Goal: Task Accomplishment & Management: Use online tool/utility

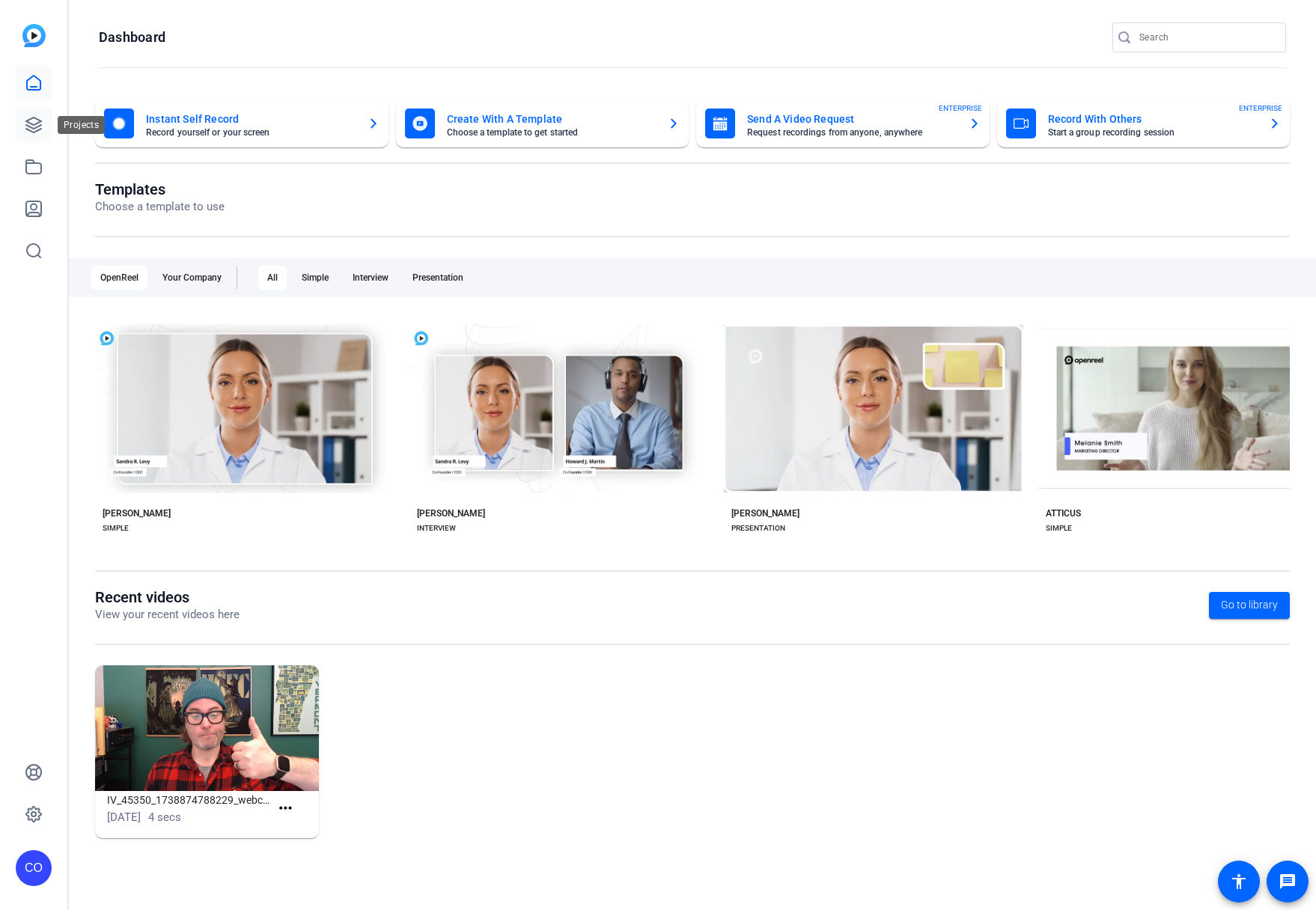
click at [33, 126] on icon at bounding box center [33, 125] width 18 height 18
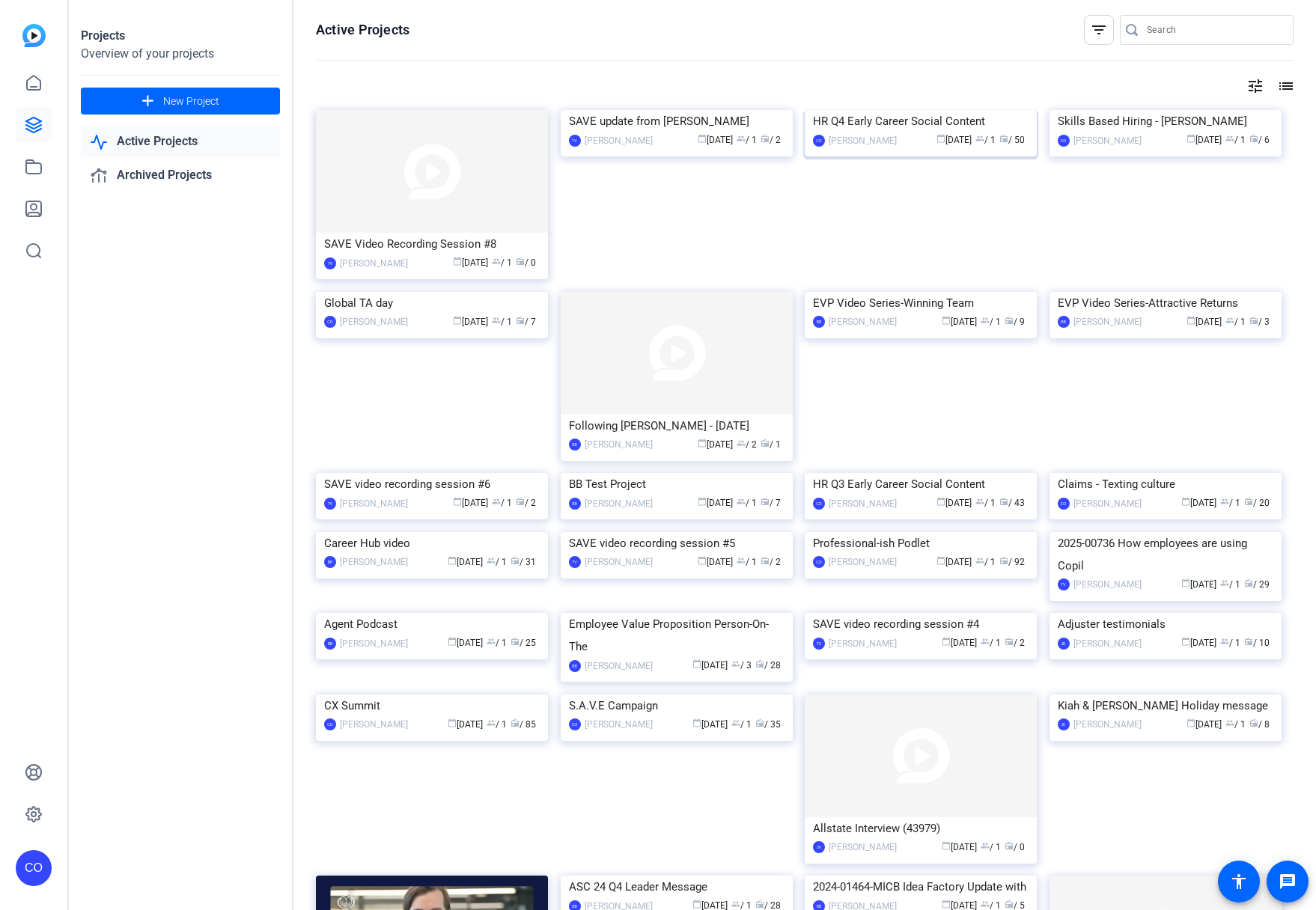
click at [938, 133] on div "HR Q4 Early Career Social Content" at bounding box center [920, 121] width 216 height 23
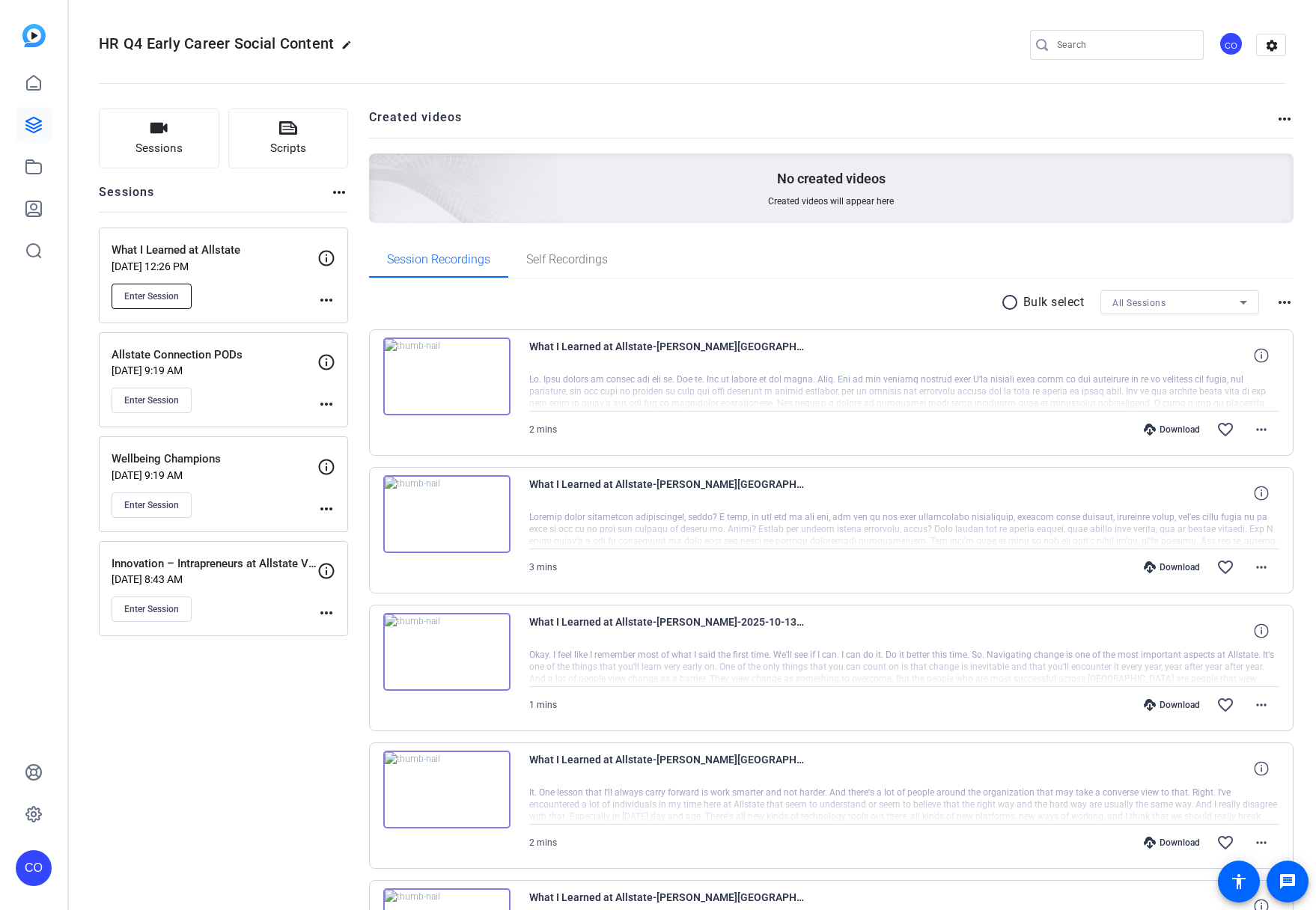
click at [149, 304] on button "Enter Session" at bounding box center [151, 296] width 80 height 25
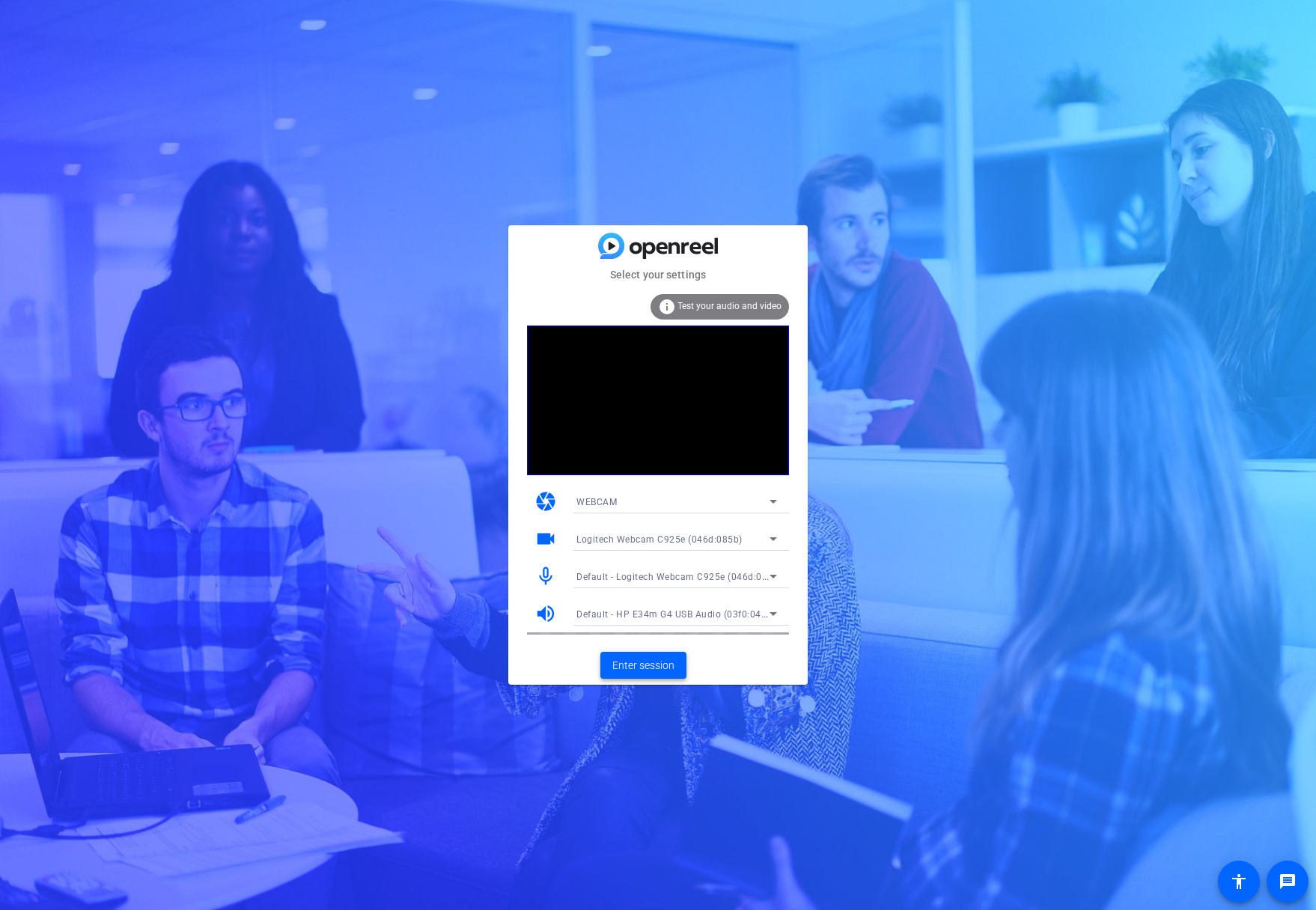
click at [646, 667] on span "Enter session" at bounding box center [643, 666] width 62 height 16
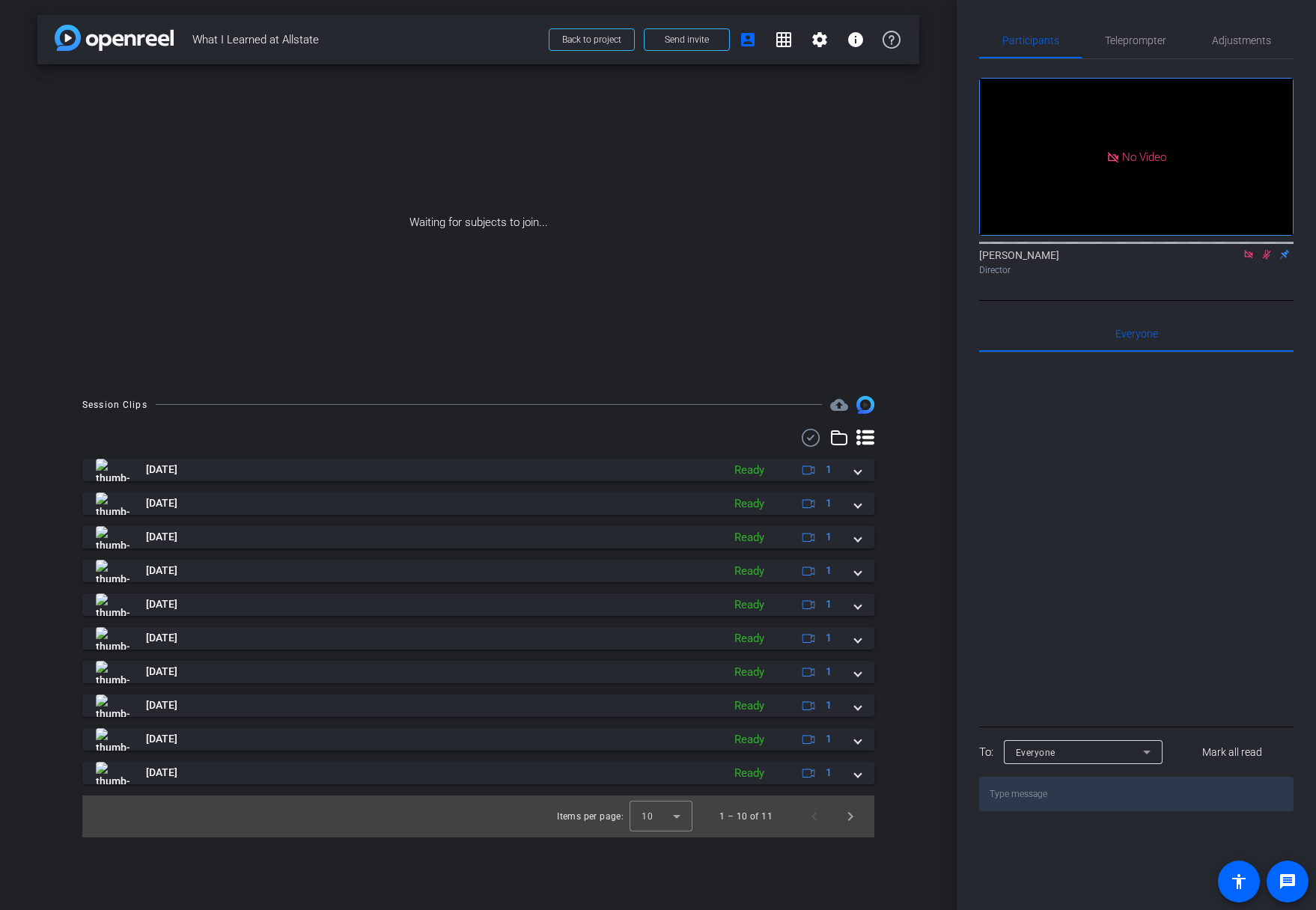
click at [1261, 259] on icon at bounding box center [1267, 254] width 12 height 11
click at [1249, 258] on icon at bounding box center [1248, 253] width 8 height 8
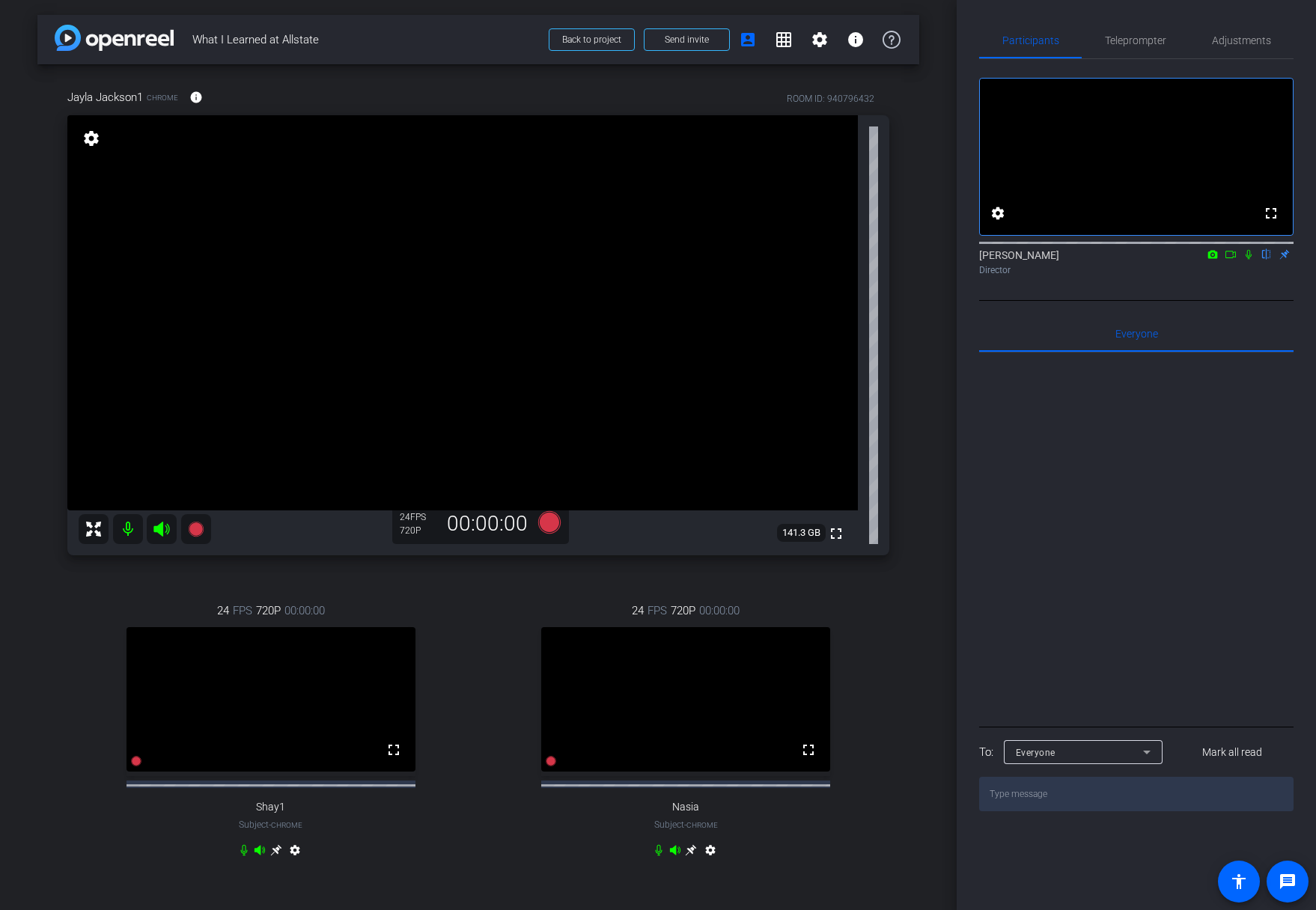
click at [686, 855] on icon at bounding box center [691, 849] width 11 height 11
click at [1235, 35] on span "Adjustments" at bounding box center [1241, 40] width 59 height 11
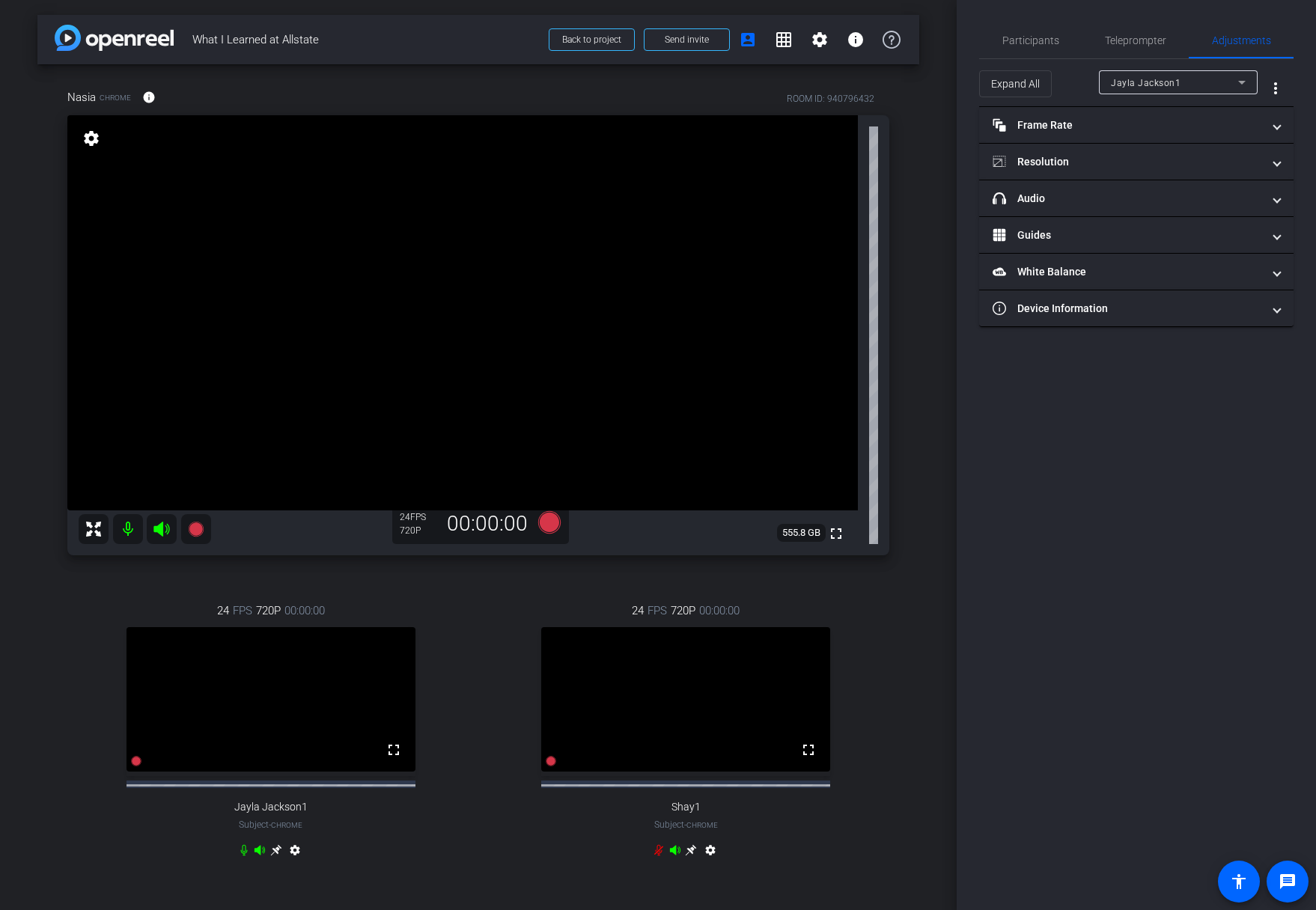
click at [1158, 91] on div "Jayla Jackson1" at bounding box center [1174, 82] width 128 height 18
click at [1146, 170] on mat-option "Nasia" at bounding box center [1178, 160] width 158 height 24
click at [1114, 123] on mat-panel-title "Frame Rate Frame Rate" at bounding box center [1128, 126] width 269 height 16
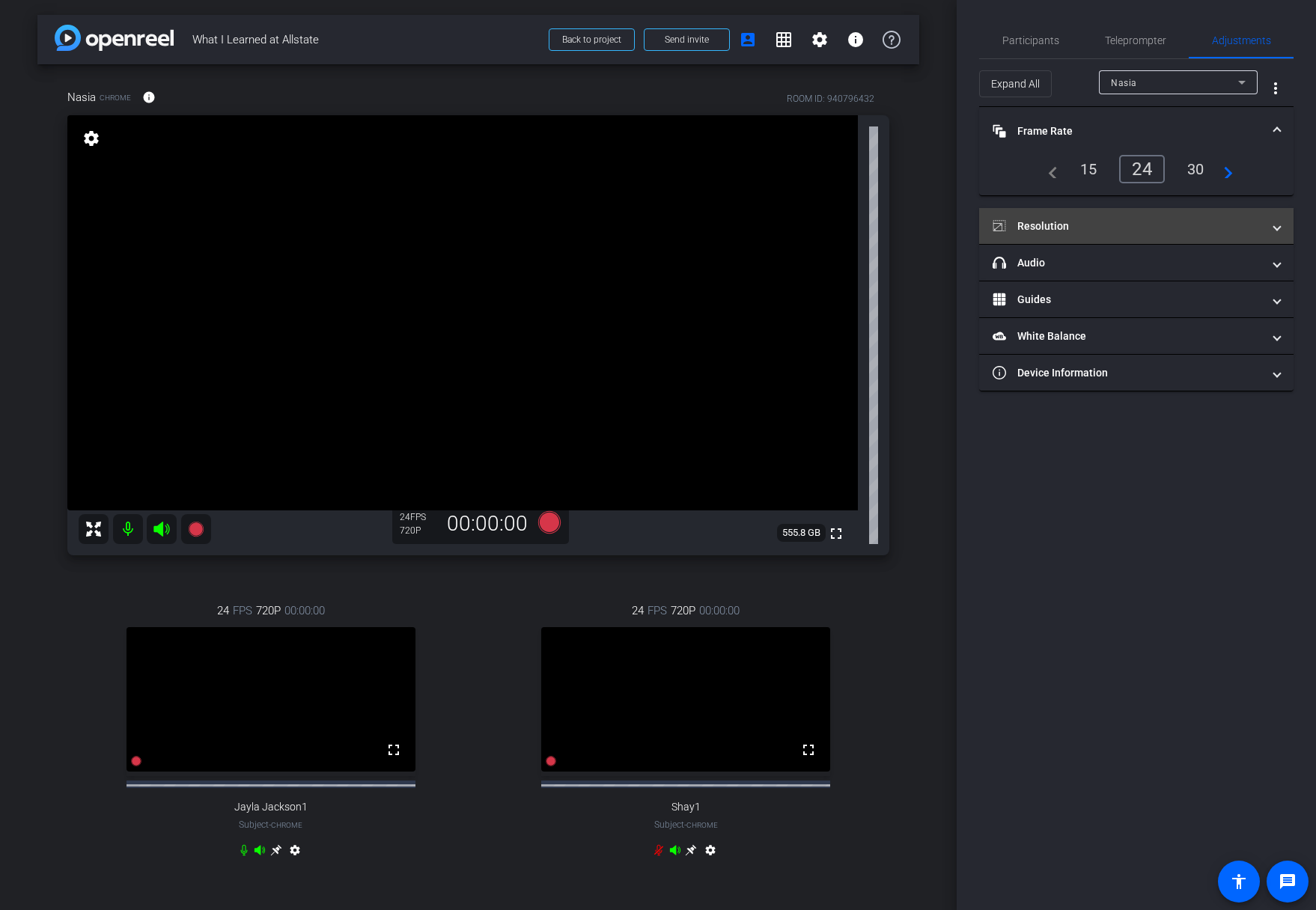
click at [1063, 228] on mat-panel-title "Resolution" at bounding box center [1128, 227] width 269 height 16
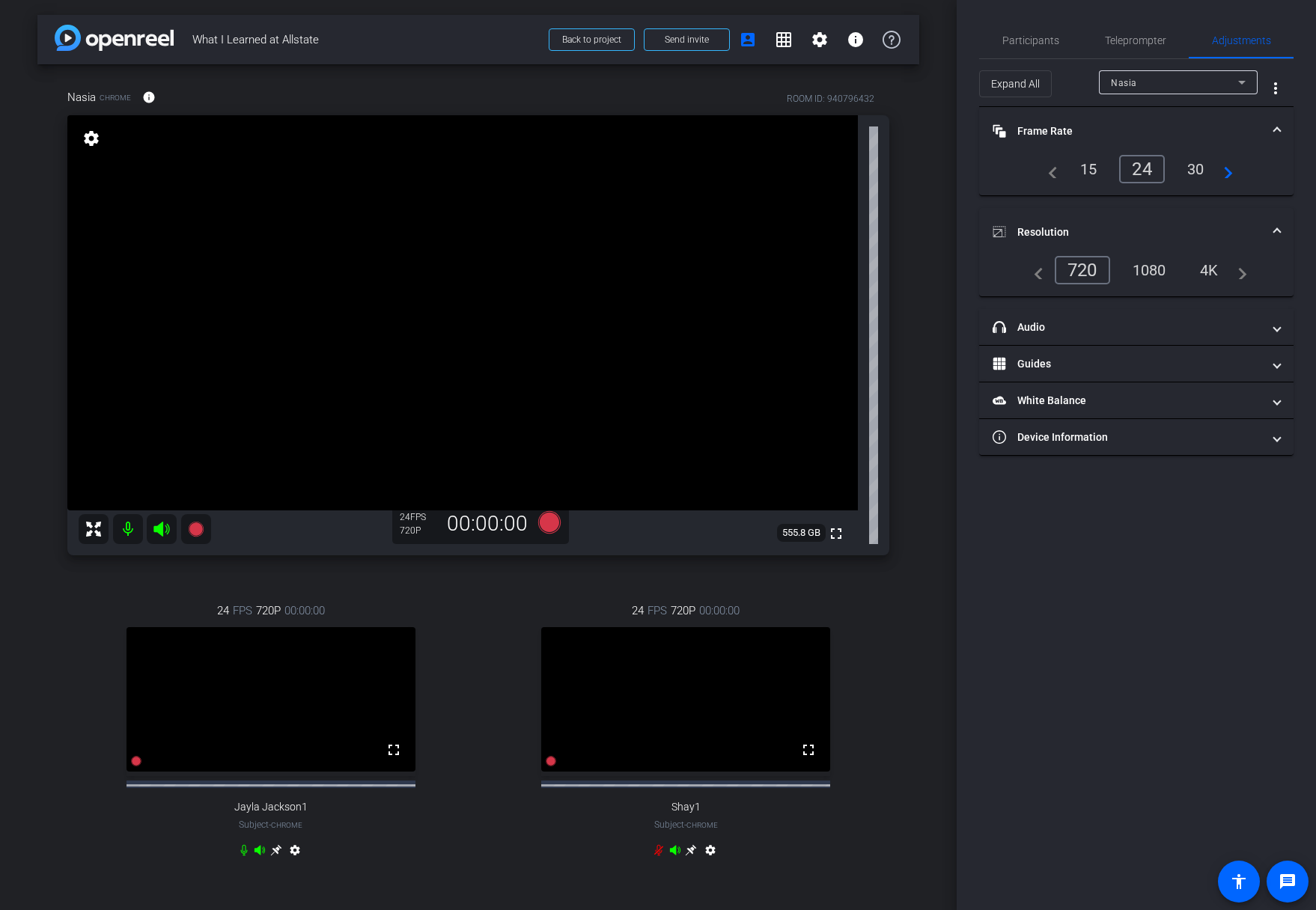
click at [1154, 262] on div "1080" at bounding box center [1150, 270] width 56 height 25
click at [1280, 229] on mat-expansion-panel-header "Resolution" at bounding box center [1136, 232] width 314 height 47
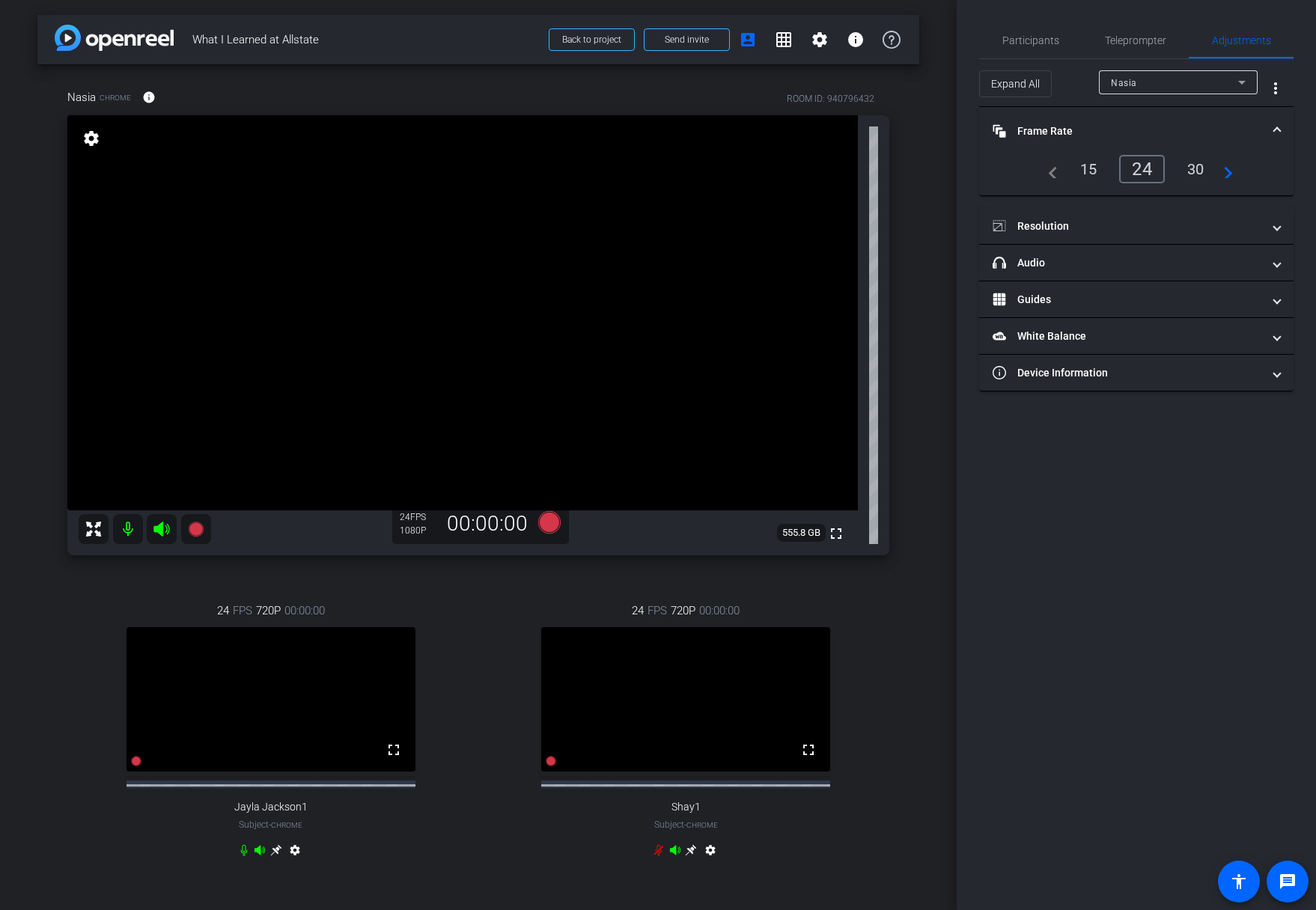
click at [1275, 128] on span at bounding box center [1277, 131] width 6 height 16
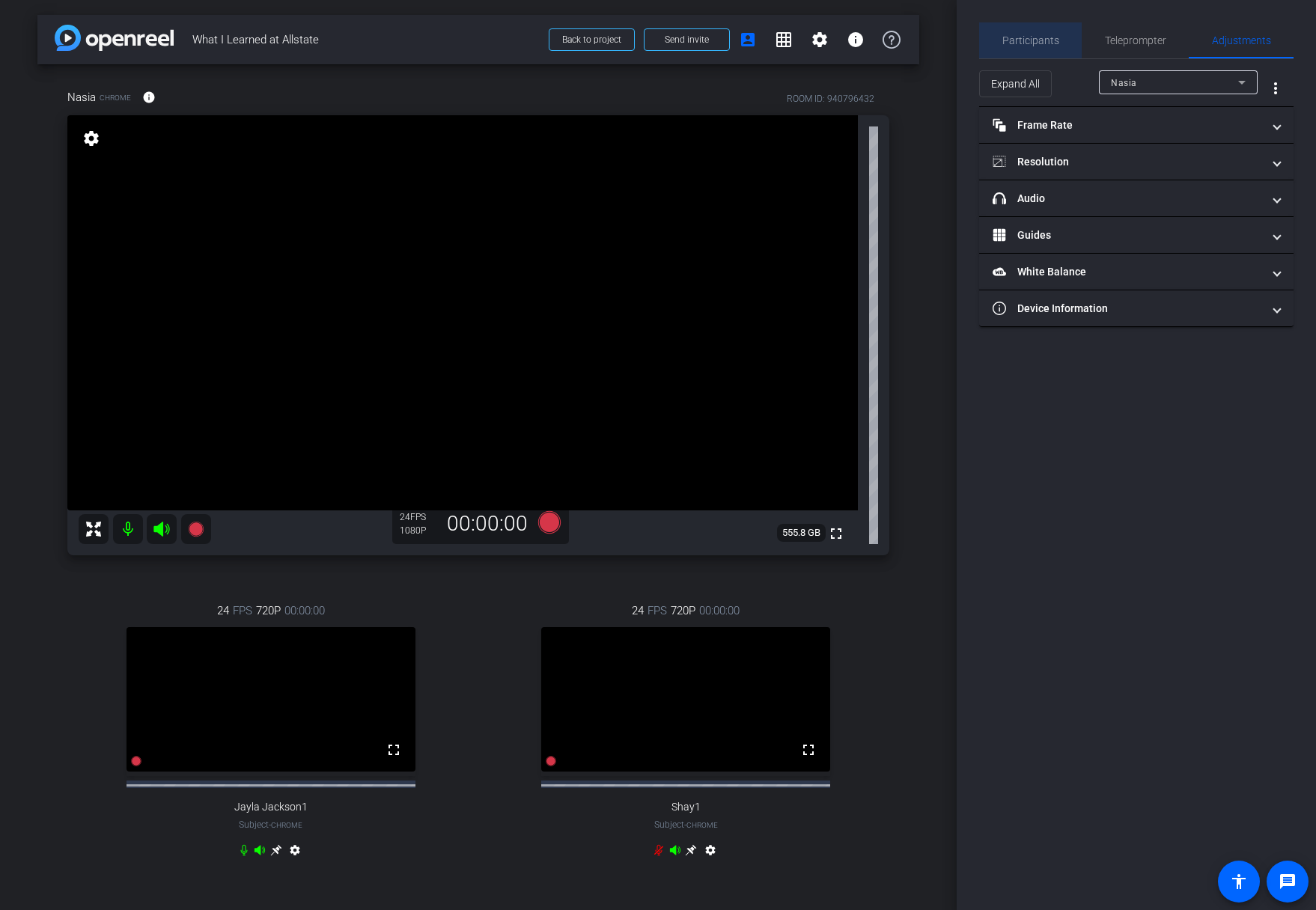
click at [1032, 47] on span "Participants" at bounding box center [1031, 40] width 57 height 36
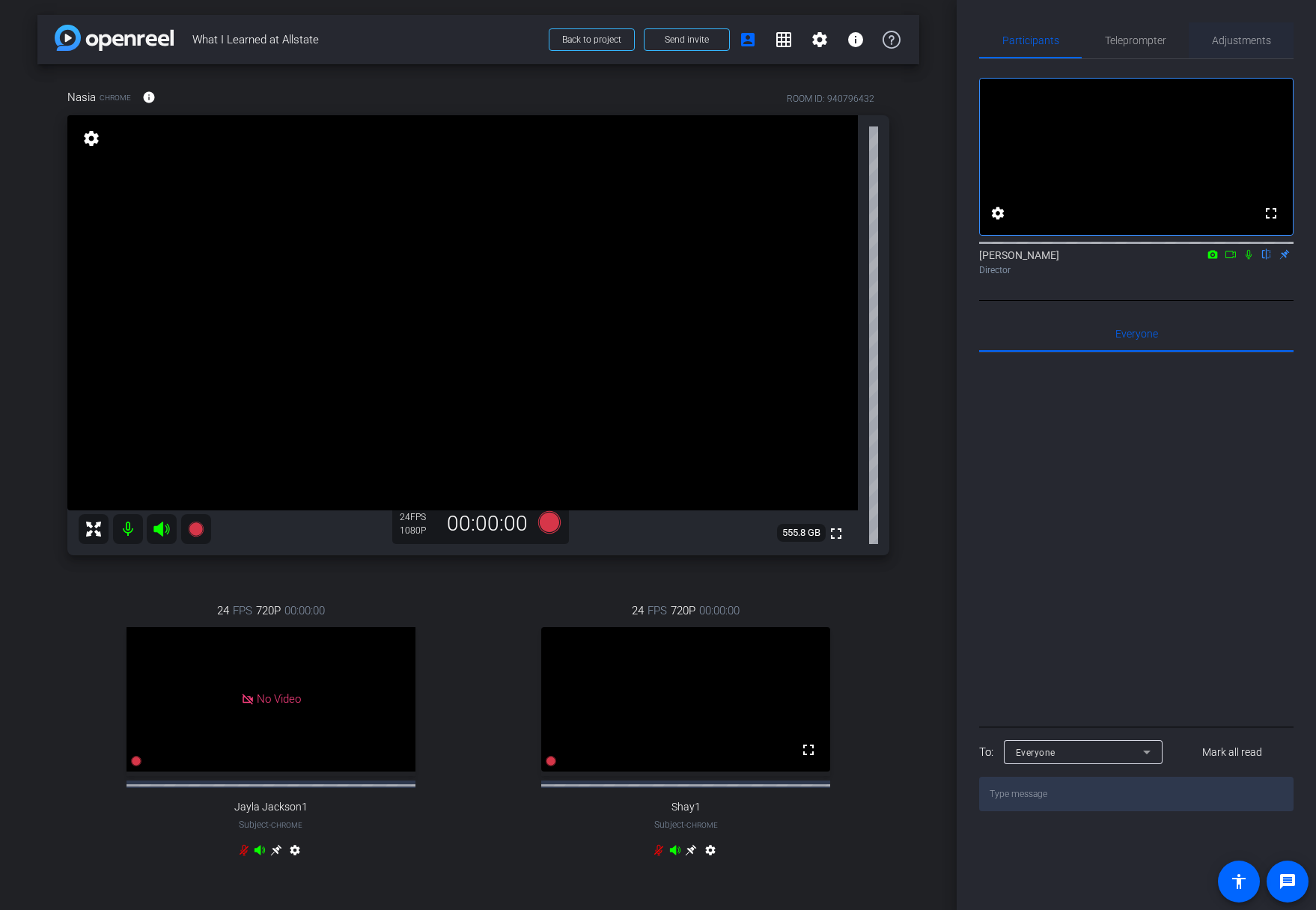
click at [1232, 46] on span "Adjustments" at bounding box center [1241, 40] width 59 height 11
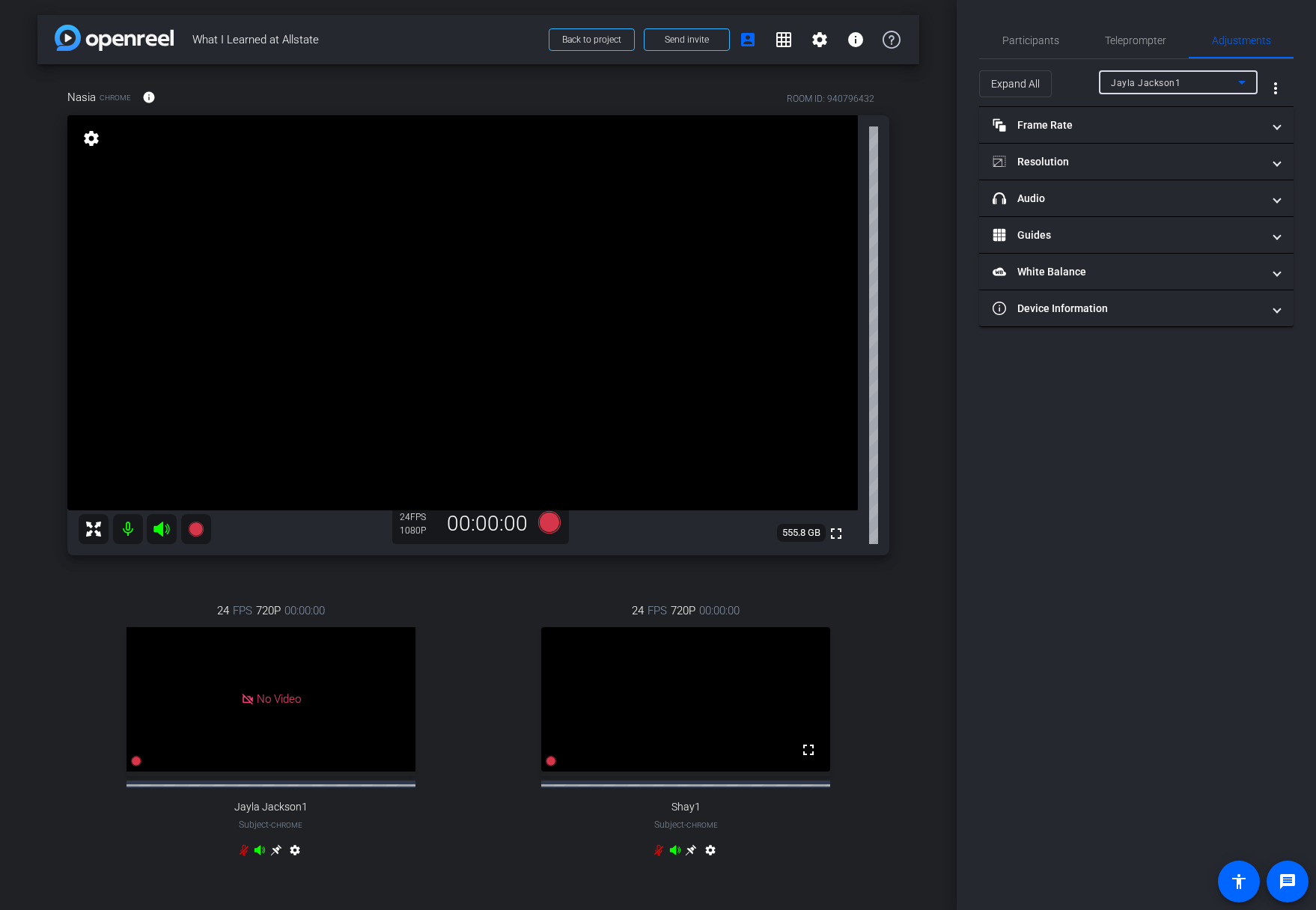
click at [1129, 83] on span "Jayla Jackson1" at bounding box center [1145, 84] width 69 height 11
click at [1173, 157] on mat-option "Nasia" at bounding box center [1178, 160] width 158 height 24
click at [1042, 47] on span "Participants" at bounding box center [1031, 40] width 57 height 36
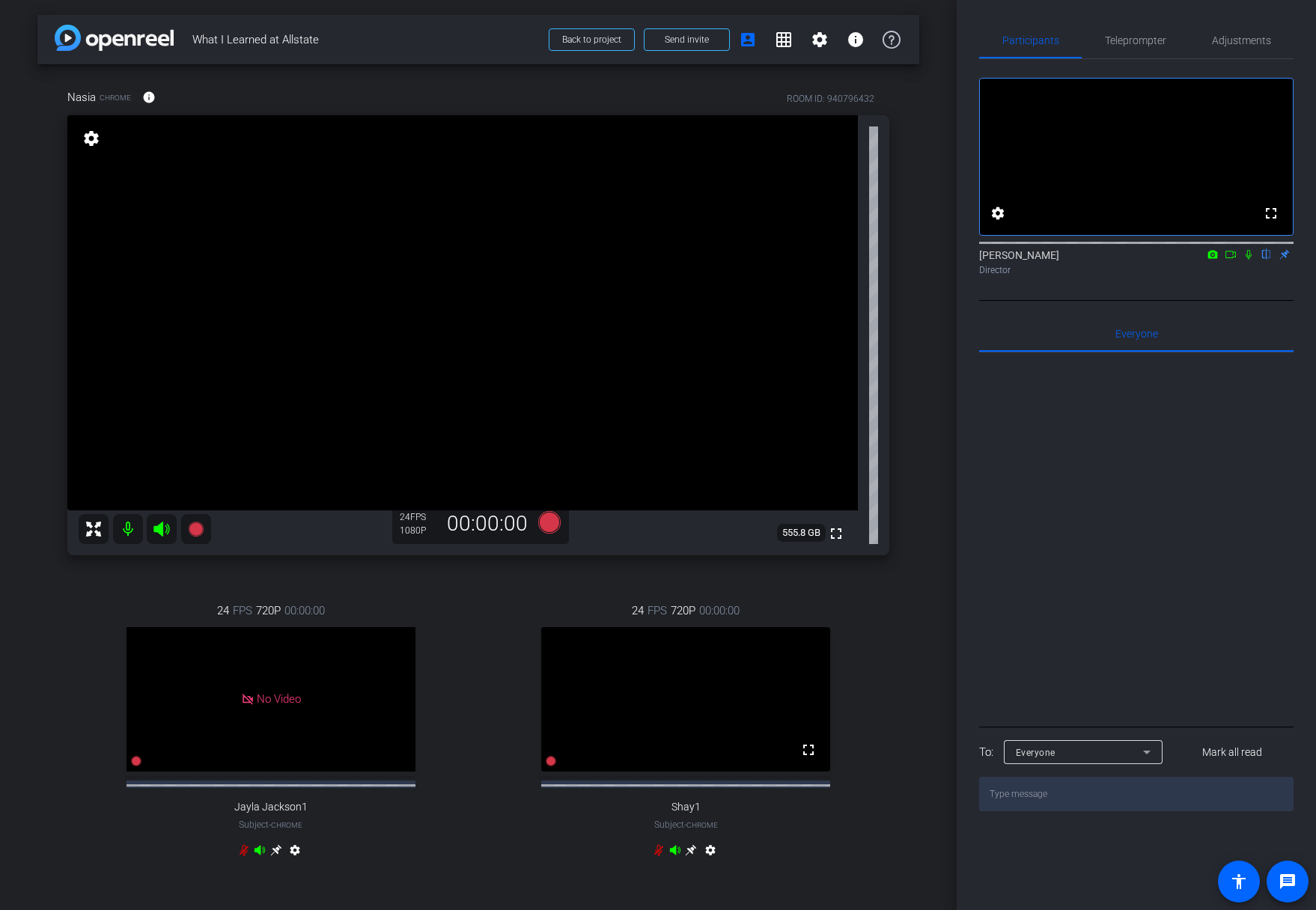
click at [474, 649] on div "24 FPS 720P 00:00:00 No Video Jayla Jackson1 Subject - Chrome settings 24 FPS 7…" at bounding box center [479, 732] width 822 height 309
click at [543, 528] on icon at bounding box center [550, 522] width 23 height 23
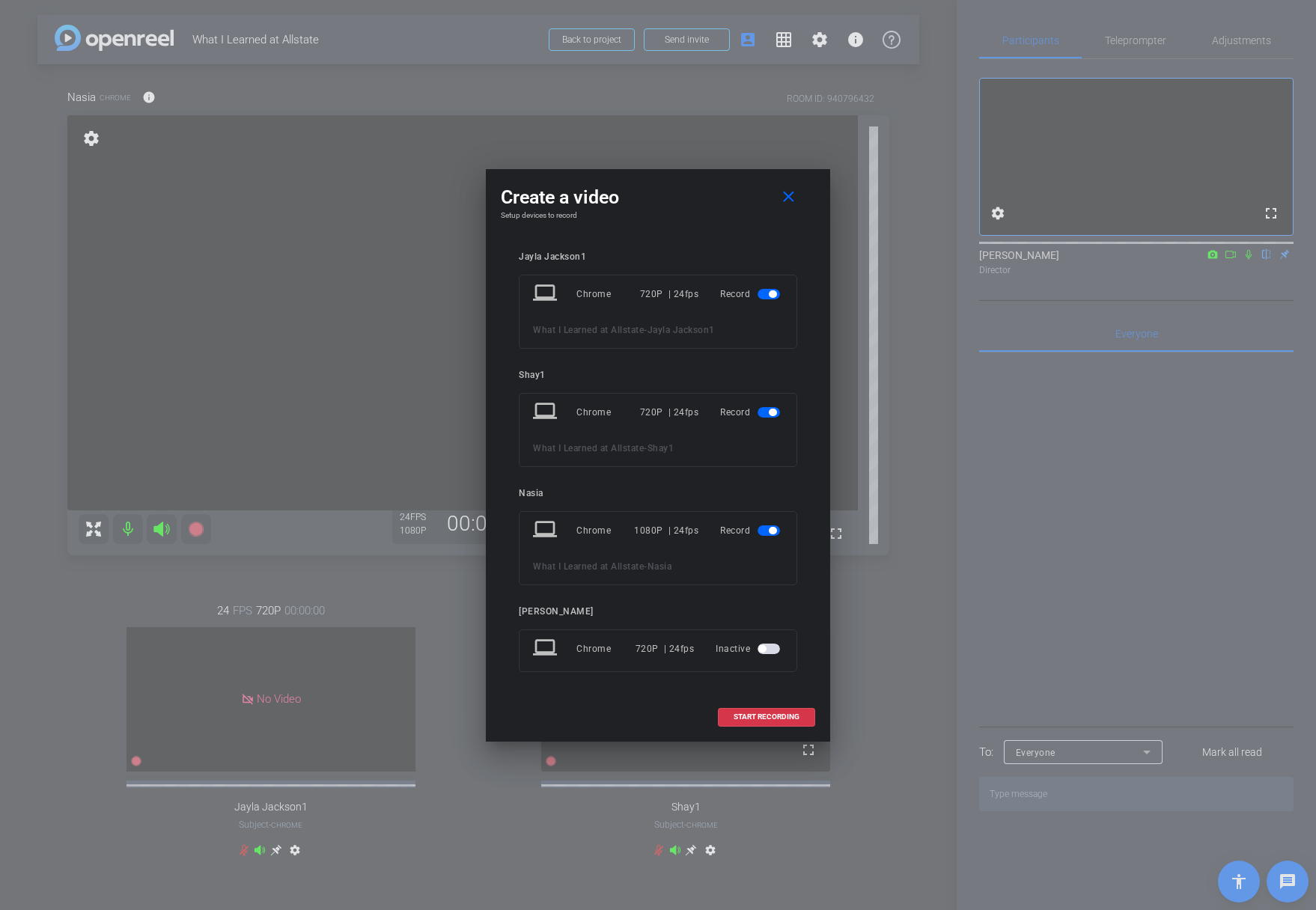
click at [774, 290] on span "button" at bounding box center [772, 294] width 8 height 8
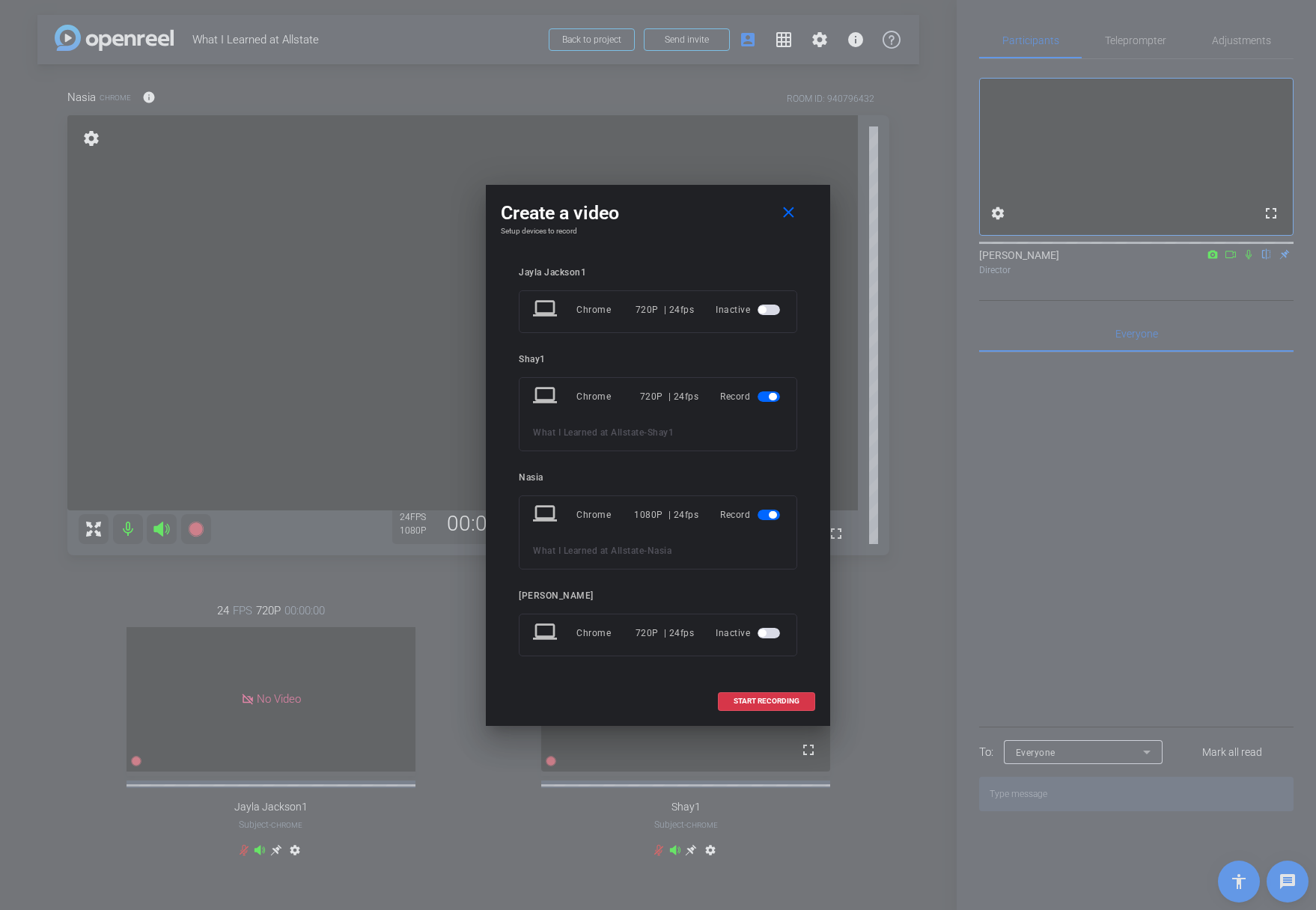
click at [767, 397] on span "button" at bounding box center [769, 397] width 23 height 11
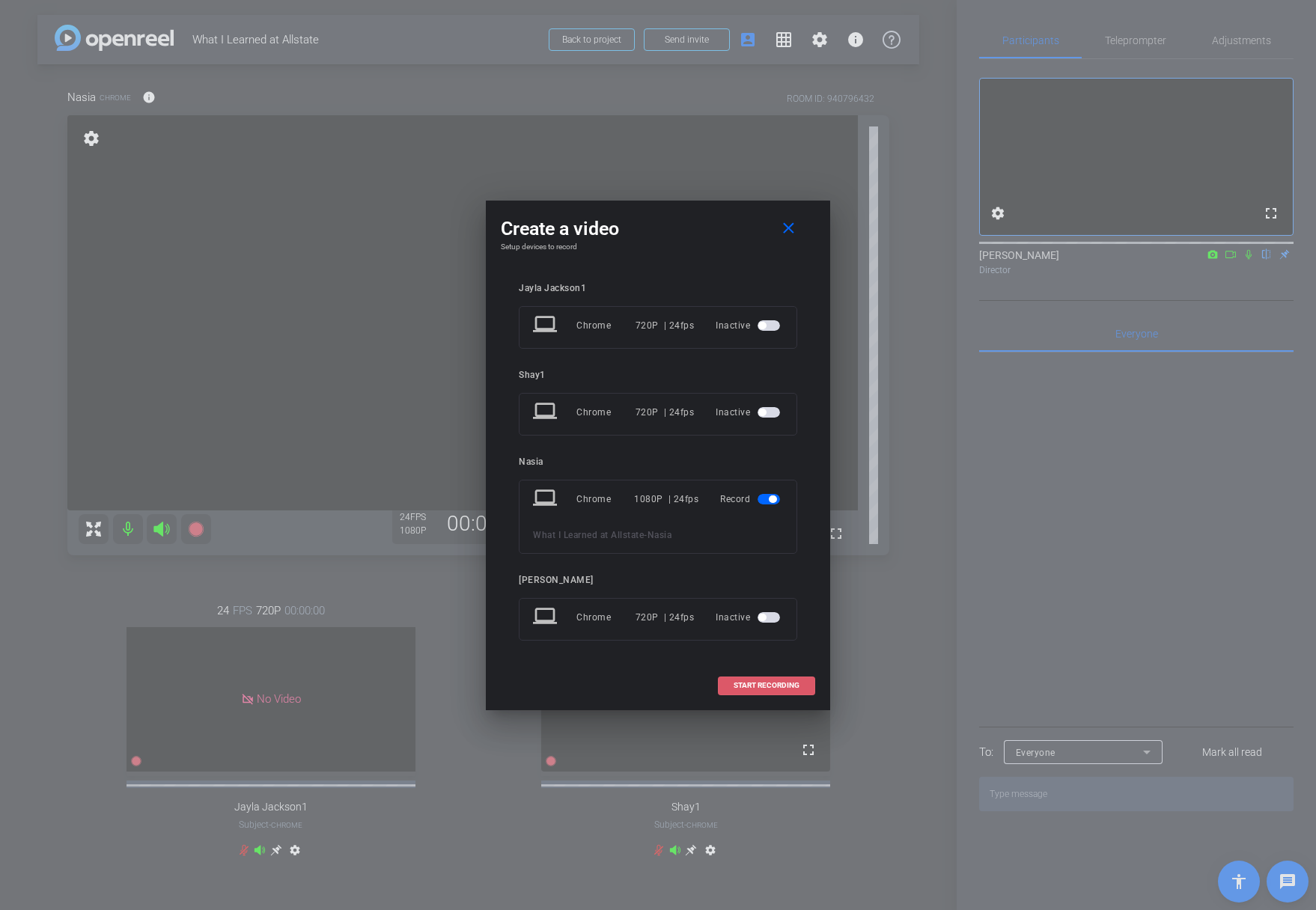
click at [748, 681] on span "START RECORDING" at bounding box center [766, 685] width 66 height 8
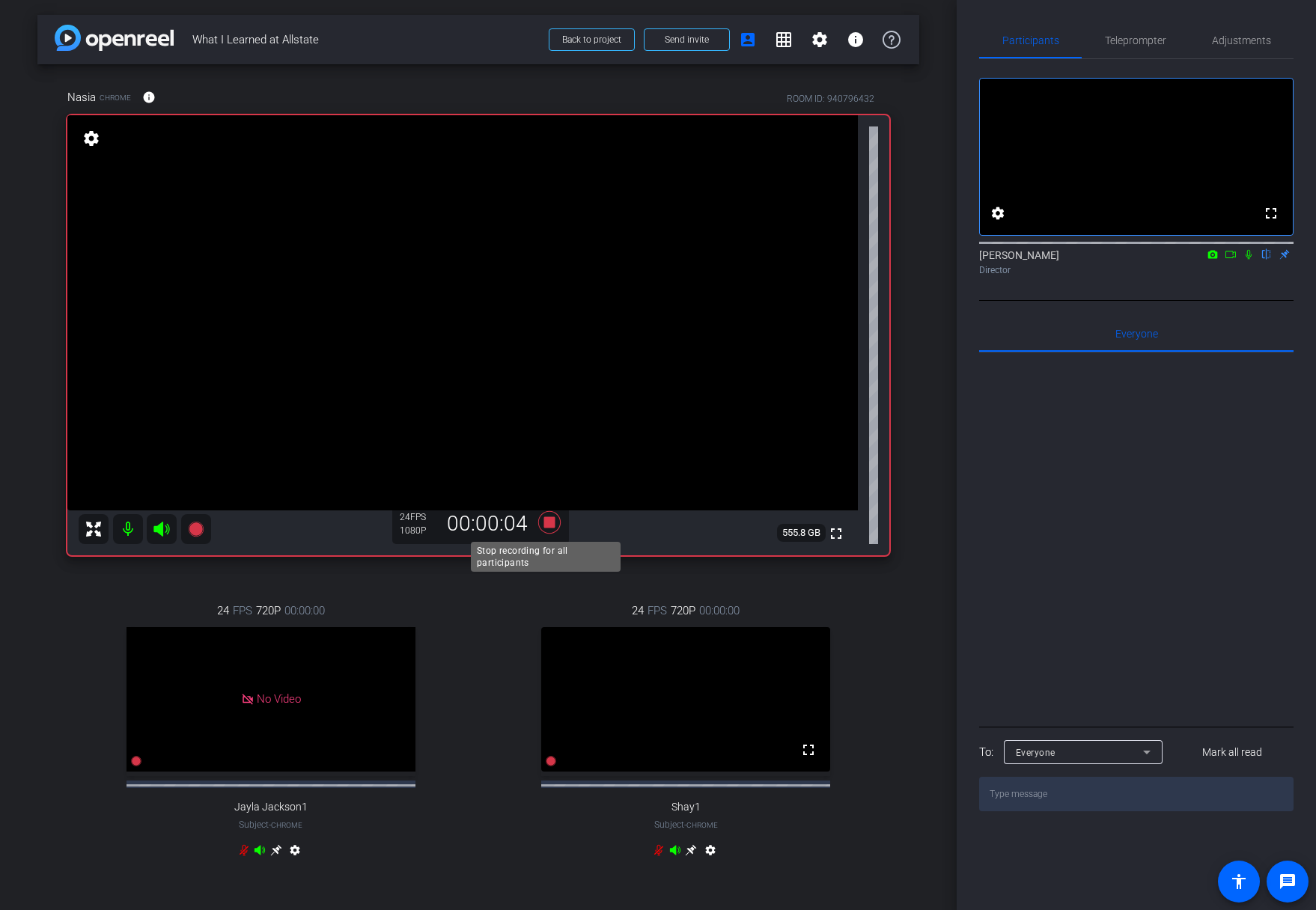
click at [546, 524] on icon at bounding box center [550, 522] width 23 height 23
click at [483, 707] on div "24 FPS 720P 00:00:00 fullscreen Shay1 Subject - Chrome settings" at bounding box center [686, 732] width 407 height 309
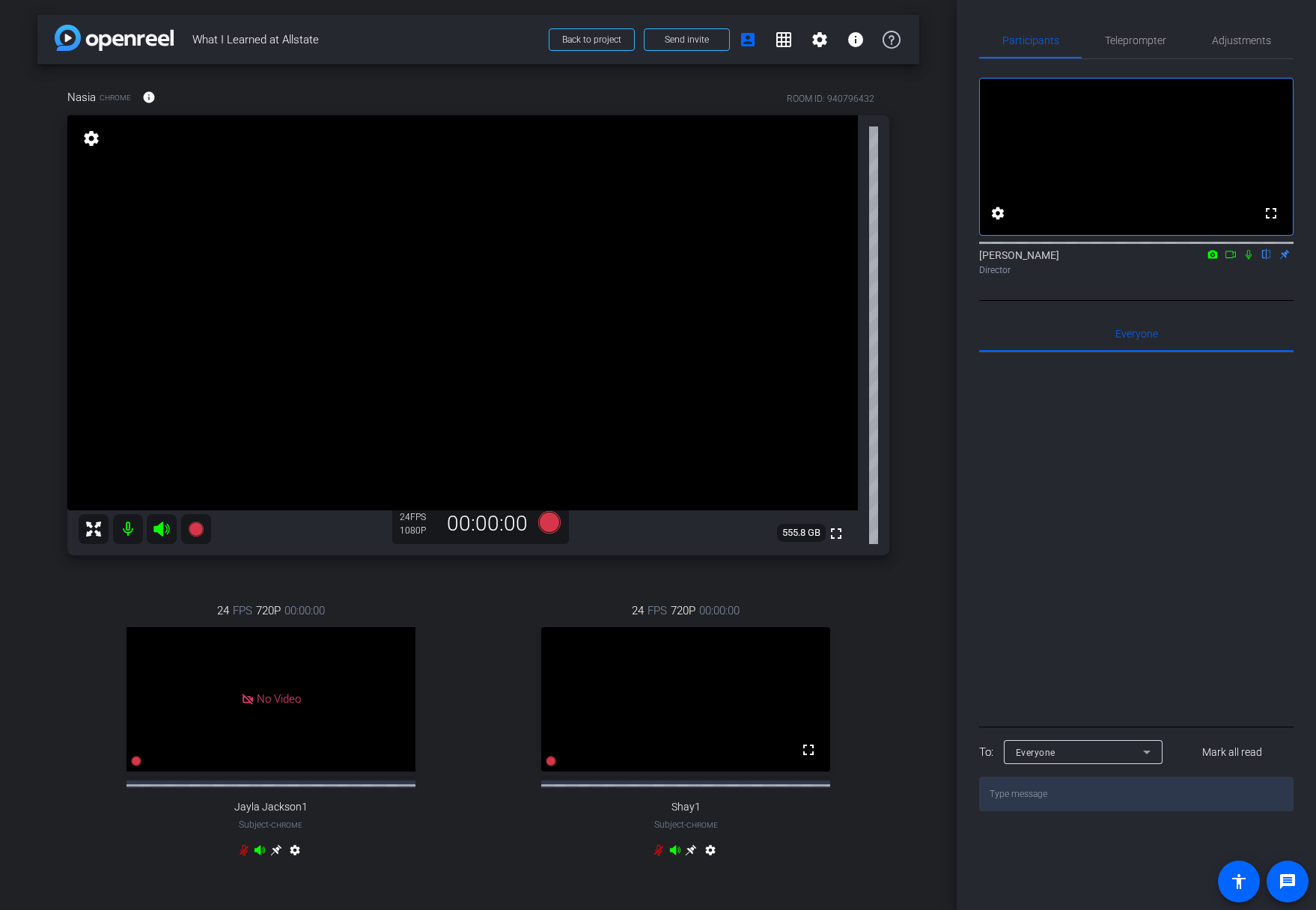
click at [469, 696] on div "24 FPS 720P 00:00:00 No Video Jayla Jackson1 Subject - Chrome settings" at bounding box center [271, 732] width 407 height 309
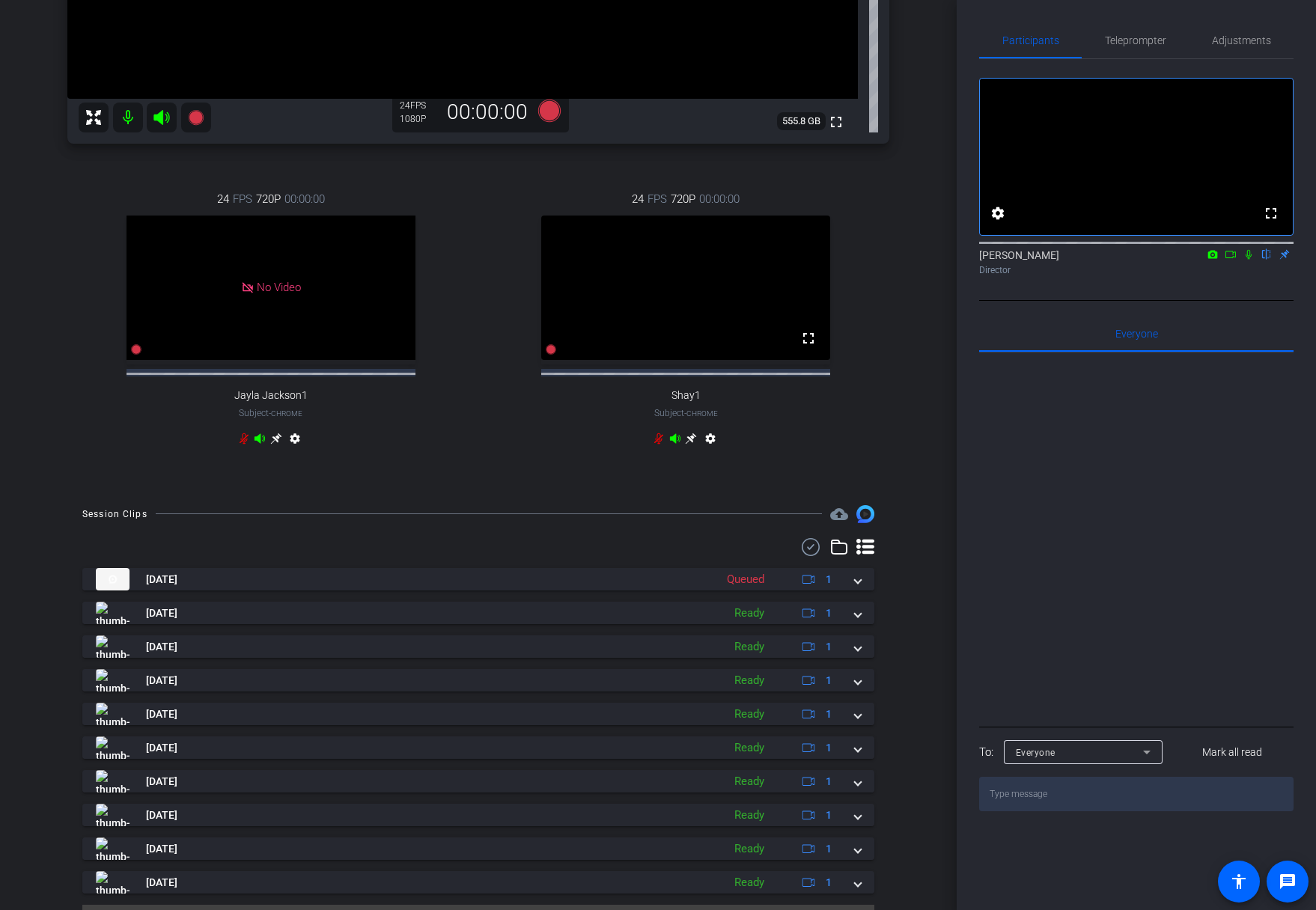
scroll to position [462, 0]
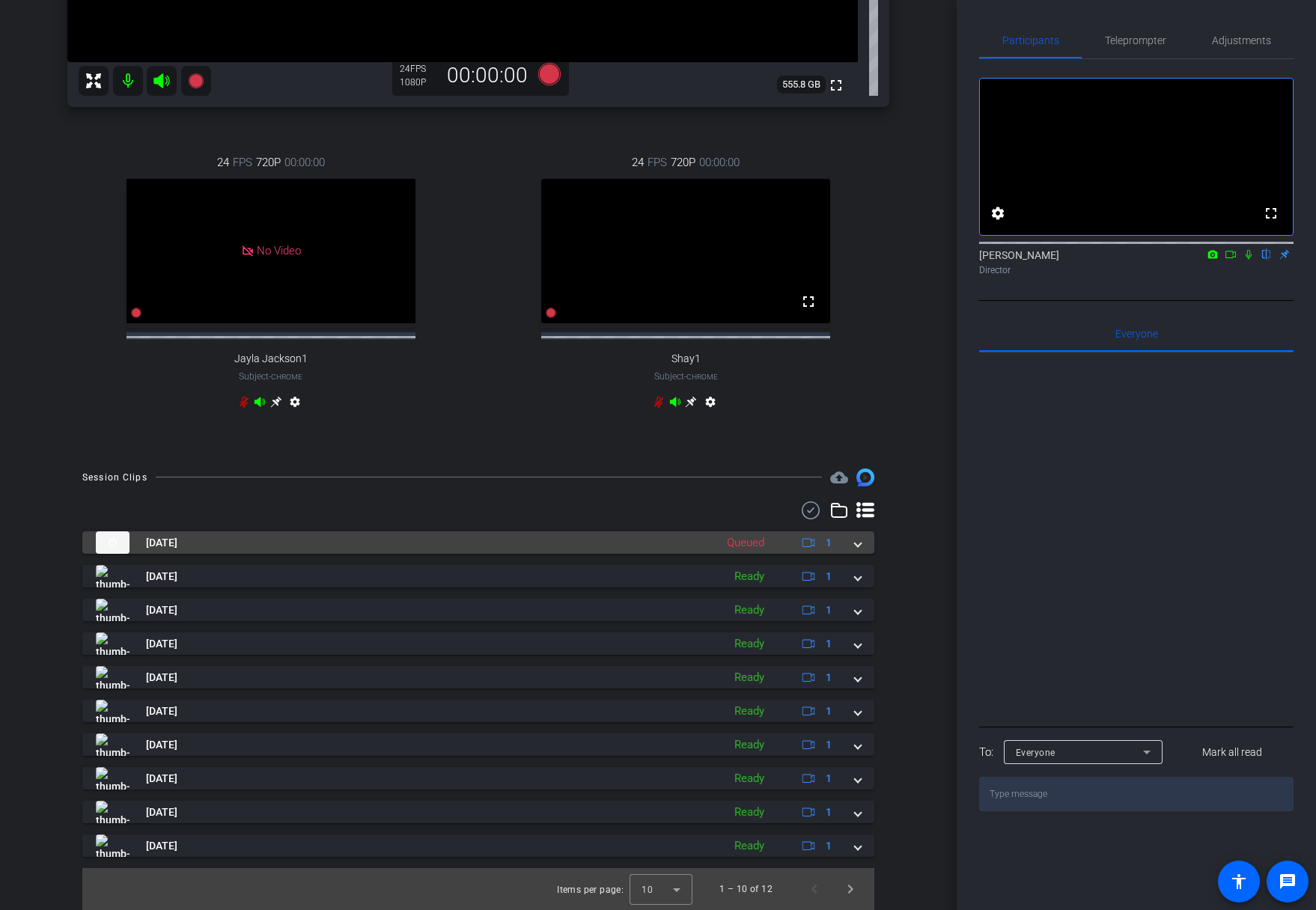
click at [434, 545] on mat-panel-title "Oct 14, 2025" at bounding box center [401, 542] width 611 height 23
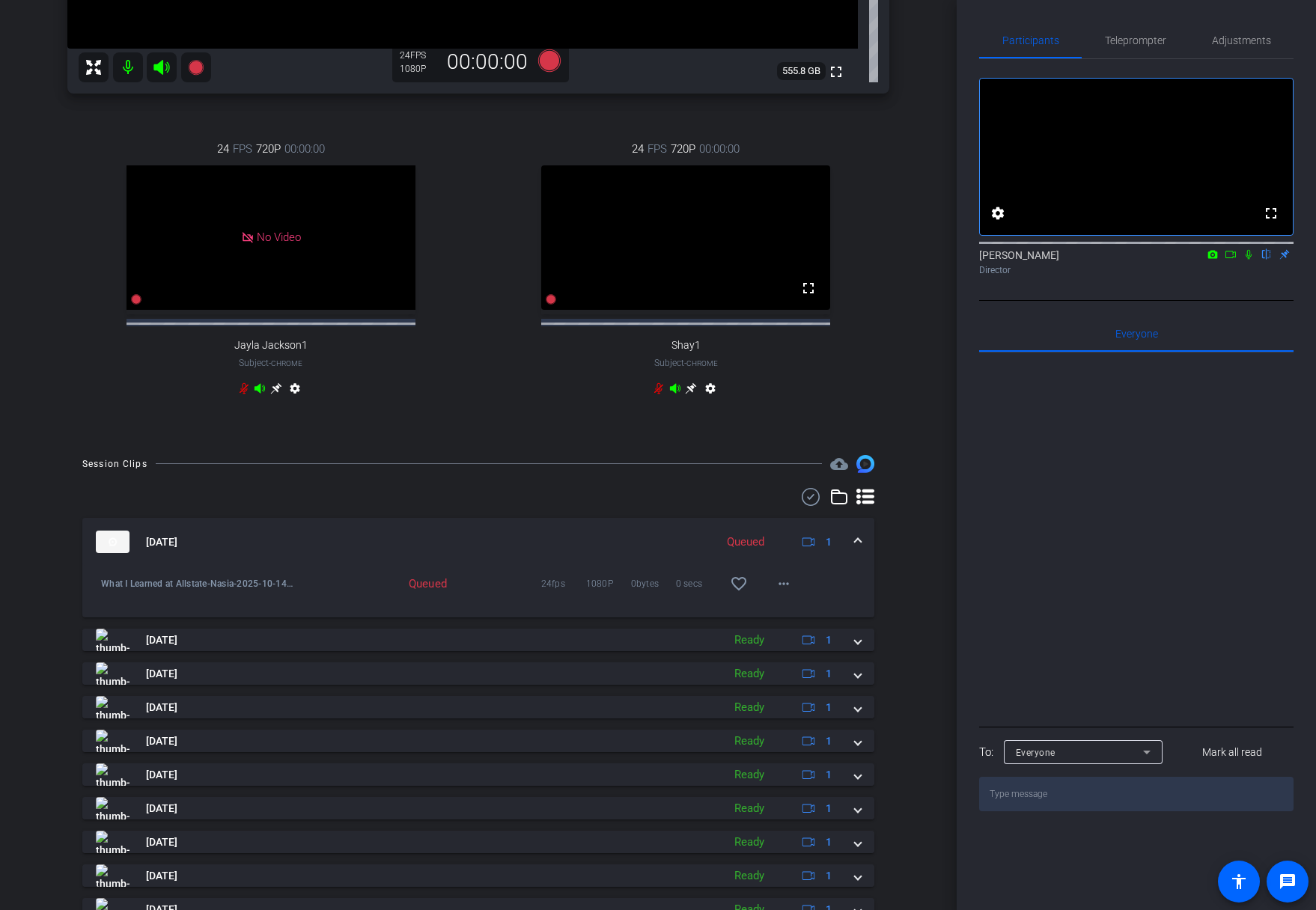
click at [454, 543] on mat-panel-title "Oct 14, 2025" at bounding box center [401, 542] width 611 height 23
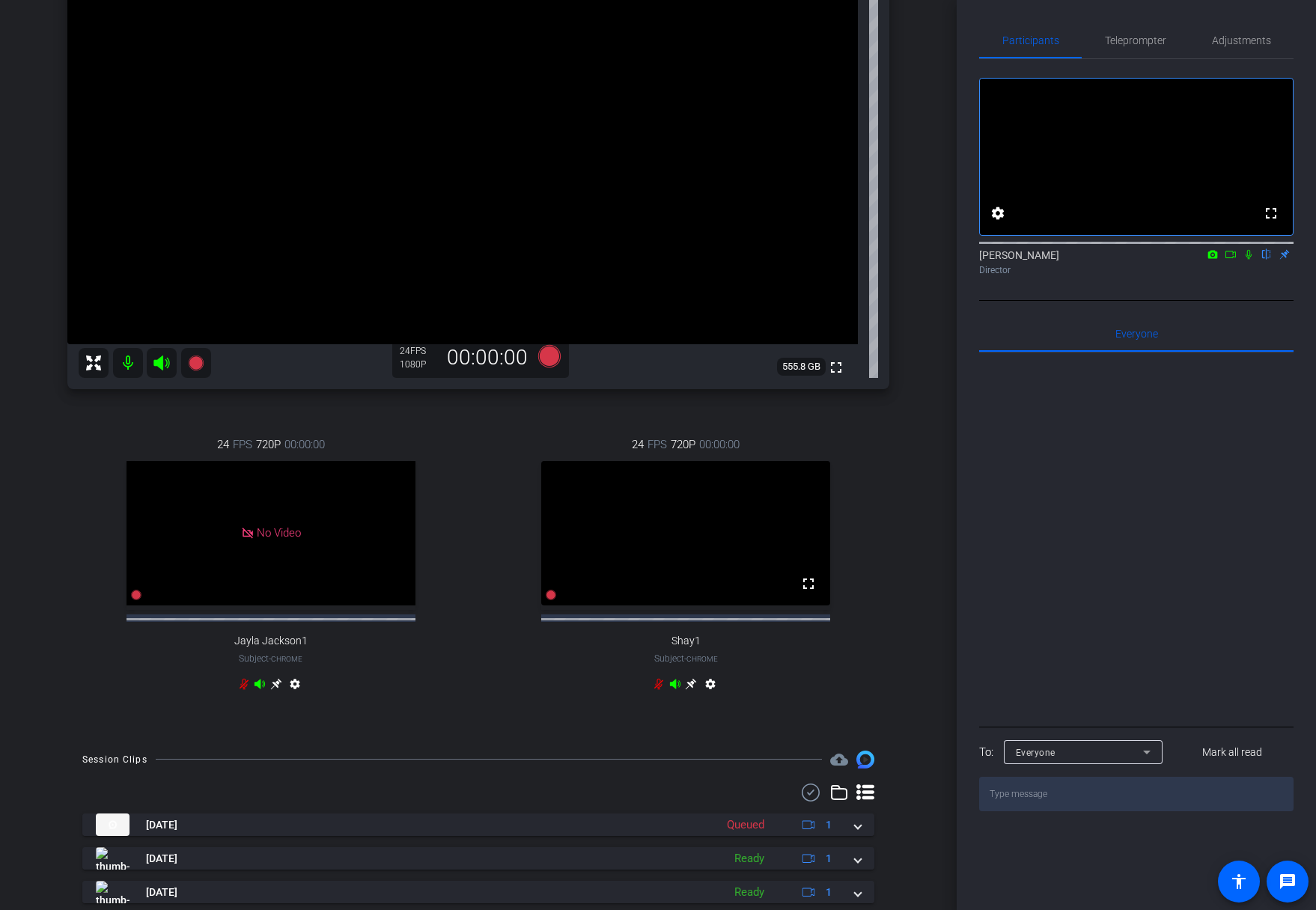
scroll to position [0, 0]
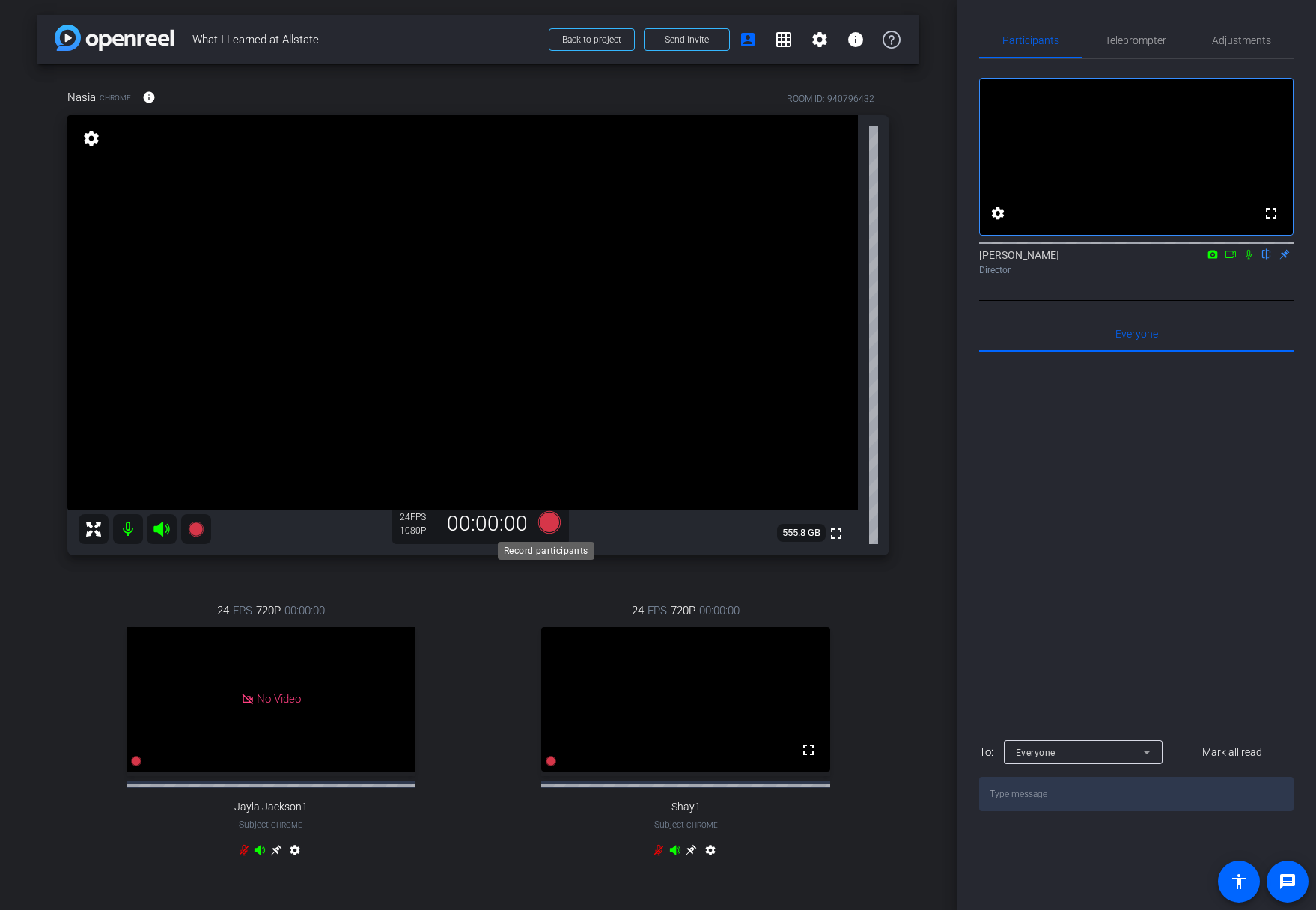
click at [545, 522] on icon at bounding box center [550, 522] width 23 height 23
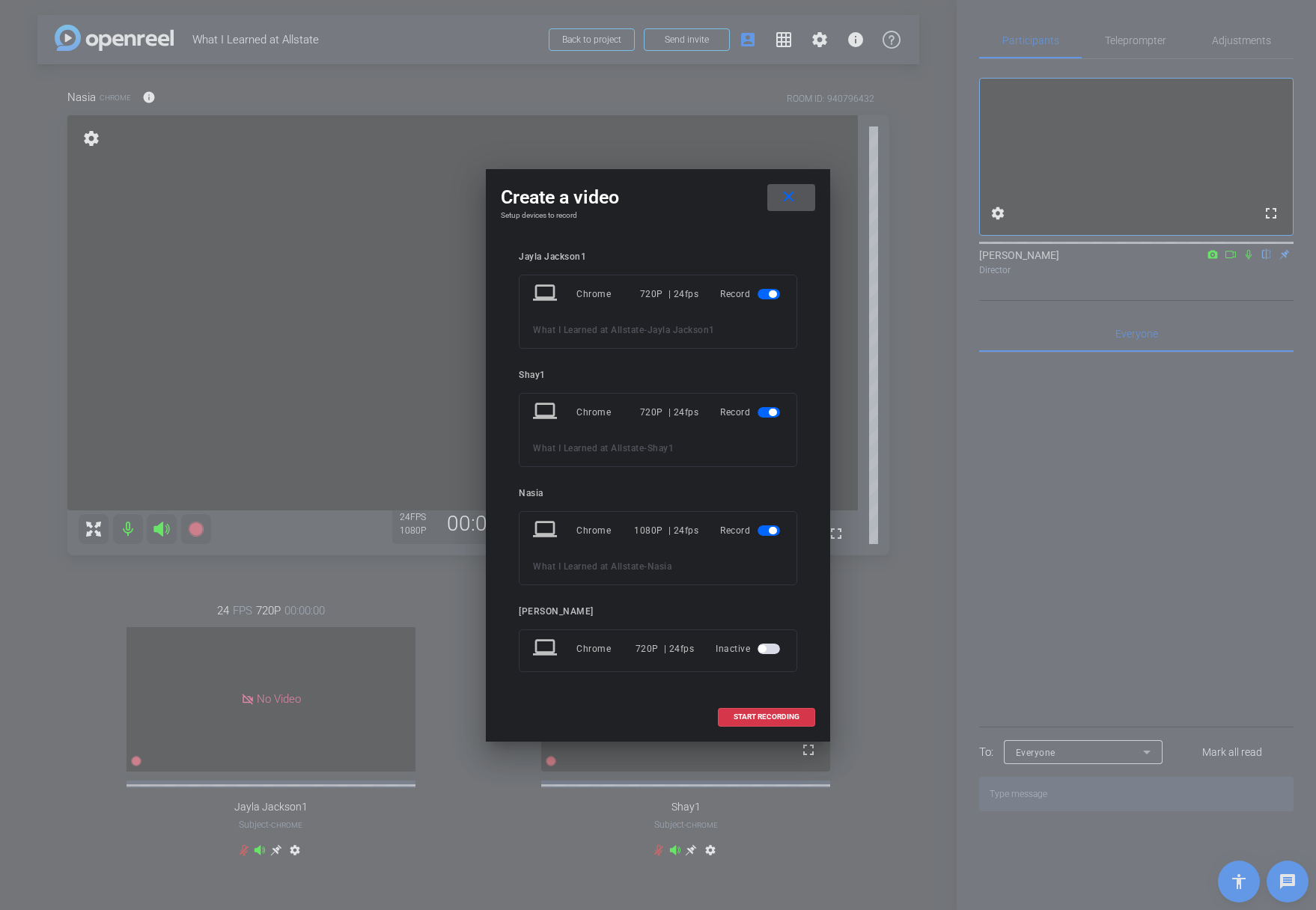
click at [777, 295] on span "button" at bounding box center [772, 294] width 8 height 8
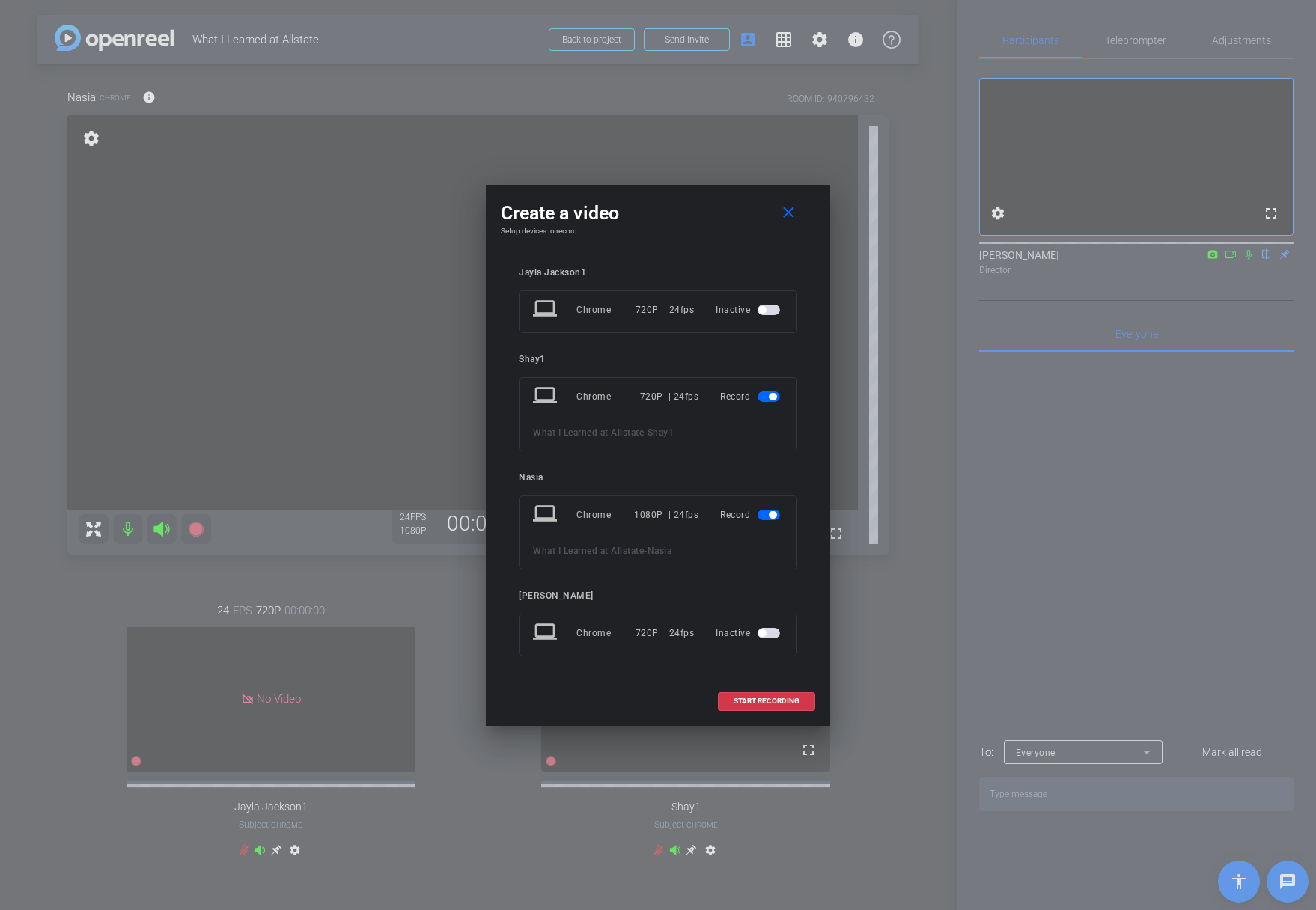
click at [772, 395] on span "button" at bounding box center [772, 397] width 8 height 8
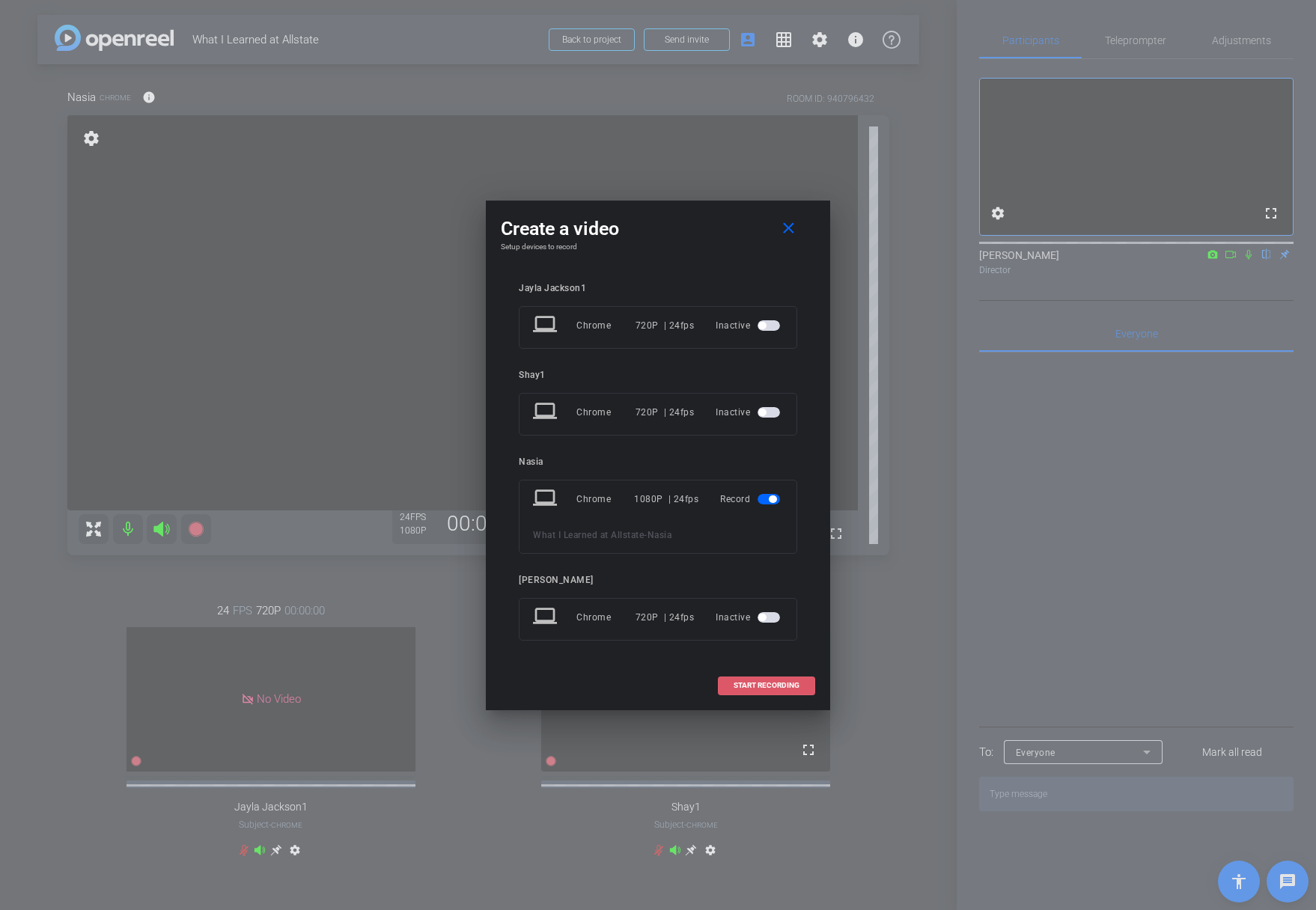
drag, startPoint x: 770, startPoint y: 682, endPoint x: 762, endPoint y: 682, distance: 8.0
click at [762, 682] on span "START RECORDING" at bounding box center [766, 685] width 66 height 8
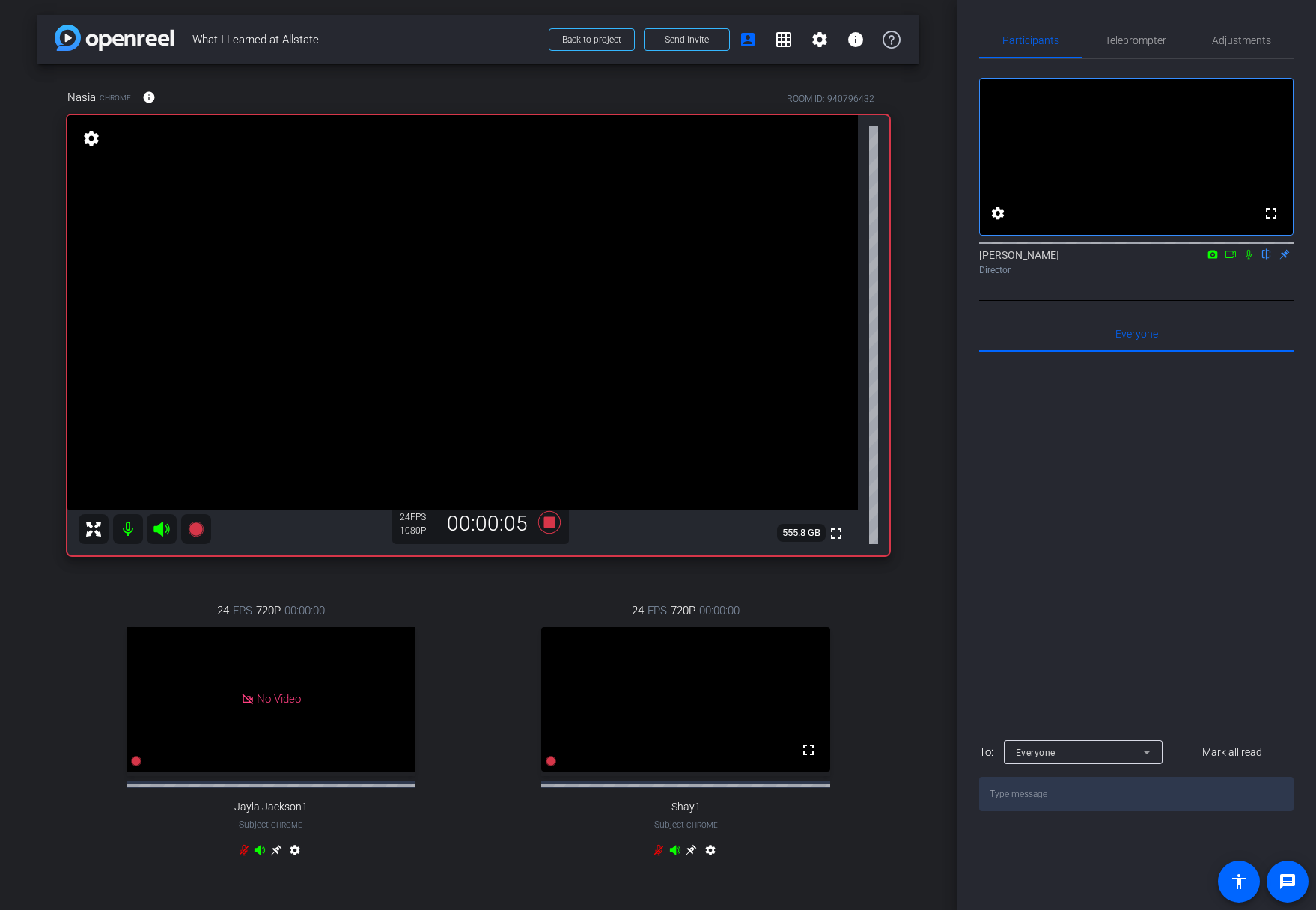
click at [1248, 259] on icon at bounding box center [1249, 254] width 12 height 11
click at [1247, 259] on icon at bounding box center [1249, 254] width 12 height 11
click at [1249, 259] on icon at bounding box center [1248, 254] width 8 height 10
click at [1249, 259] on icon at bounding box center [1249, 254] width 12 height 11
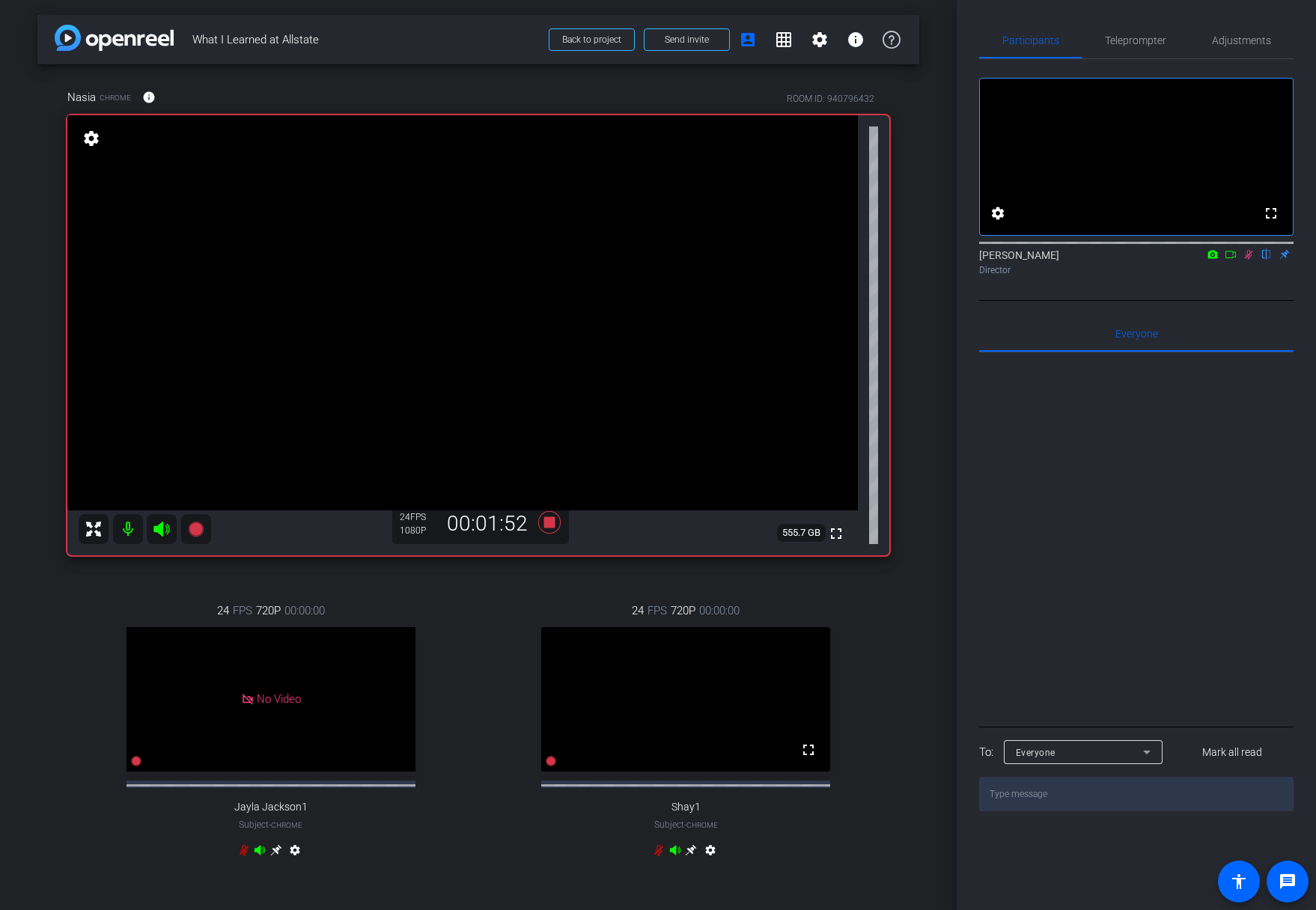
click at [1247, 259] on icon at bounding box center [1249, 254] width 12 height 11
click at [549, 518] on icon at bounding box center [550, 522] width 23 height 23
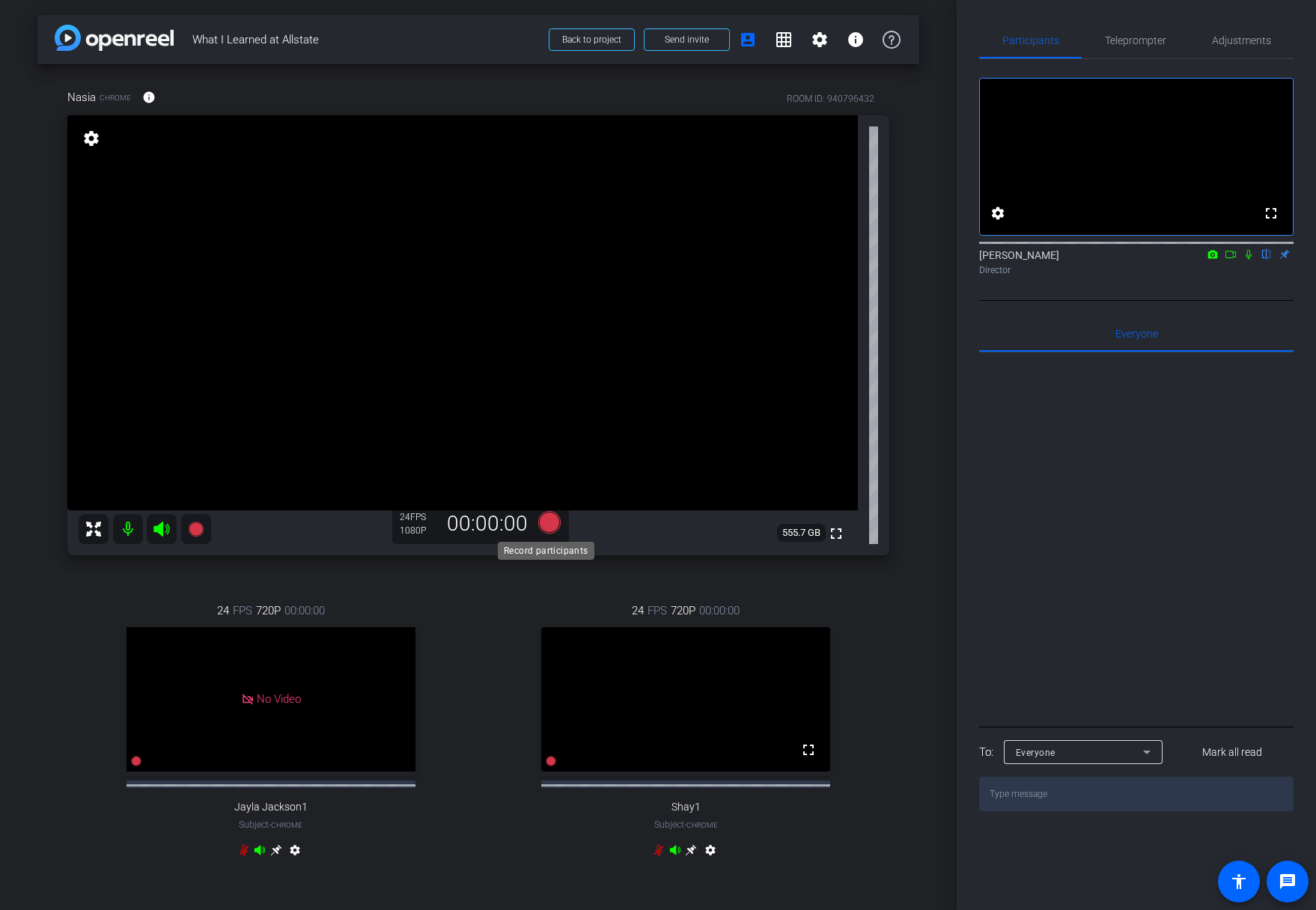
click at [549, 530] on icon at bounding box center [550, 522] width 23 height 23
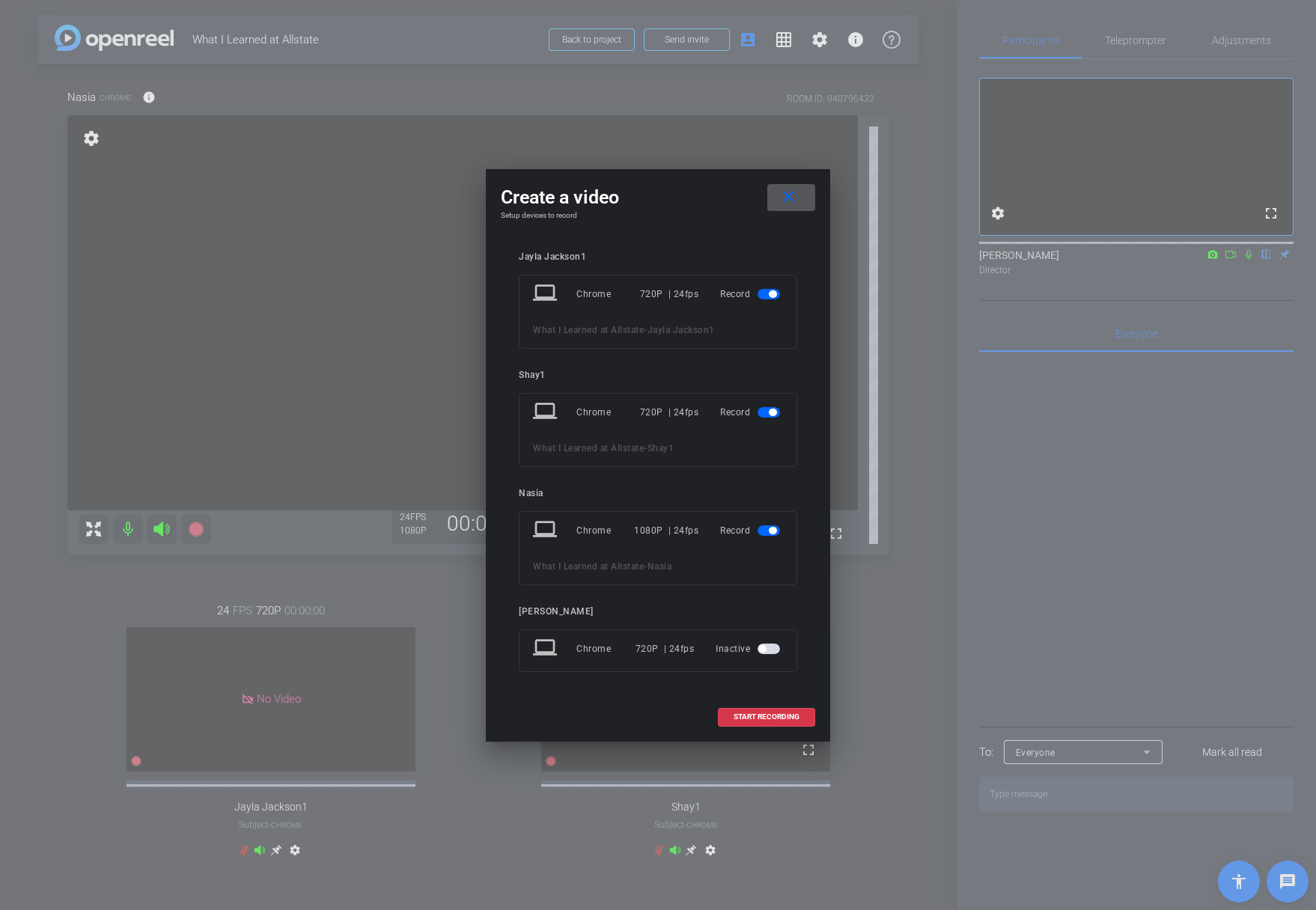
click at [771, 292] on span "button" at bounding box center [772, 294] width 8 height 8
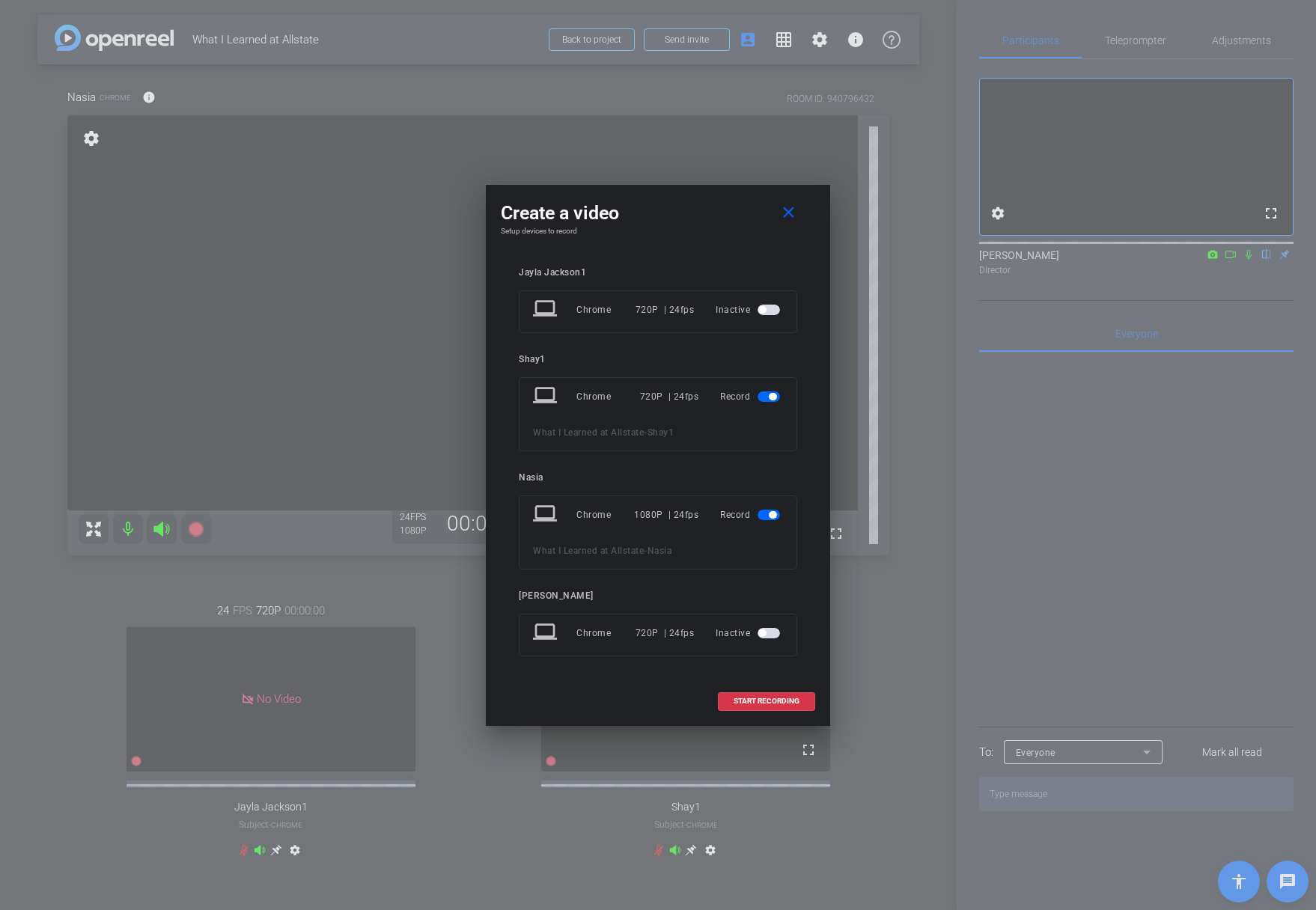
click at [771, 397] on span "button" at bounding box center [772, 397] width 8 height 8
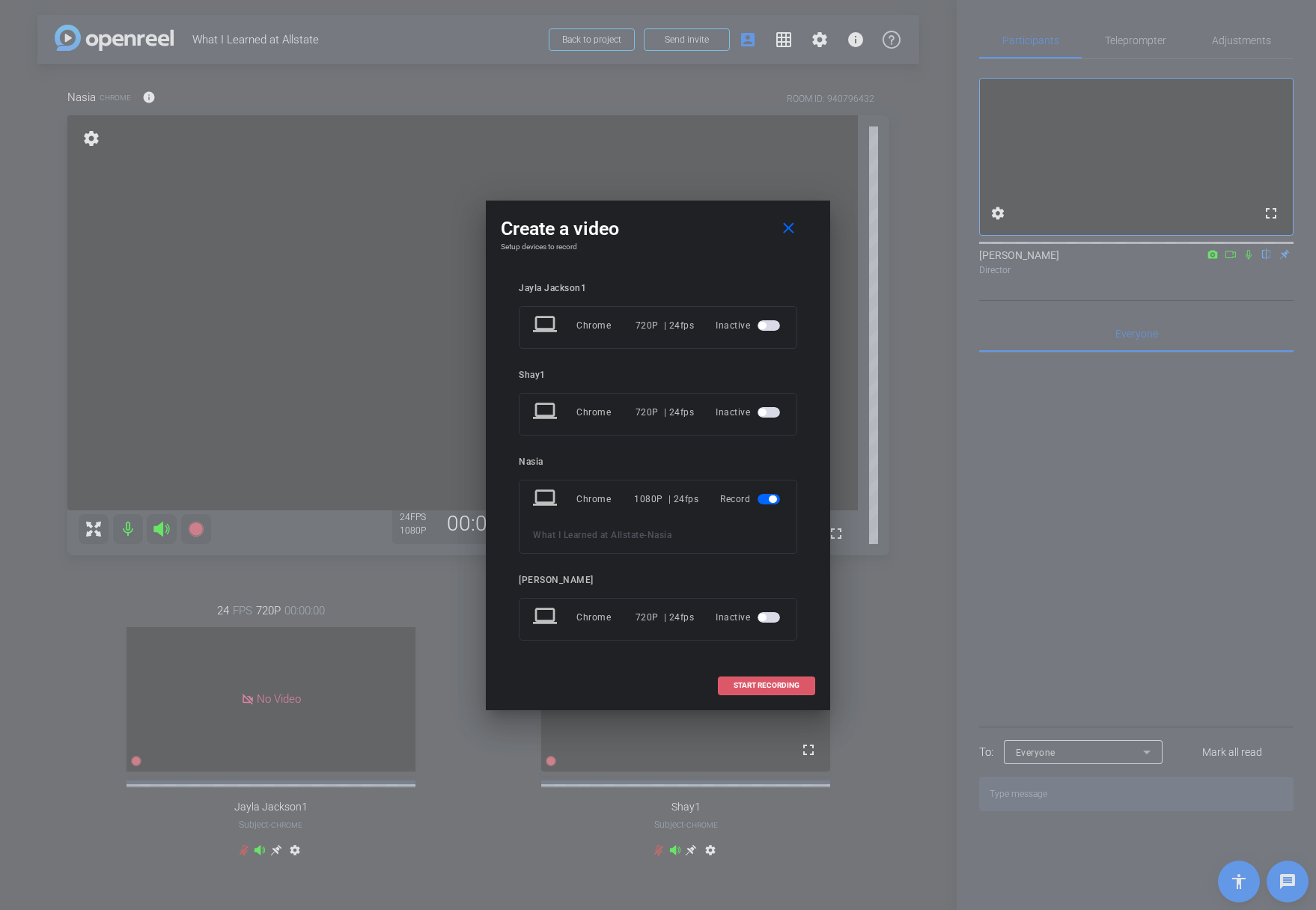
click at [775, 685] on span "START RECORDING" at bounding box center [766, 685] width 66 height 8
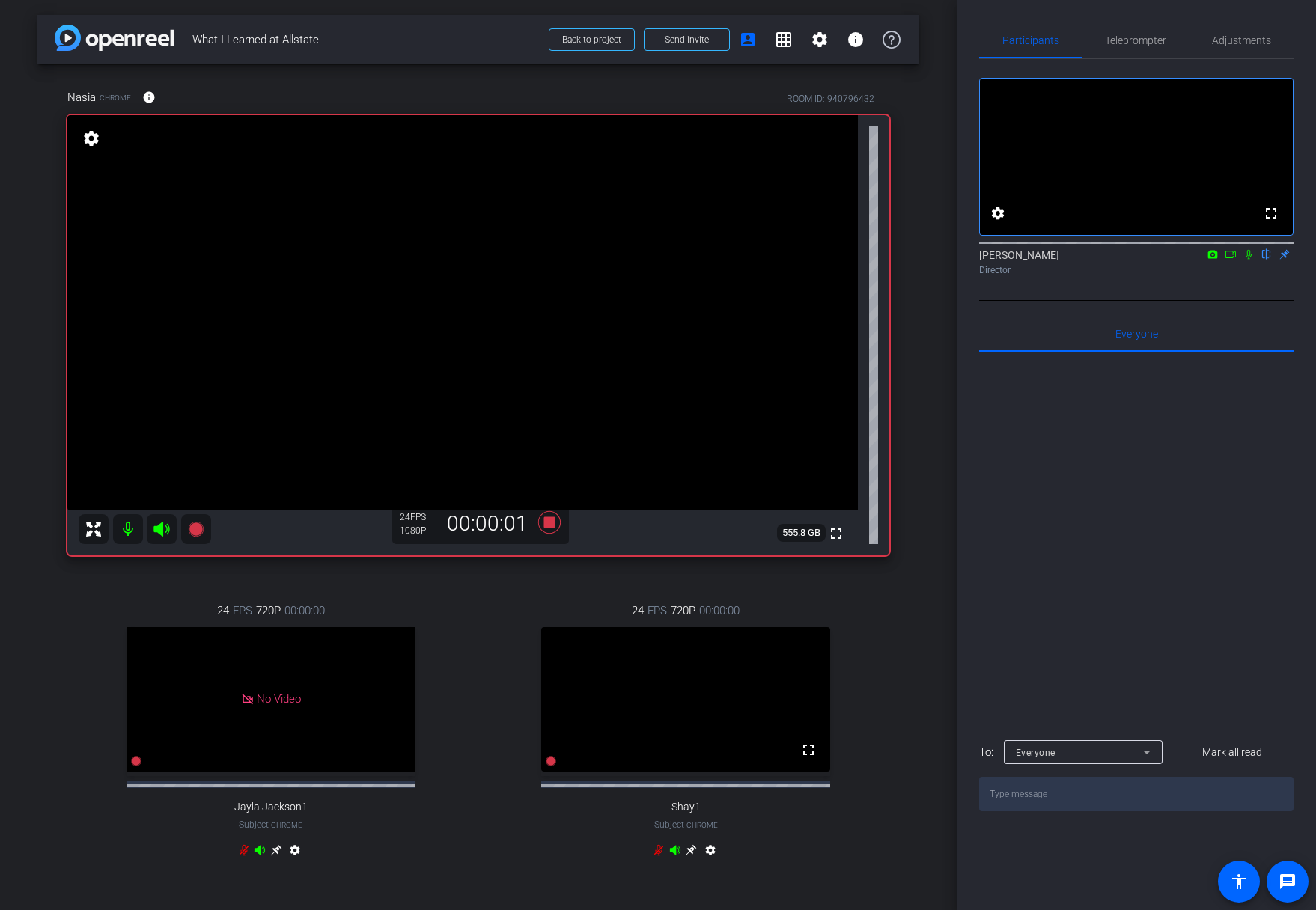
click at [1249, 259] on icon at bounding box center [1249, 254] width 12 height 11
click at [1247, 259] on icon at bounding box center [1249, 254] width 12 height 11
click at [1246, 259] on icon at bounding box center [1249, 254] width 12 height 11
click at [1248, 259] on icon at bounding box center [1249, 254] width 12 height 11
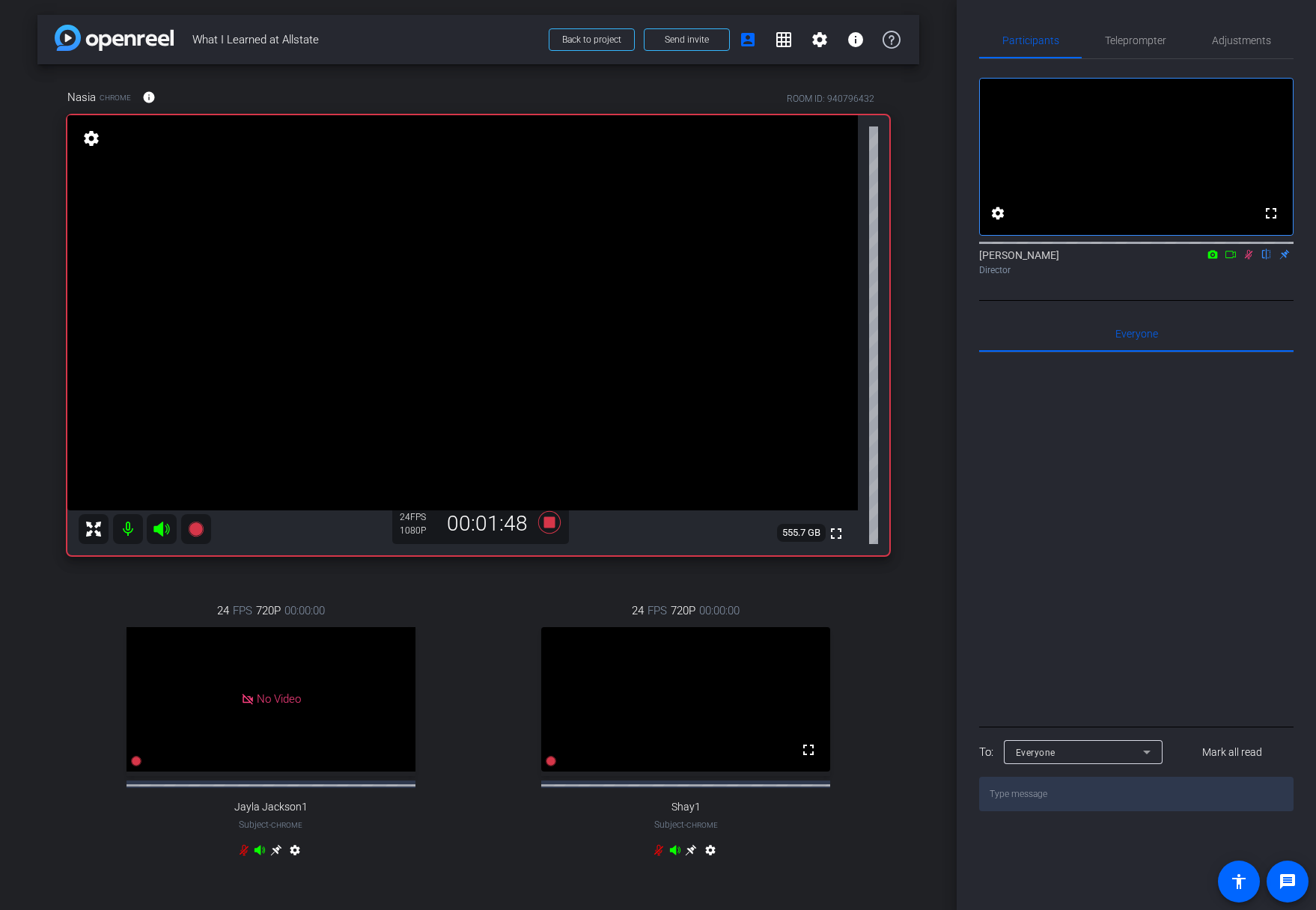
click at [1248, 259] on icon at bounding box center [1248, 254] width 8 height 10
click at [1248, 259] on icon at bounding box center [1249, 254] width 12 height 11
click at [545, 521] on icon at bounding box center [550, 522] width 23 height 23
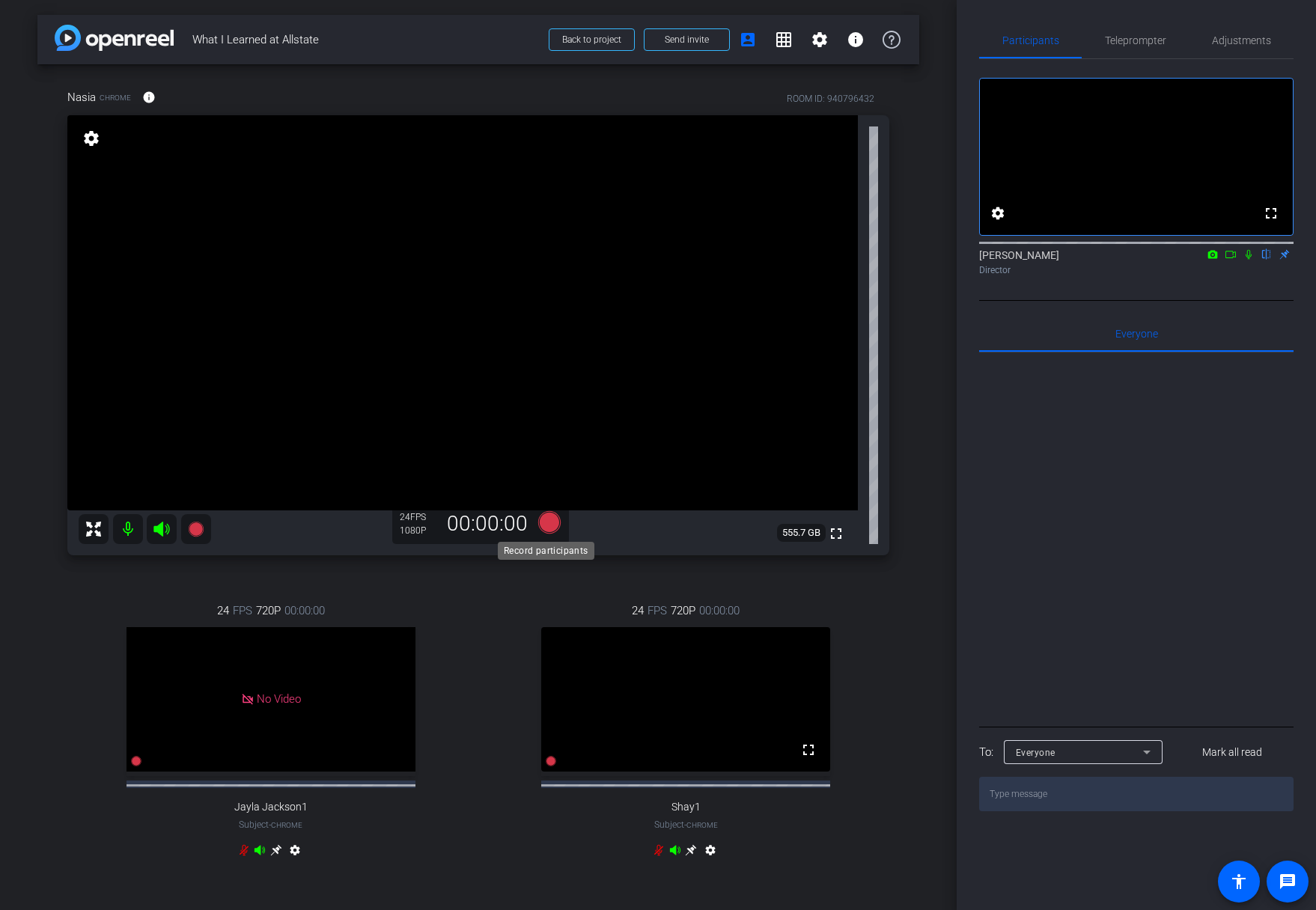
click at [554, 517] on icon at bounding box center [550, 522] width 23 height 23
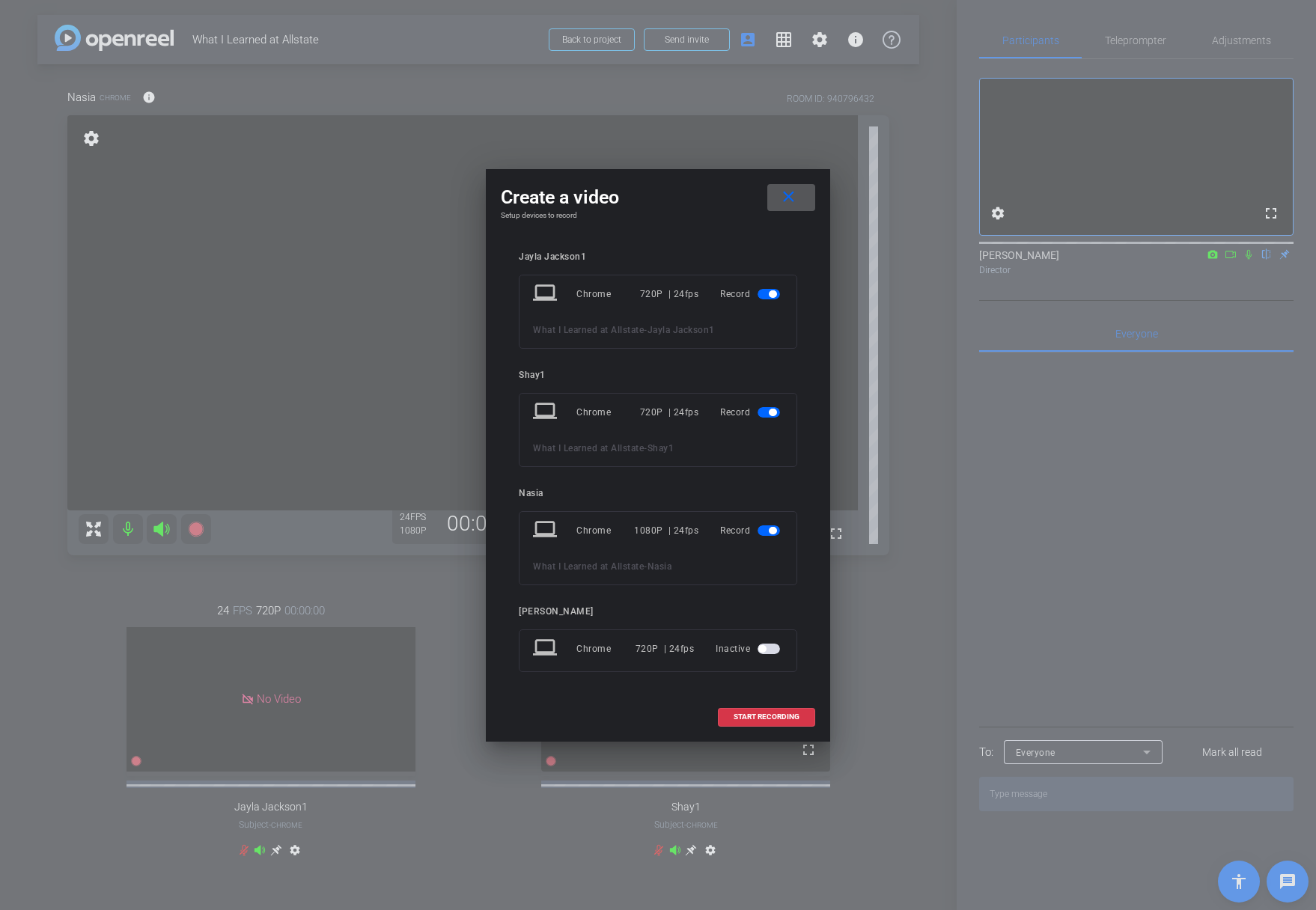
click at [764, 294] on span "button" at bounding box center [769, 295] width 23 height 11
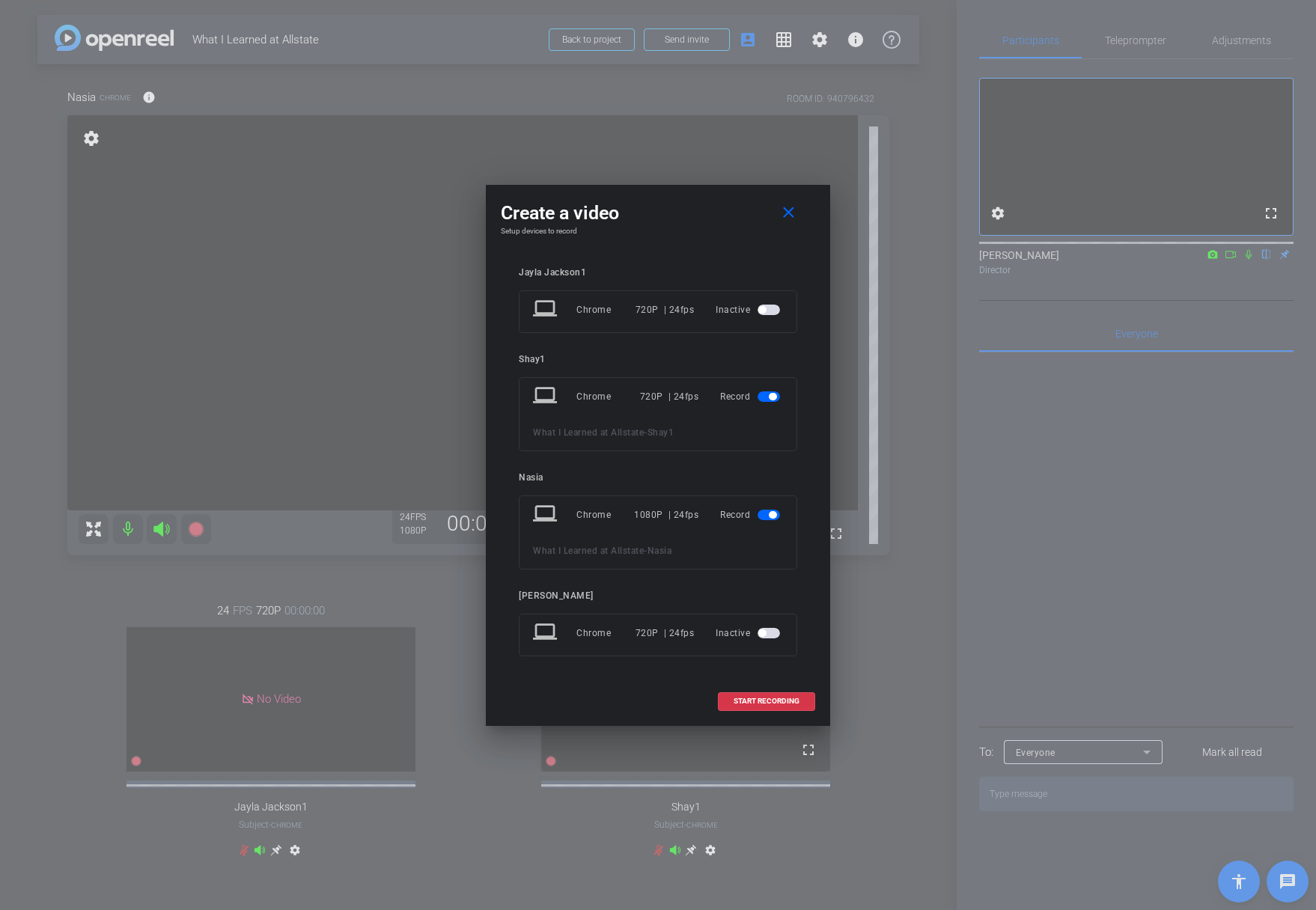
click at [771, 401] on span "button" at bounding box center [769, 397] width 23 height 11
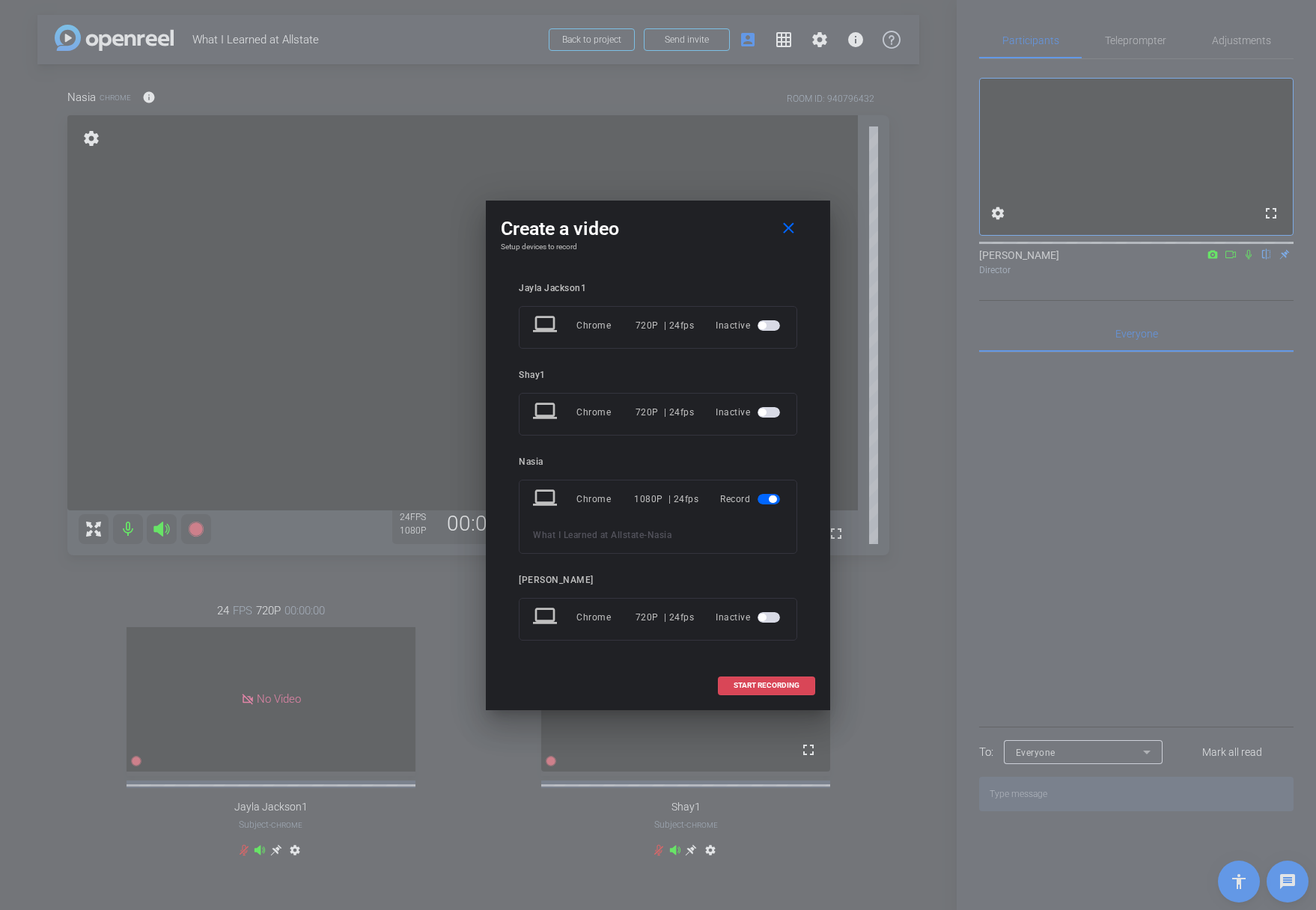
click at [763, 683] on span "START RECORDING" at bounding box center [766, 685] width 66 height 8
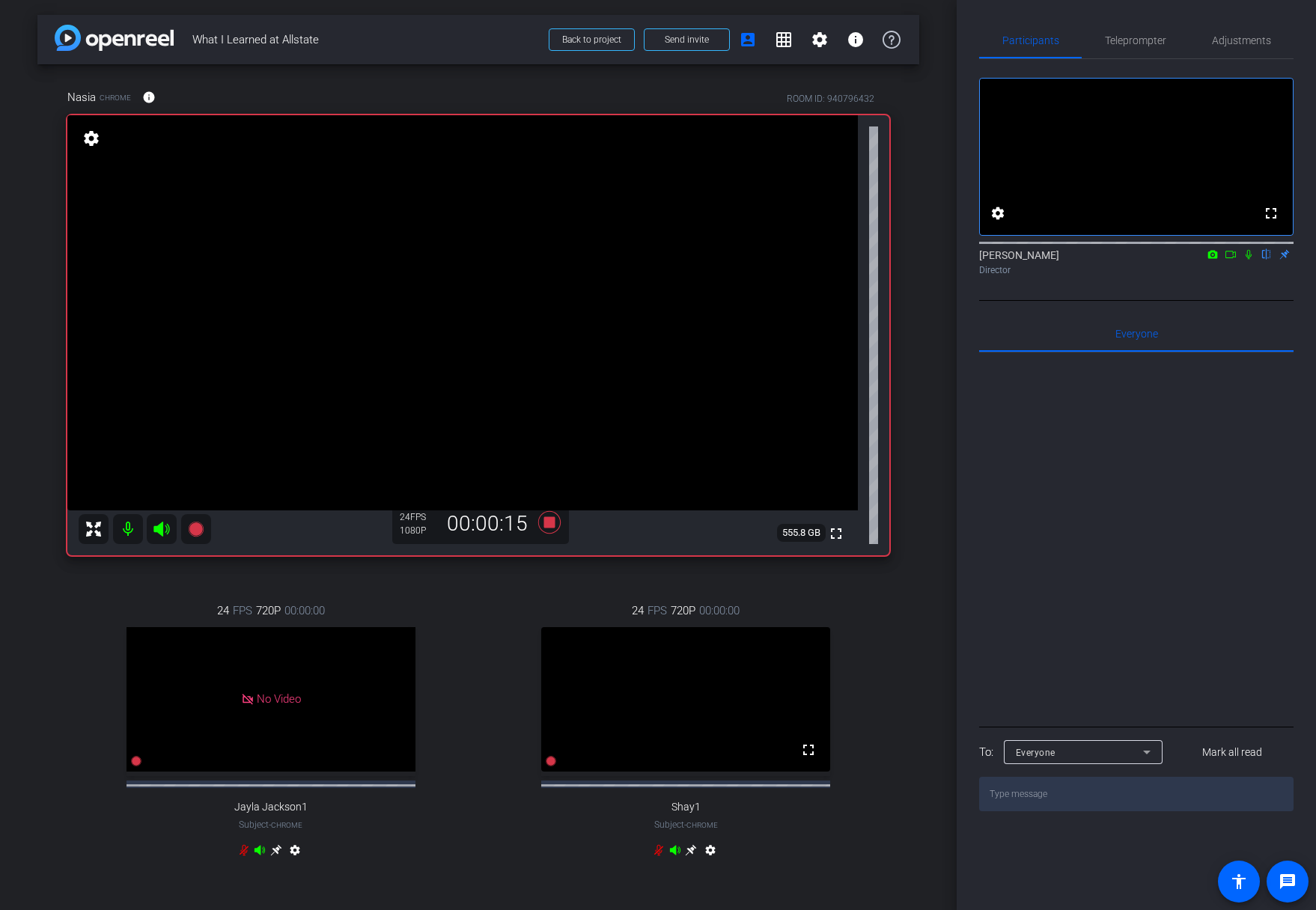
click at [1249, 259] on icon at bounding box center [1249, 254] width 12 height 11
click at [1248, 259] on icon at bounding box center [1249, 254] width 12 height 11
click at [1252, 259] on icon at bounding box center [1249, 254] width 12 height 11
click at [1249, 259] on icon at bounding box center [1249, 254] width 12 height 11
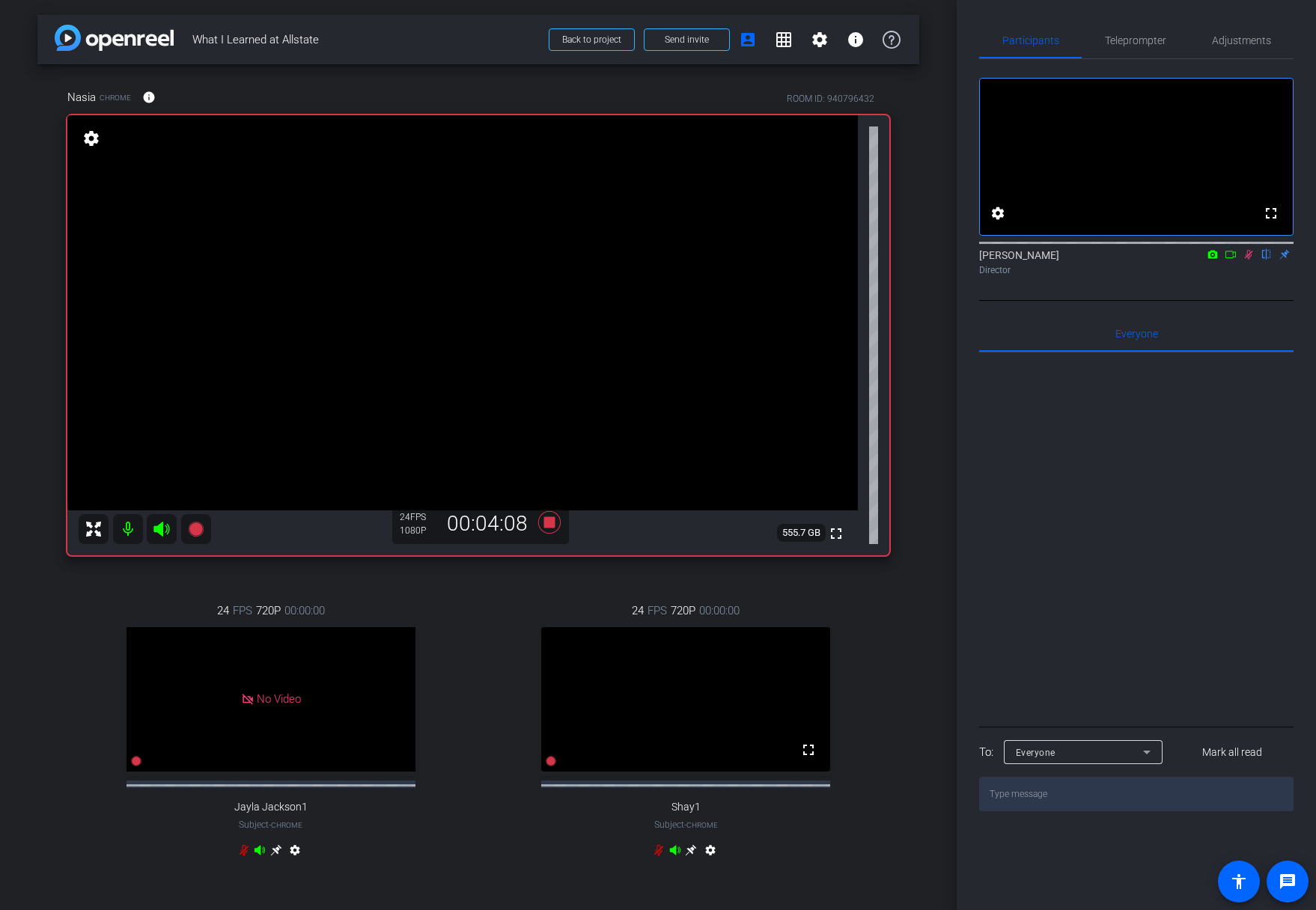
click at [1252, 259] on icon at bounding box center [1248, 254] width 8 height 10
click at [541, 524] on icon at bounding box center [550, 522] width 23 height 23
click at [486, 687] on div "24 FPS 720P 00:00:00 fullscreen Shay1 Subject - Chrome settings" at bounding box center [686, 732] width 407 height 309
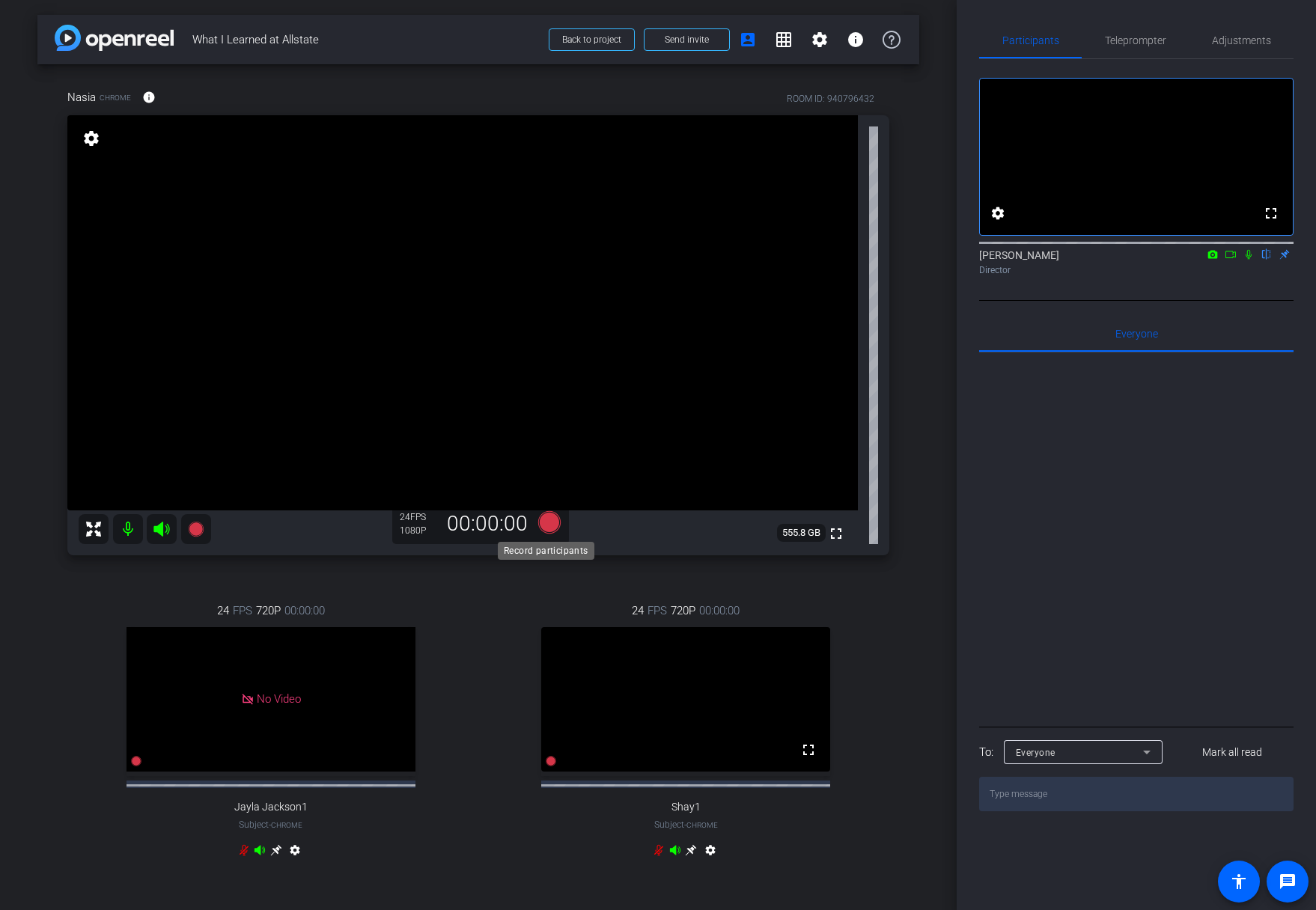
click at [548, 517] on icon at bounding box center [550, 522] width 23 height 23
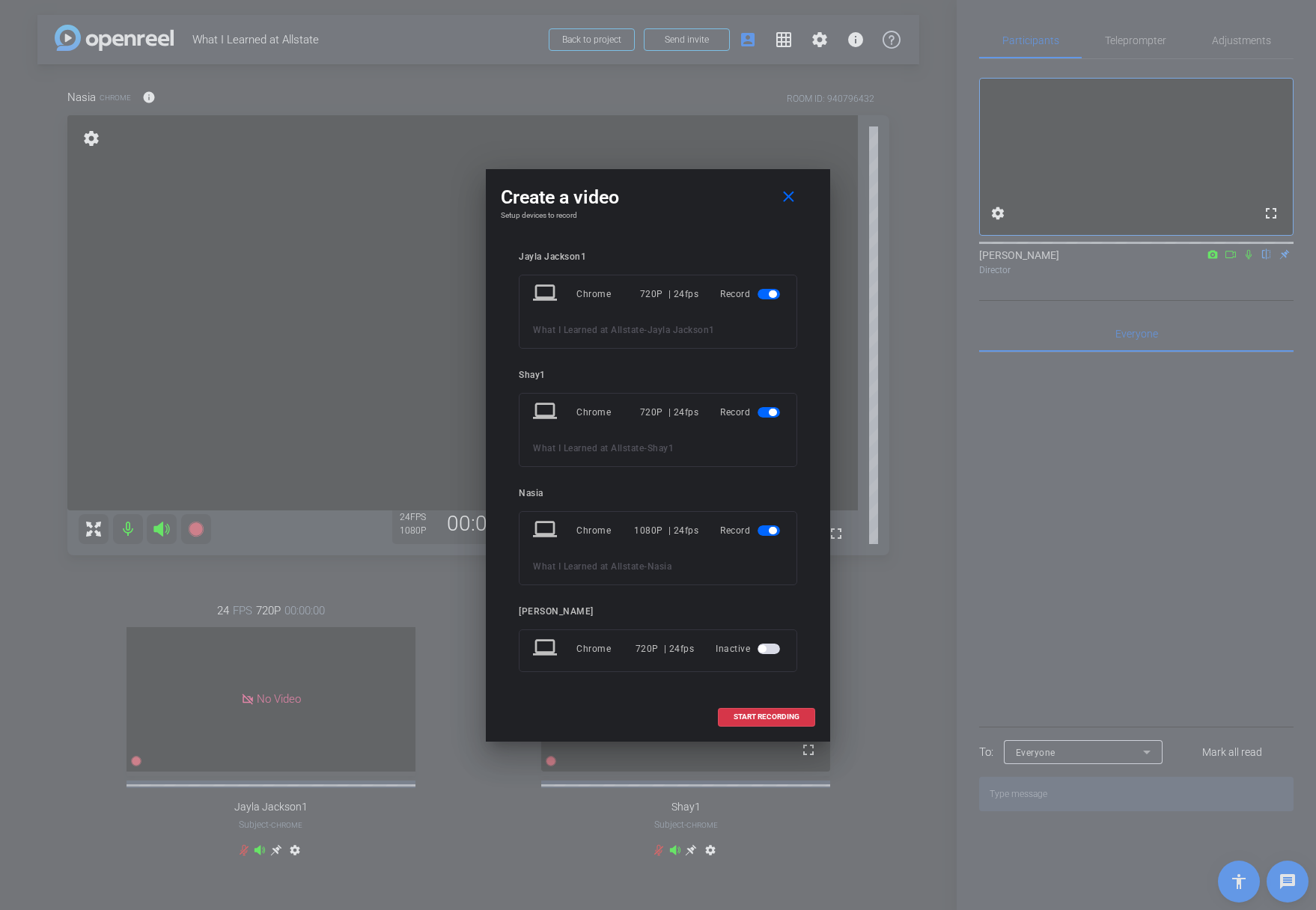
click at [769, 295] on span "button" at bounding box center [772, 294] width 8 height 8
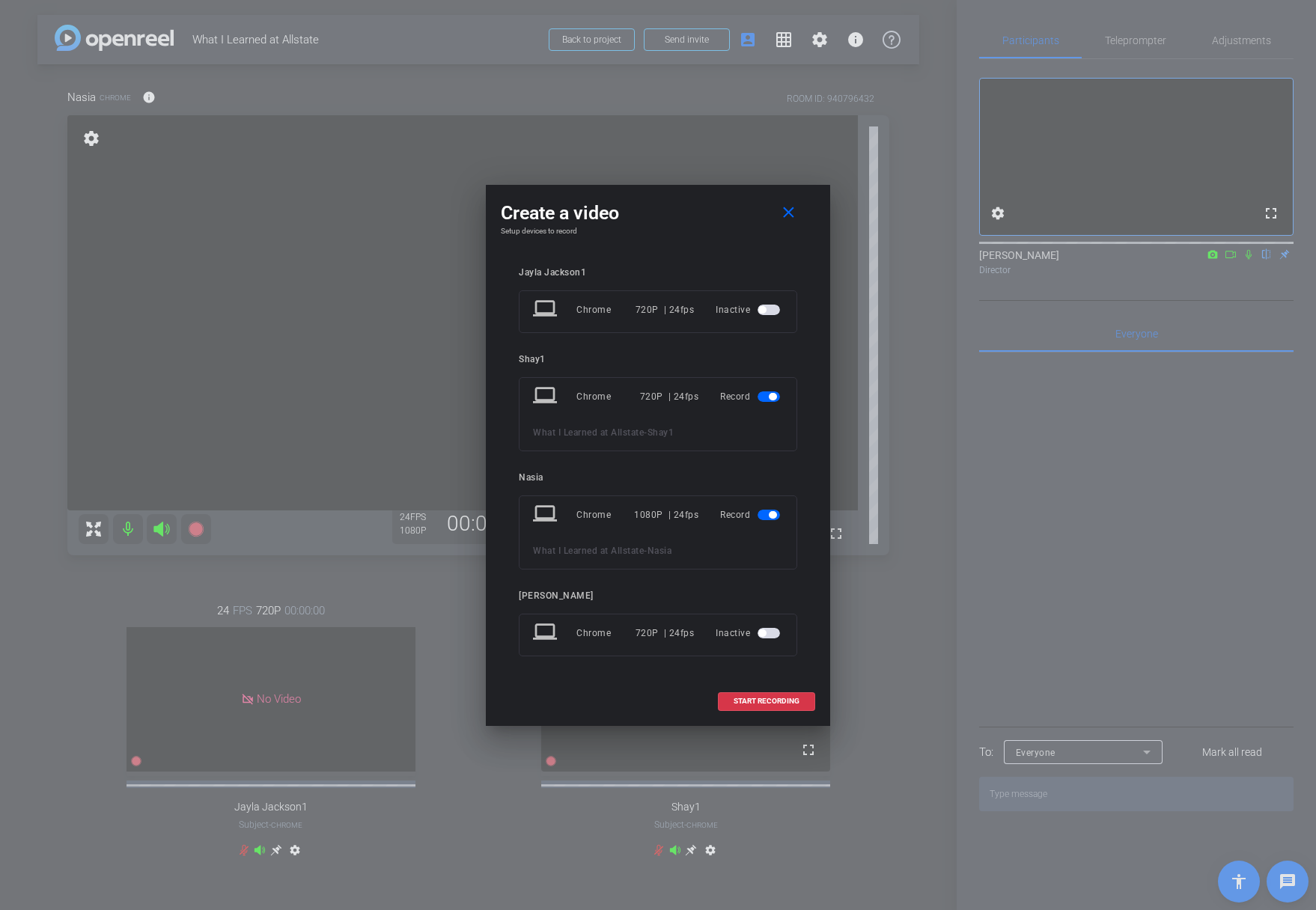
click at [775, 392] on span "button" at bounding box center [769, 397] width 23 height 11
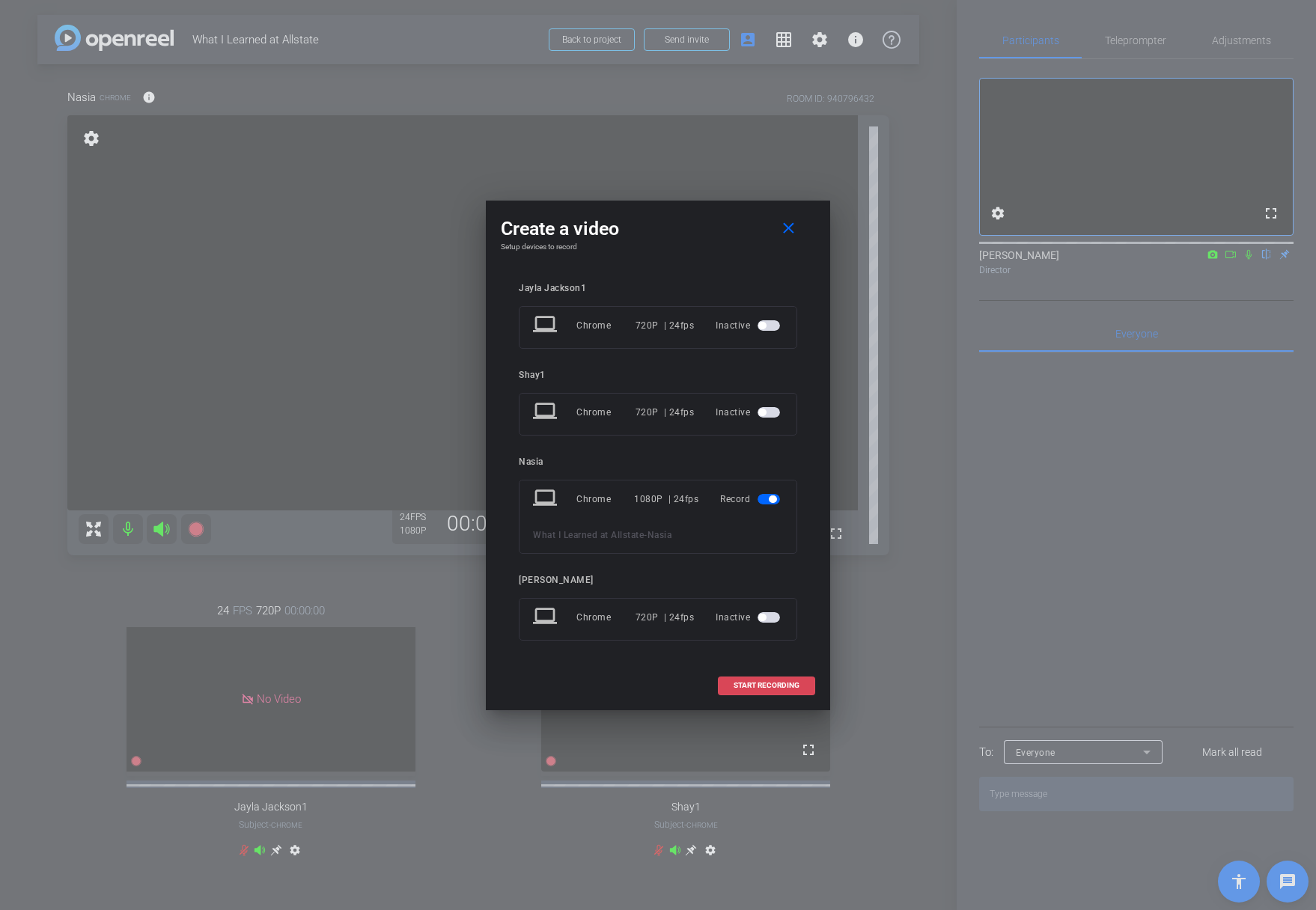
click at [767, 687] on span "START RECORDING" at bounding box center [766, 685] width 66 height 8
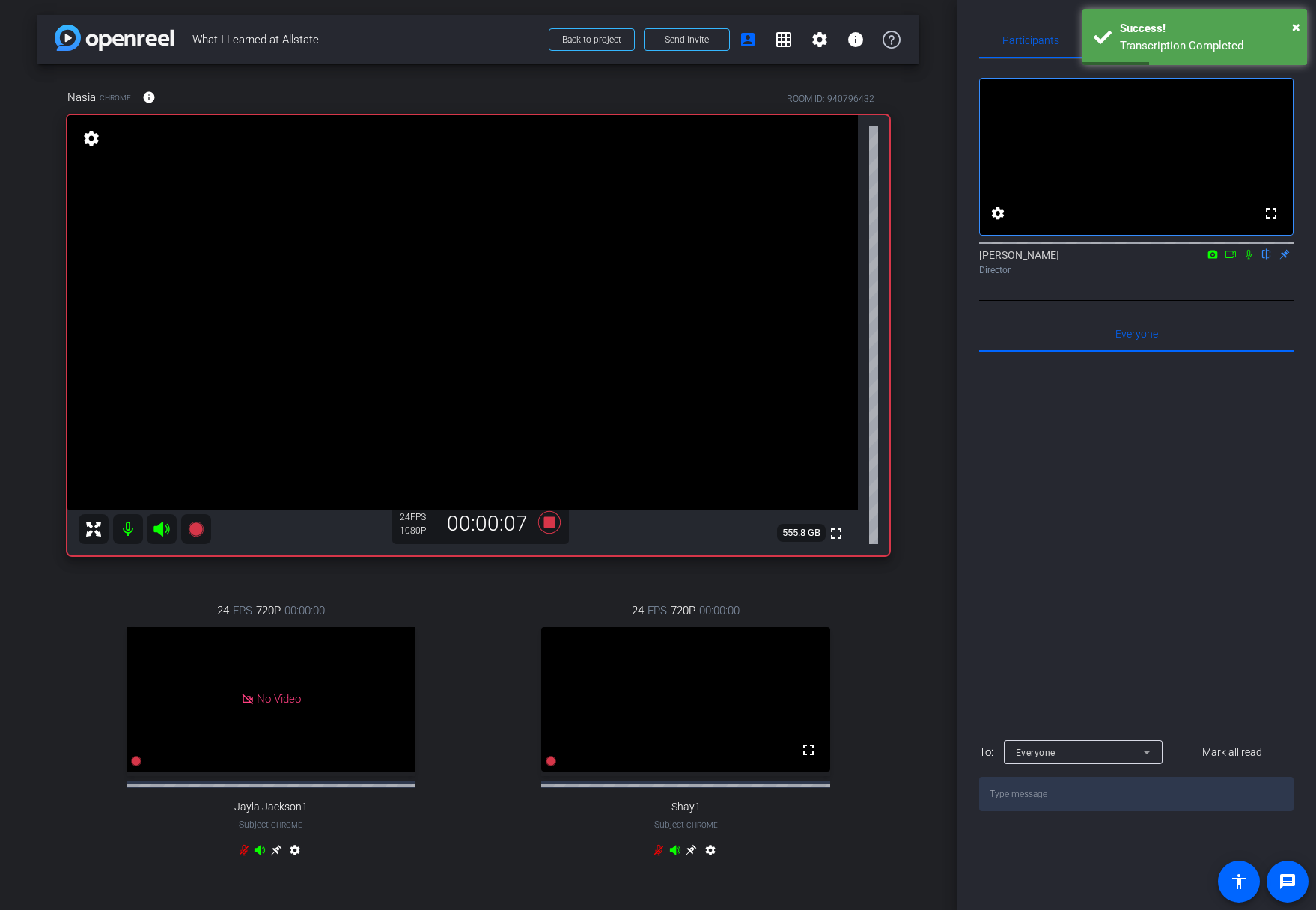
click at [1247, 259] on icon at bounding box center [1248, 254] width 6 height 10
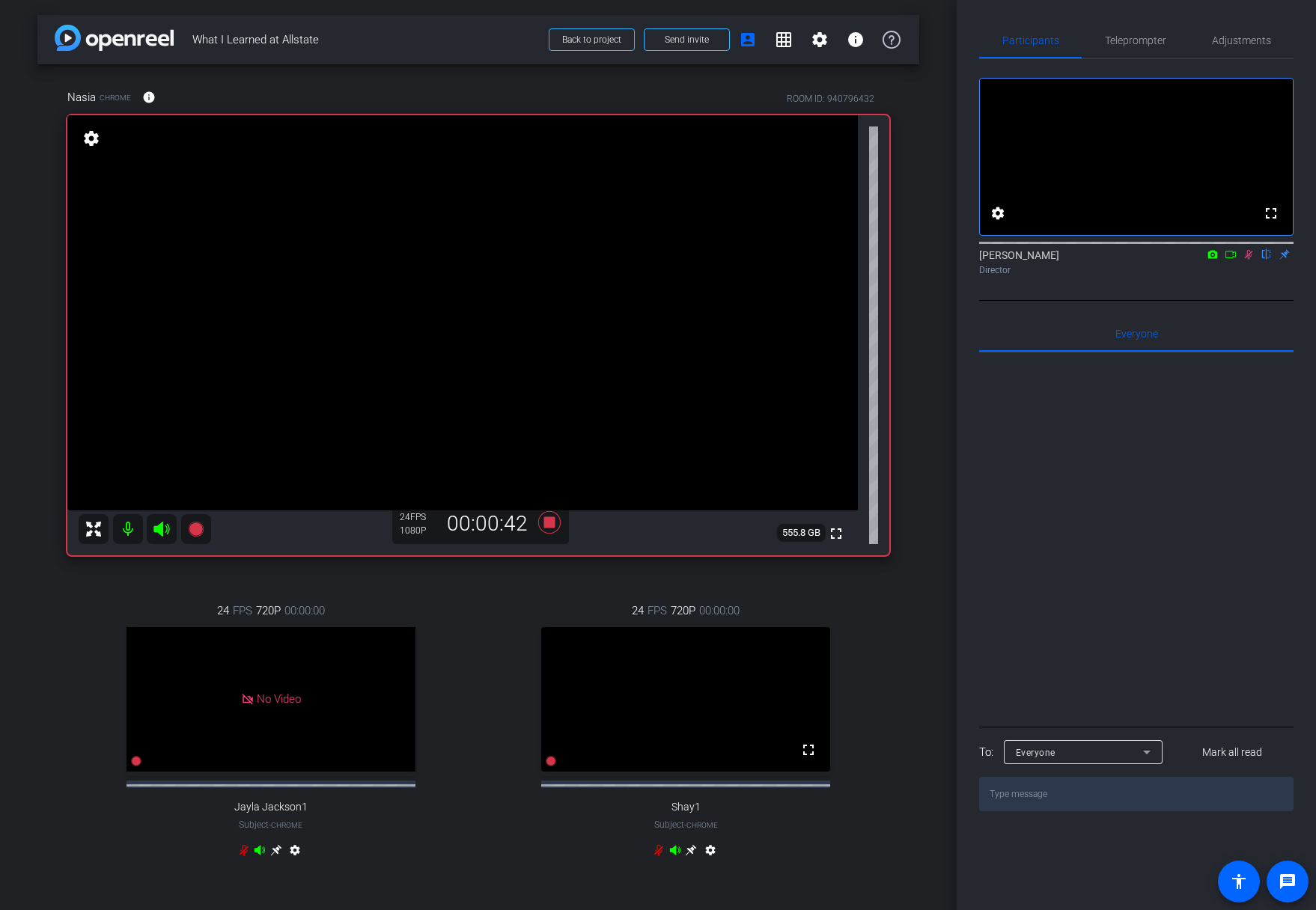
click at [1250, 259] on icon at bounding box center [1249, 254] width 12 height 11
click at [1249, 259] on icon at bounding box center [1248, 254] width 6 height 10
click at [1248, 281] on div "Ciara Ocasio flip Director" at bounding box center [1136, 258] width 314 height 46
click at [1250, 259] on icon at bounding box center [1248, 254] width 8 height 10
click at [483, 611] on div "24 FPS 720P 00:00:00 fullscreen Shay1 Subject - Chrome settings" at bounding box center [686, 732] width 407 height 309
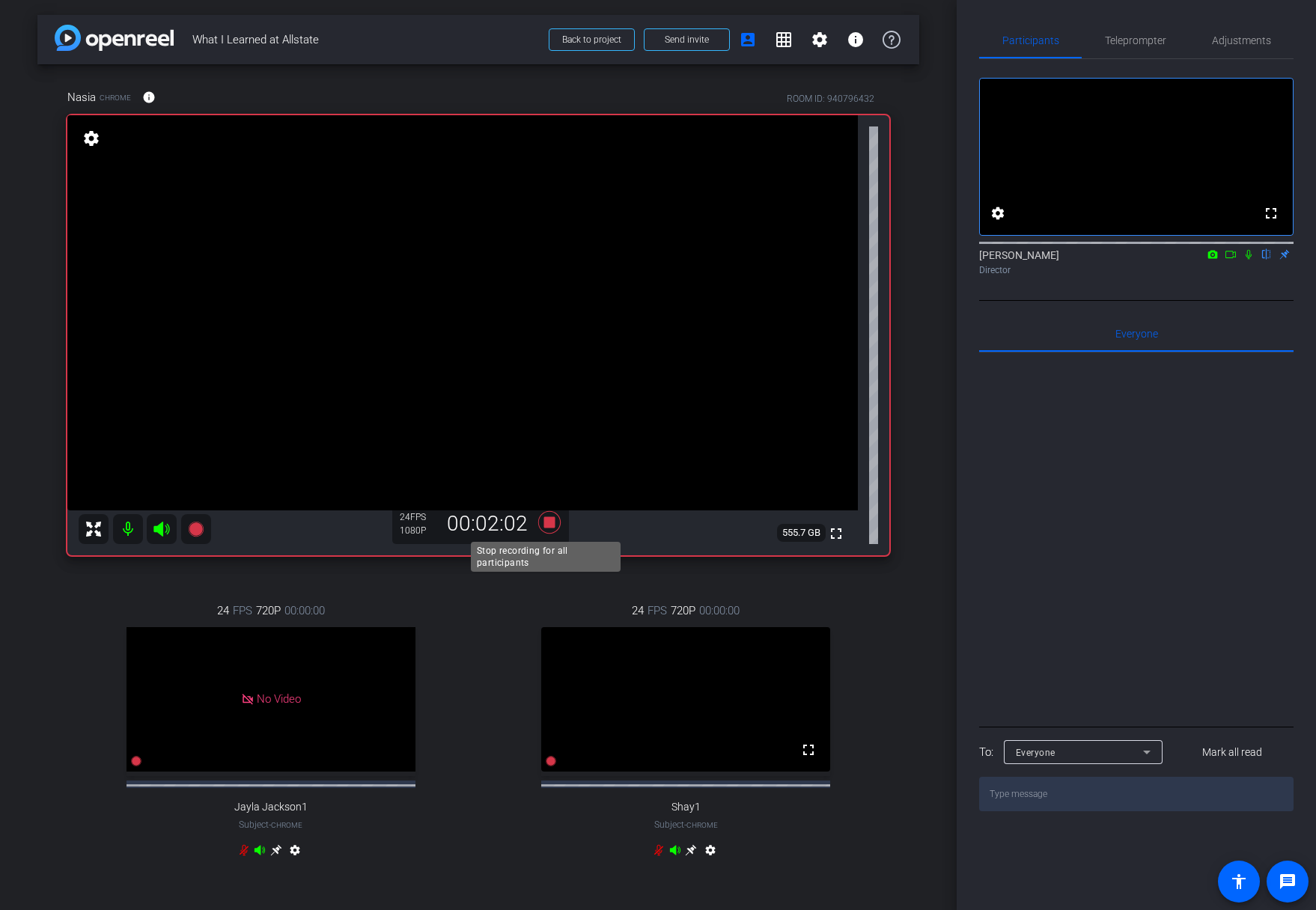
click at [541, 523] on icon at bounding box center [550, 522] width 23 height 23
click at [444, 724] on div "24 FPS 720P 00:00:00 No Video Jayla Jackson1 Subject - Chrome settings" at bounding box center [271, 732] width 407 height 309
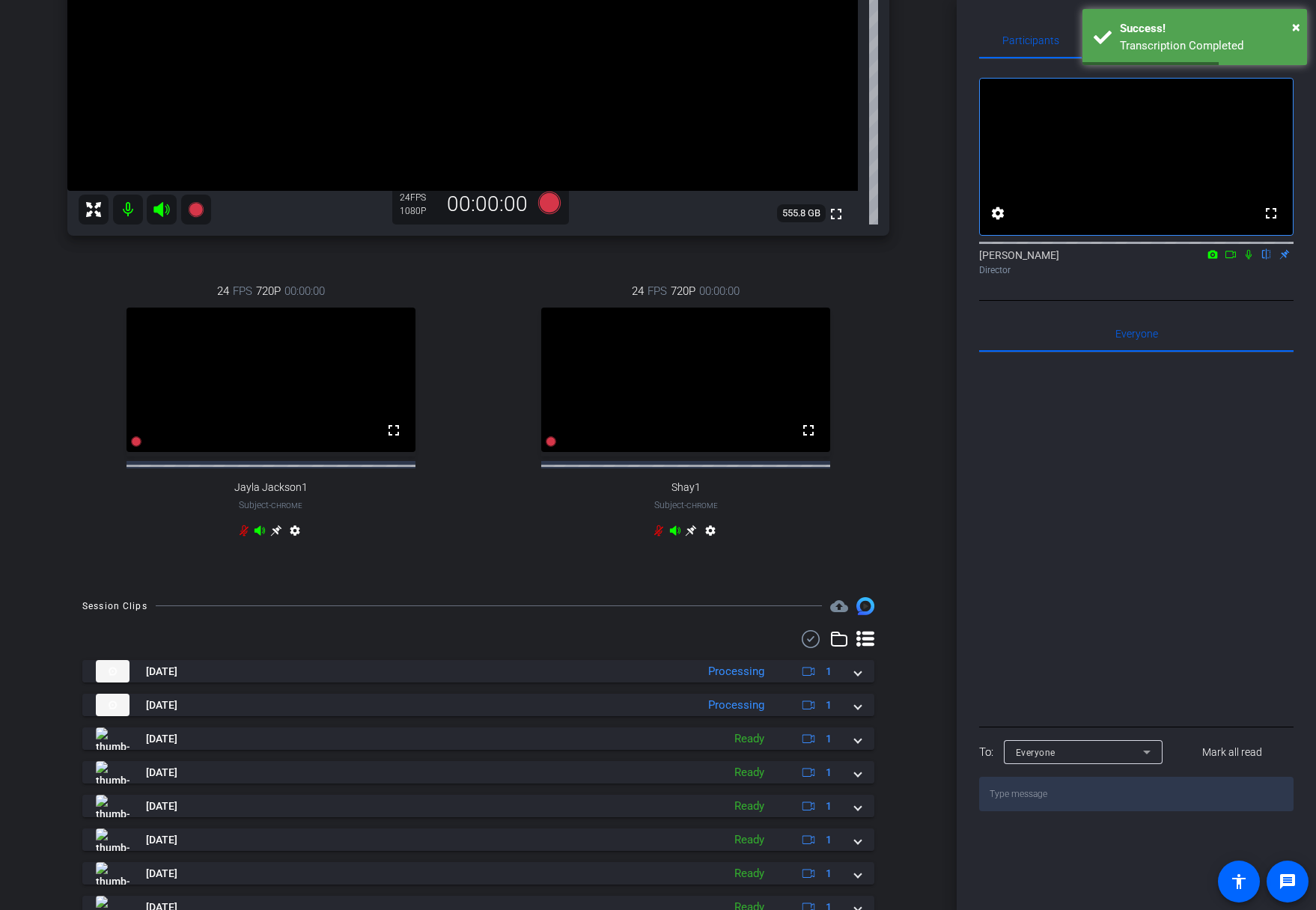
scroll to position [462, 0]
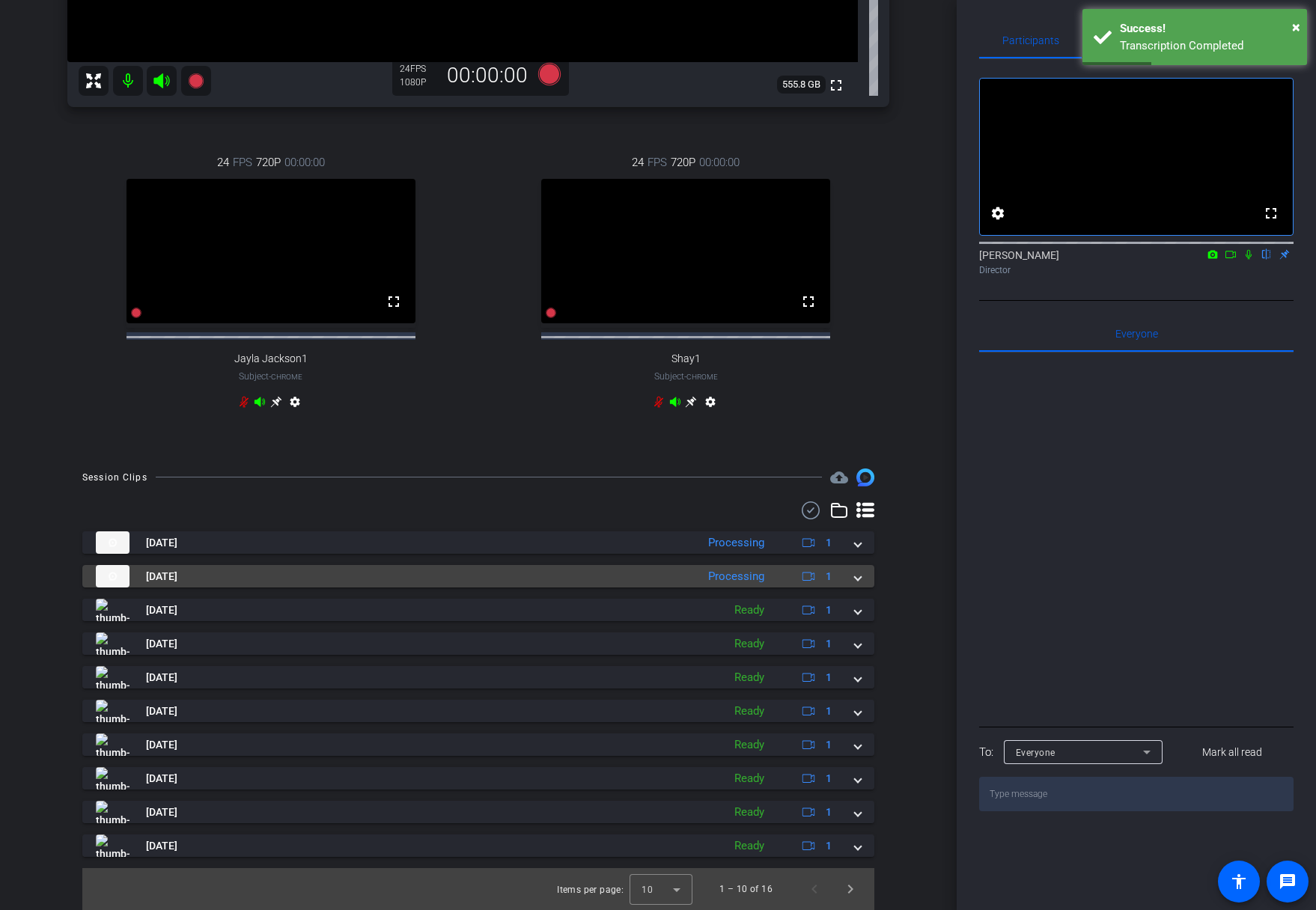
click at [855, 580] on mat-expansion-panel-header "Oct 14, 2025 Processing 1" at bounding box center [479, 577] width 793 height 23
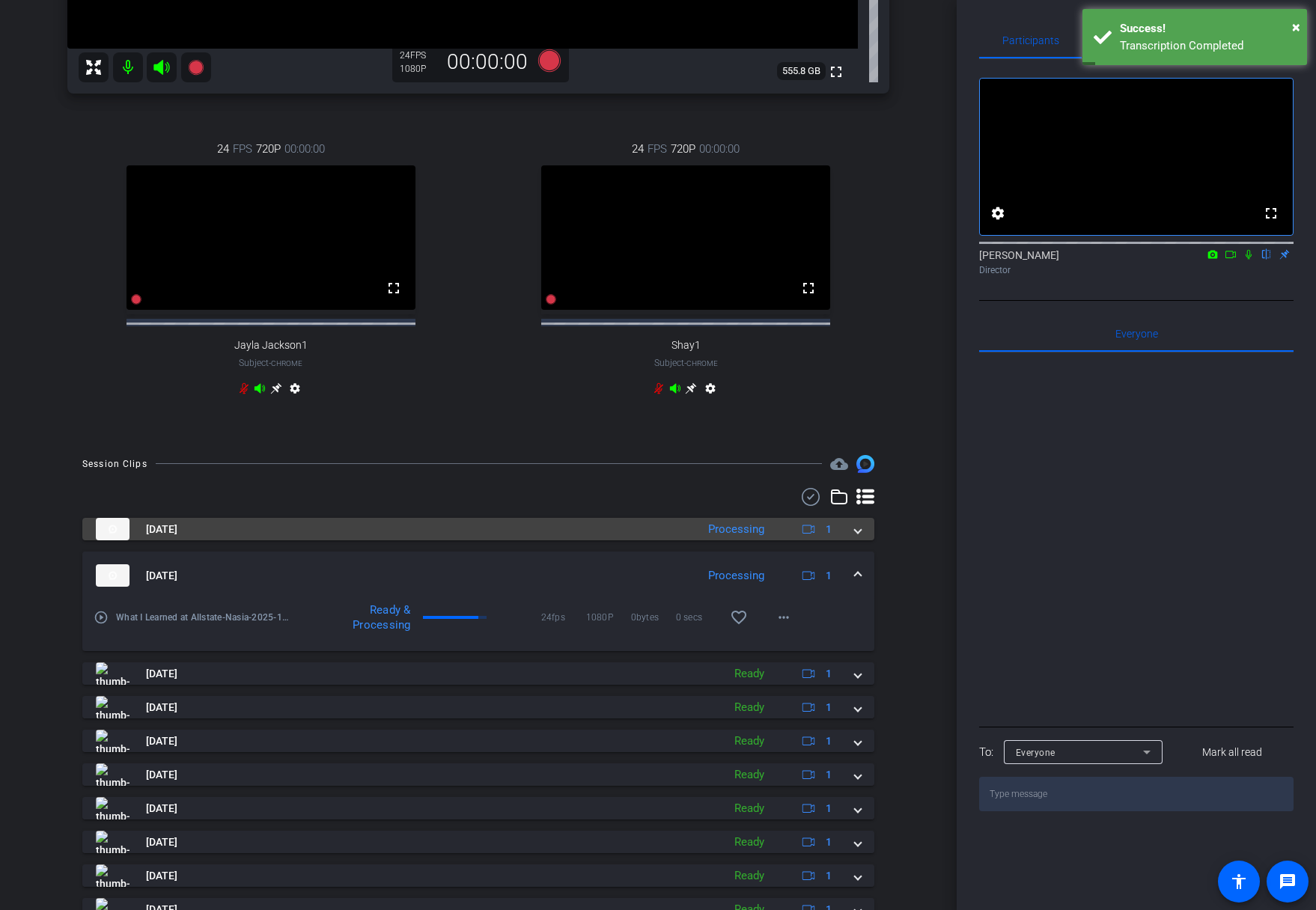
click at [854, 541] on mat-expansion-panel-header "Oct 14, 2025 Processing 1" at bounding box center [479, 529] width 793 height 23
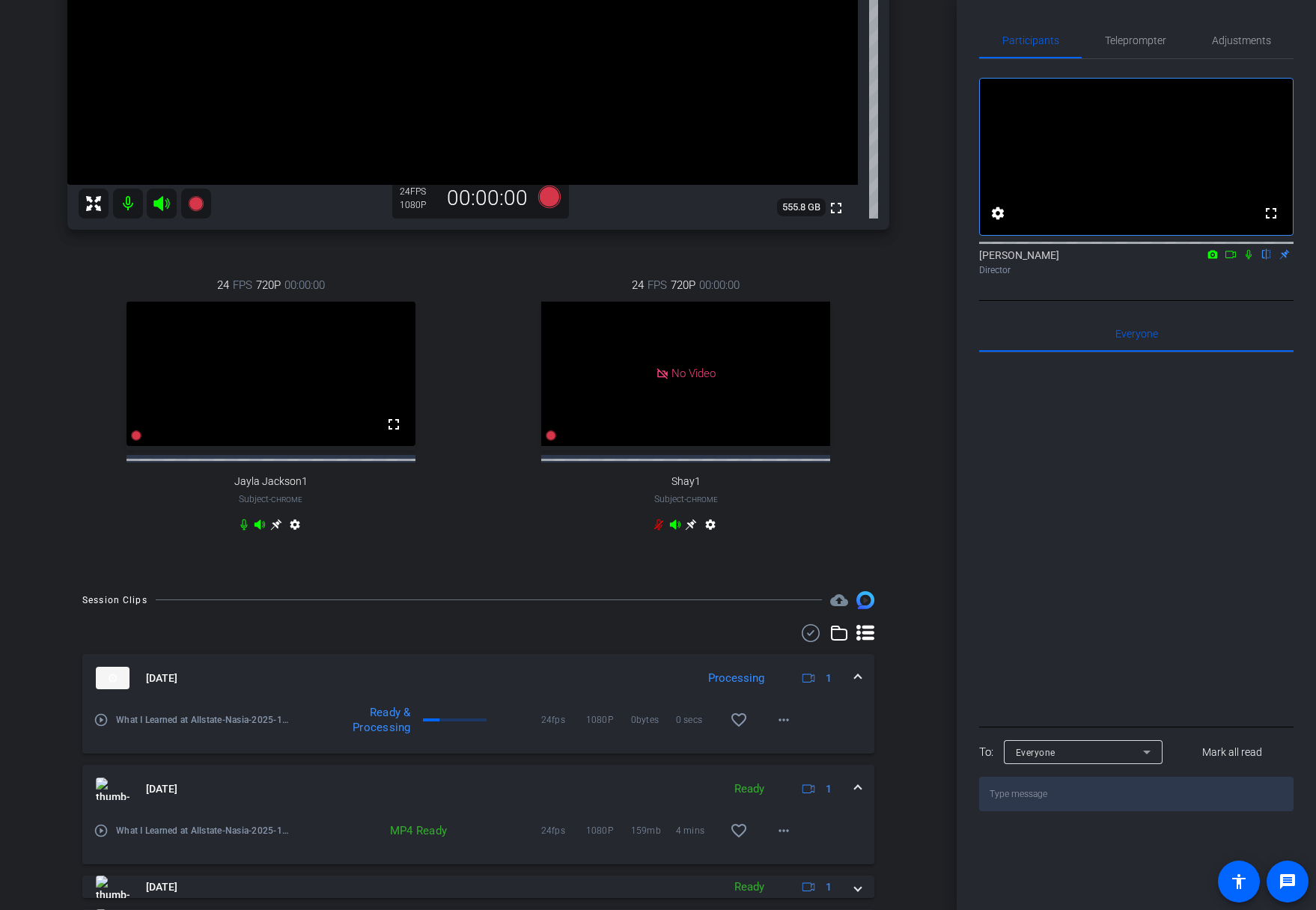
scroll to position [324, 0]
click at [855, 794] on span at bounding box center [858, 790] width 6 height 16
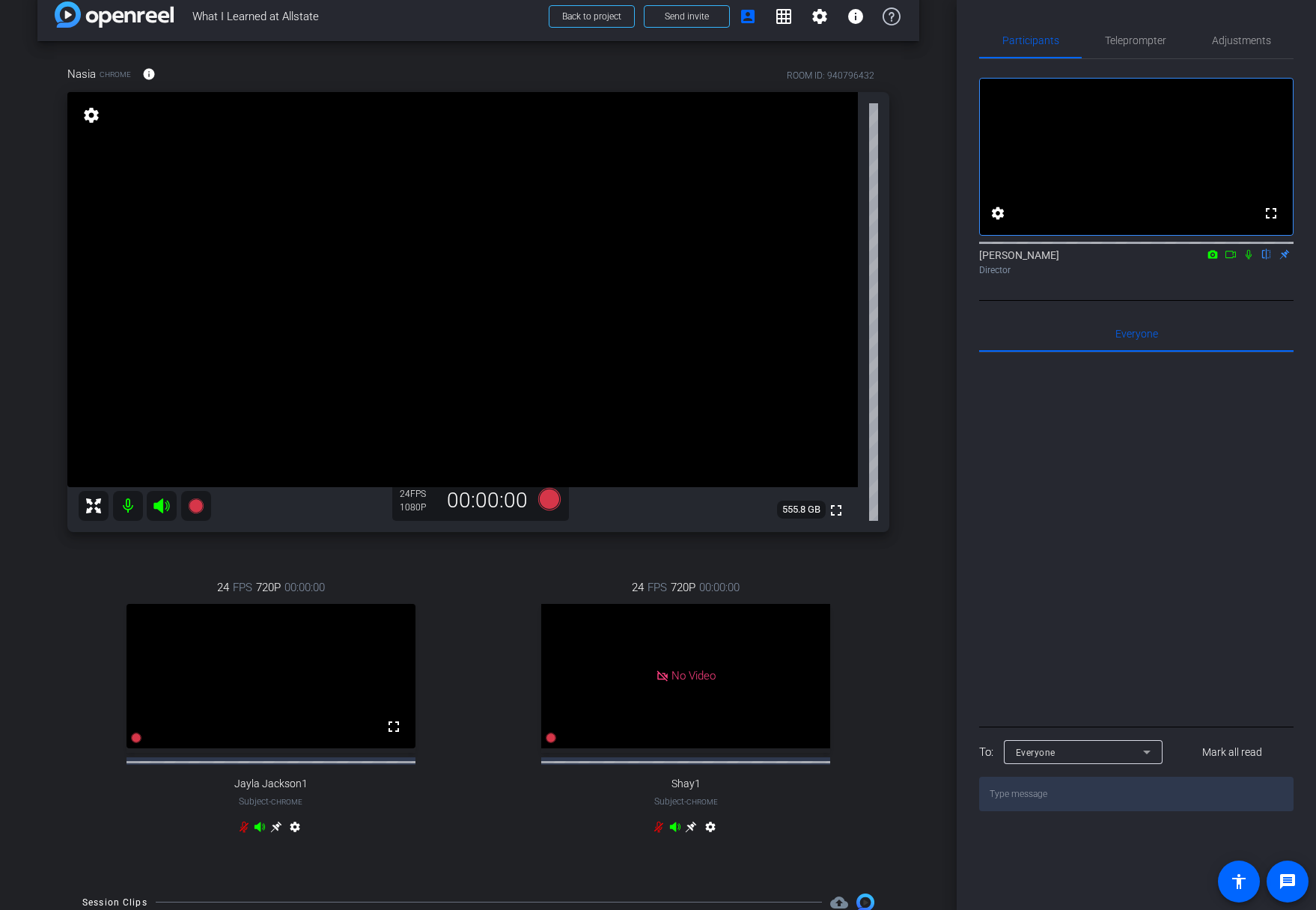
scroll to position [25, 0]
click at [545, 500] on icon at bounding box center [550, 498] width 23 height 23
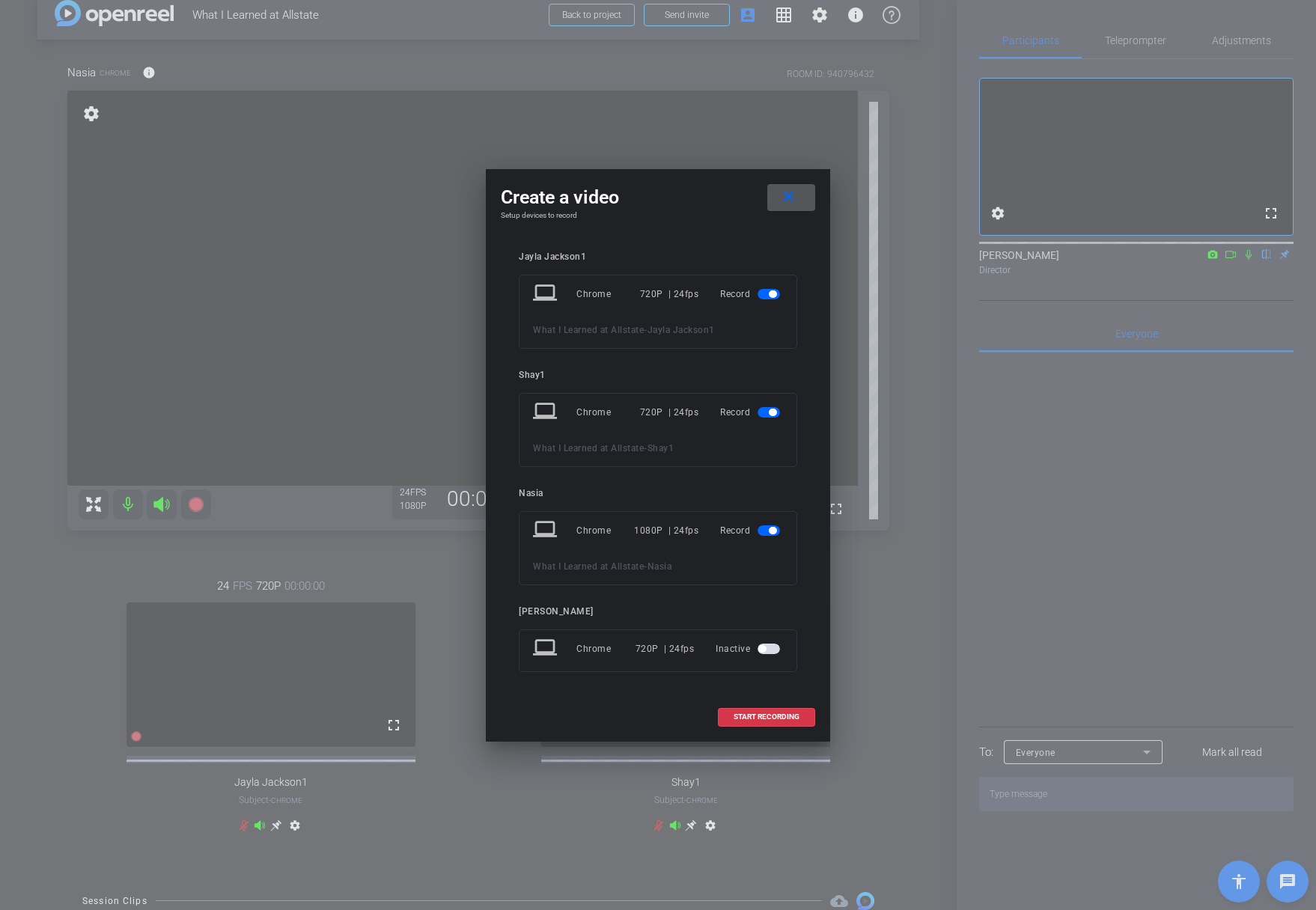
click at [762, 292] on span "button" at bounding box center [769, 295] width 23 height 11
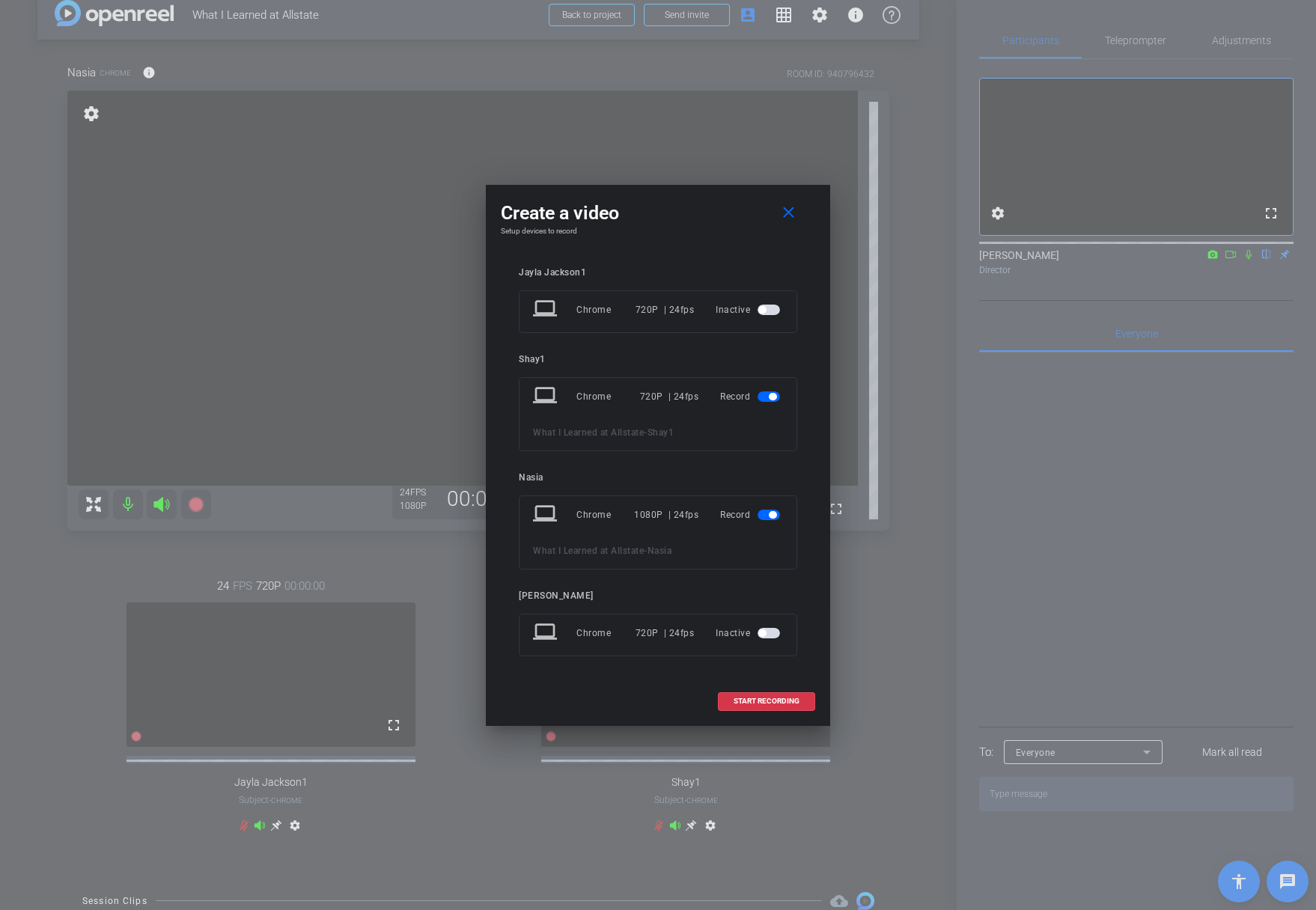
click at [775, 400] on span "button" at bounding box center [769, 397] width 23 height 11
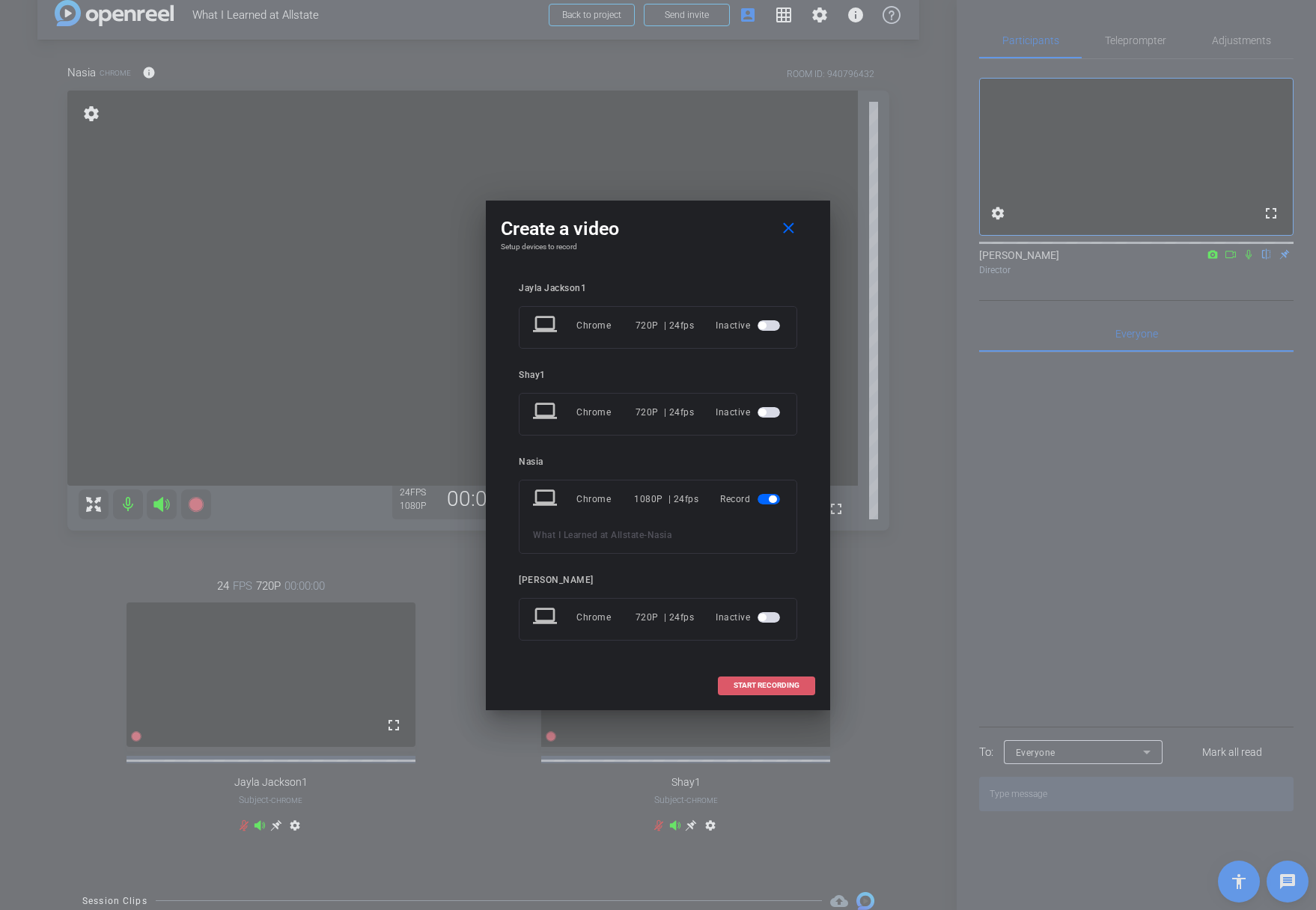
click at [772, 685] on span "START RECORDING" at bounding box center [766, 685] width 66 height 8
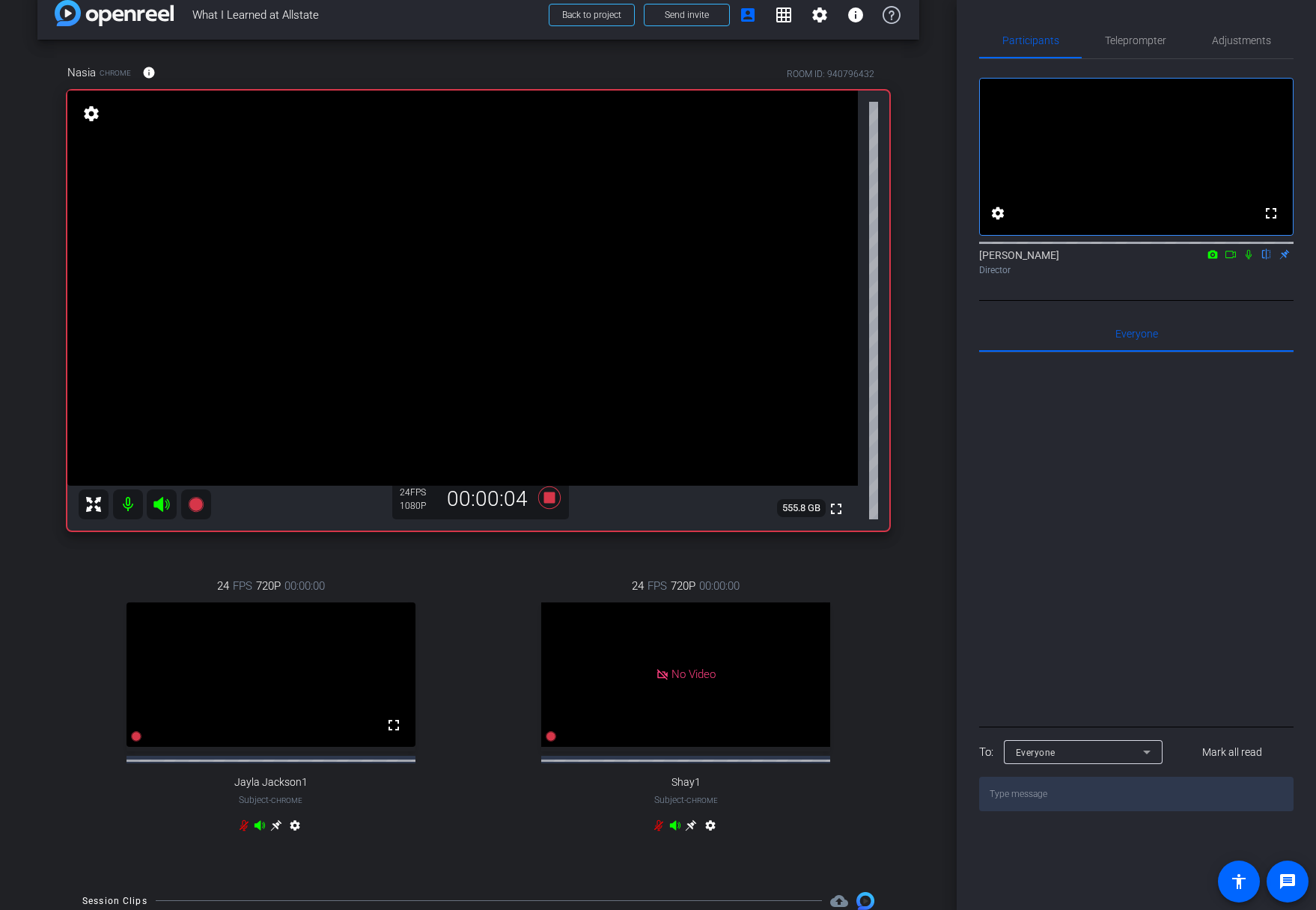
click at [1248, 259] on icon at bounding box center [1249, 254] width 12 height 11
click at [501, 587] on div "24 FPS 720P 00:00:00 No Video Shay1 Subject - Chrome settings" at bounding box center [686, 708] width 407 height 309
drag, startPoint x: 545, startPoint y: 499, endPoint x: 552, endPoint y: 491, distance: 10.6
click at [552, 491] on icon at bounding box center [549, 498] width 36 height 27
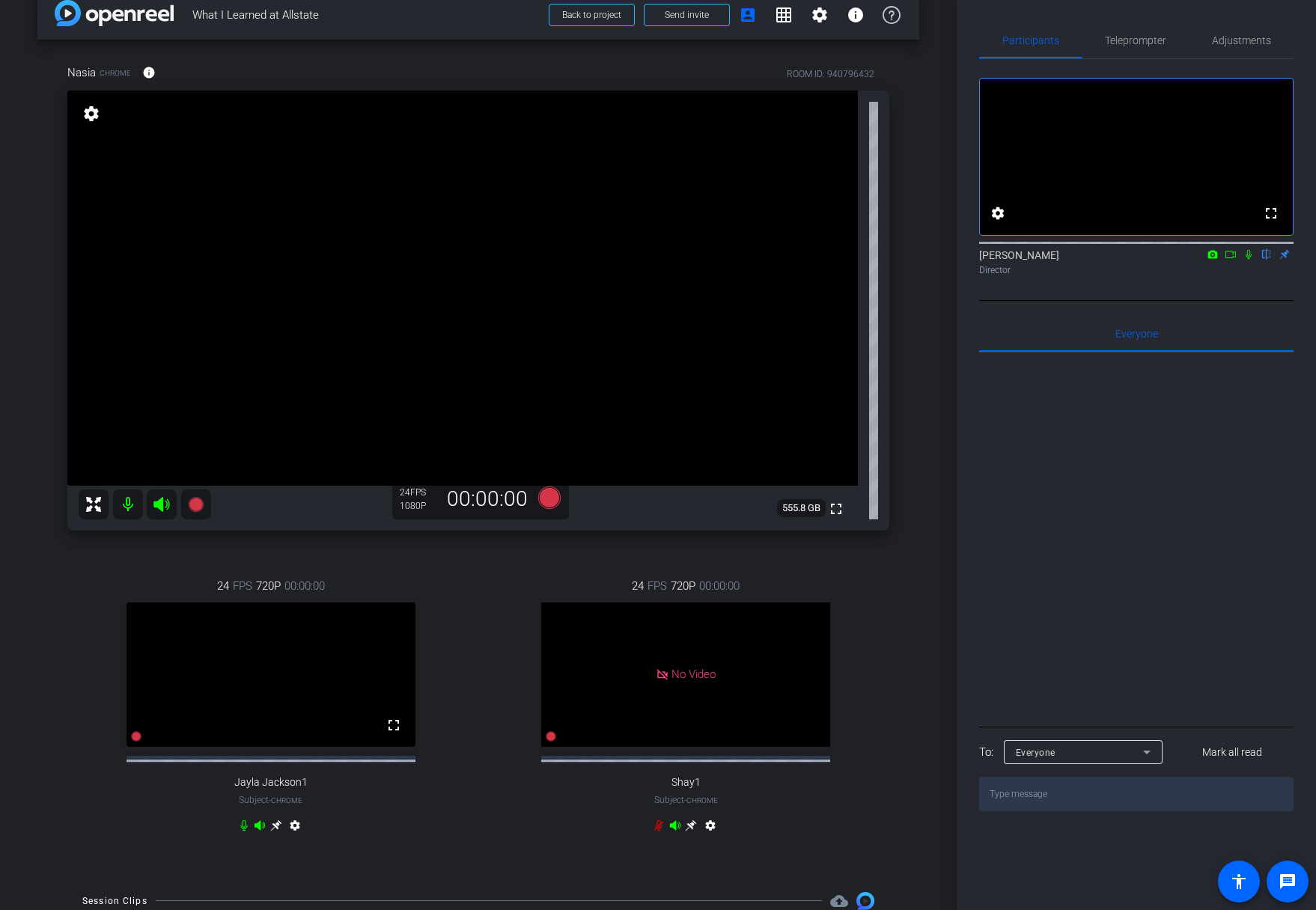
click at [486, 628] on div "24 FPS 720P 00:00:00 No Video Shay1 Subject - Chrome settings" at bounding box center [686, 708] width 407 height 309
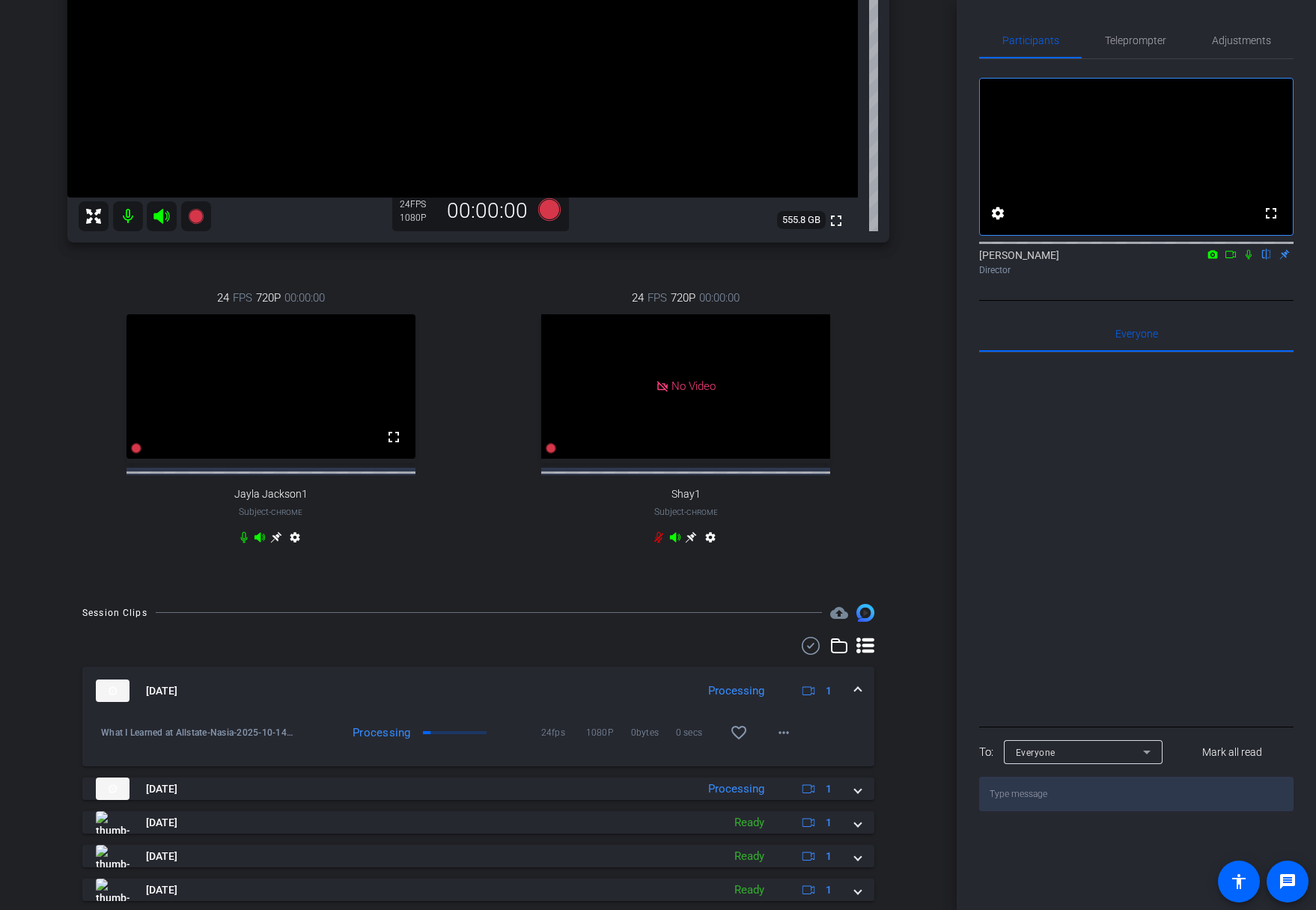
scroll to position [352, 0]
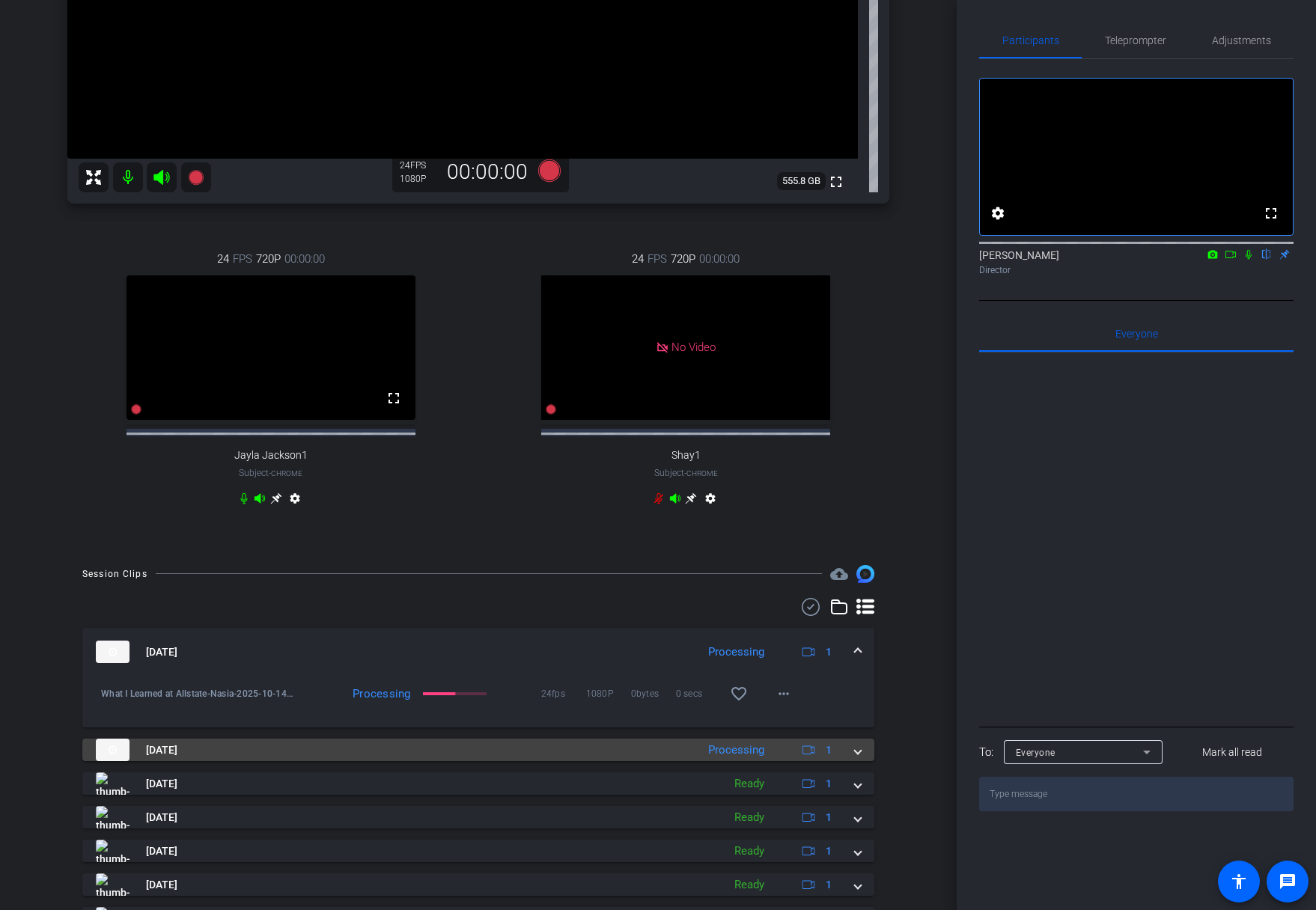
click at [655, 761] on mat-panel-title "Oct 14, 2025" at bounding box center [392, 750] width 593 height 23
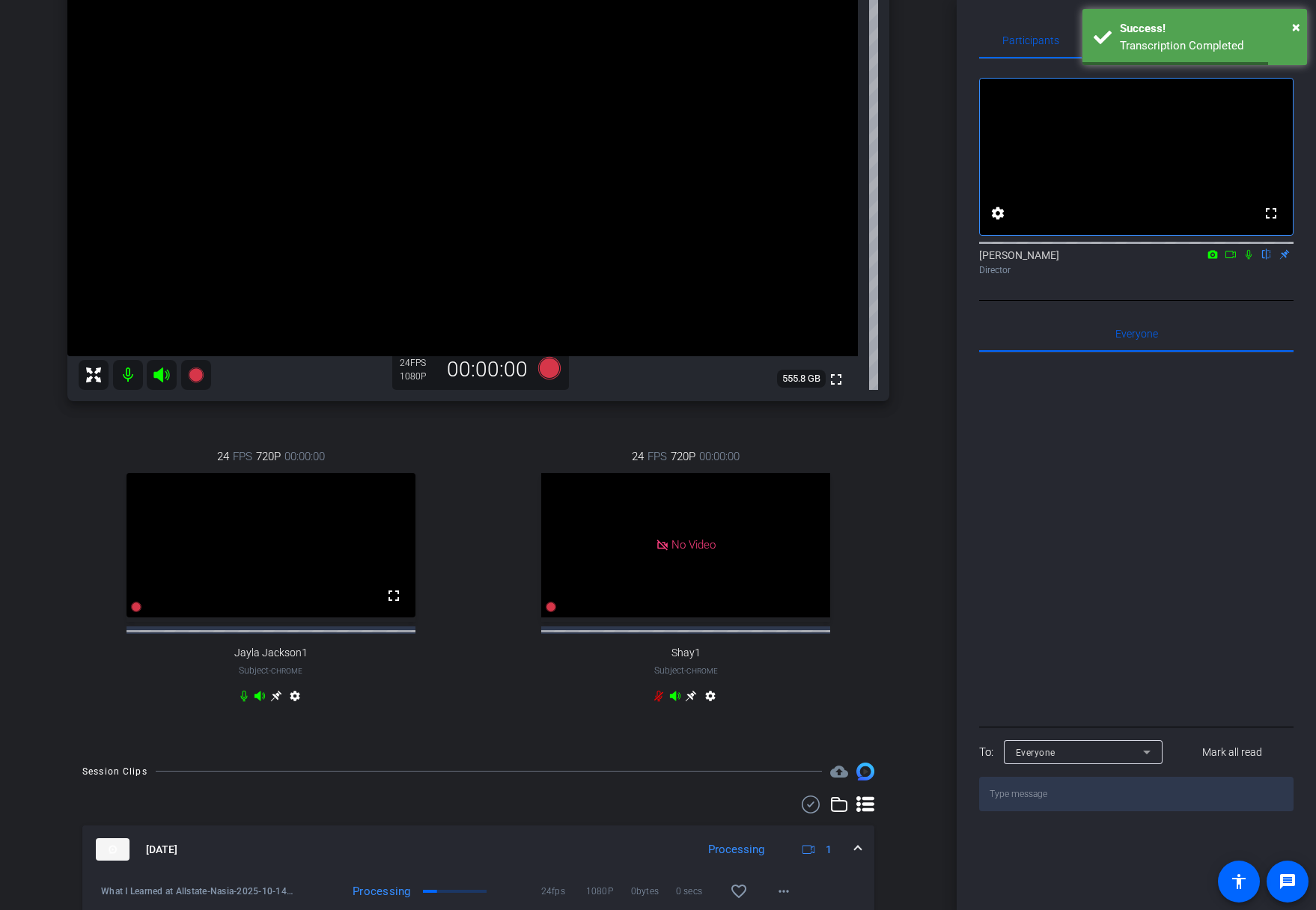
scroll to position [0, 0]
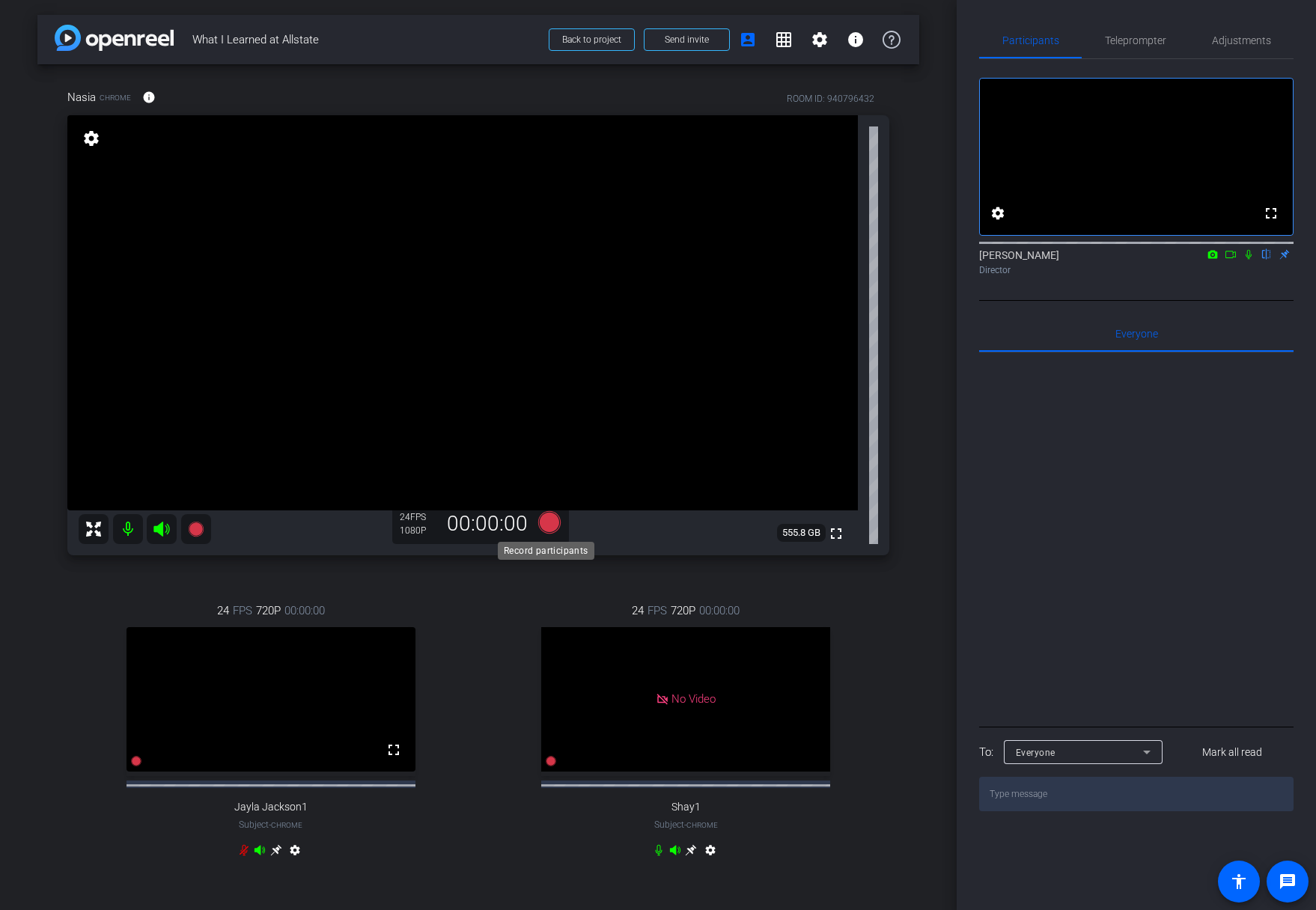
click at [552, 514] on icon at bounding box center [549, 522] width 36 height 27
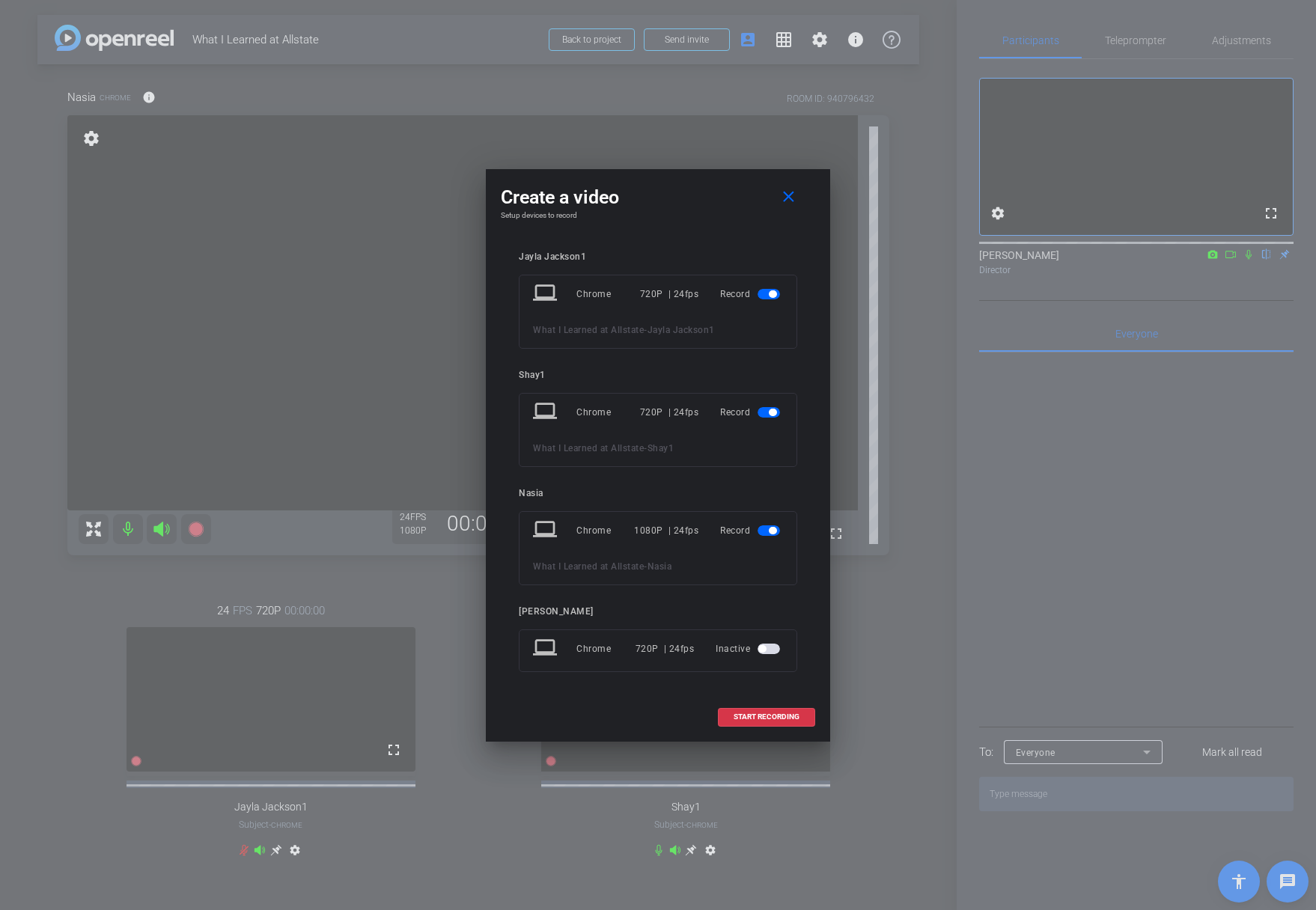
click at [762, 294] on span "button" at bounding box center [769, 295] width 23 height 11
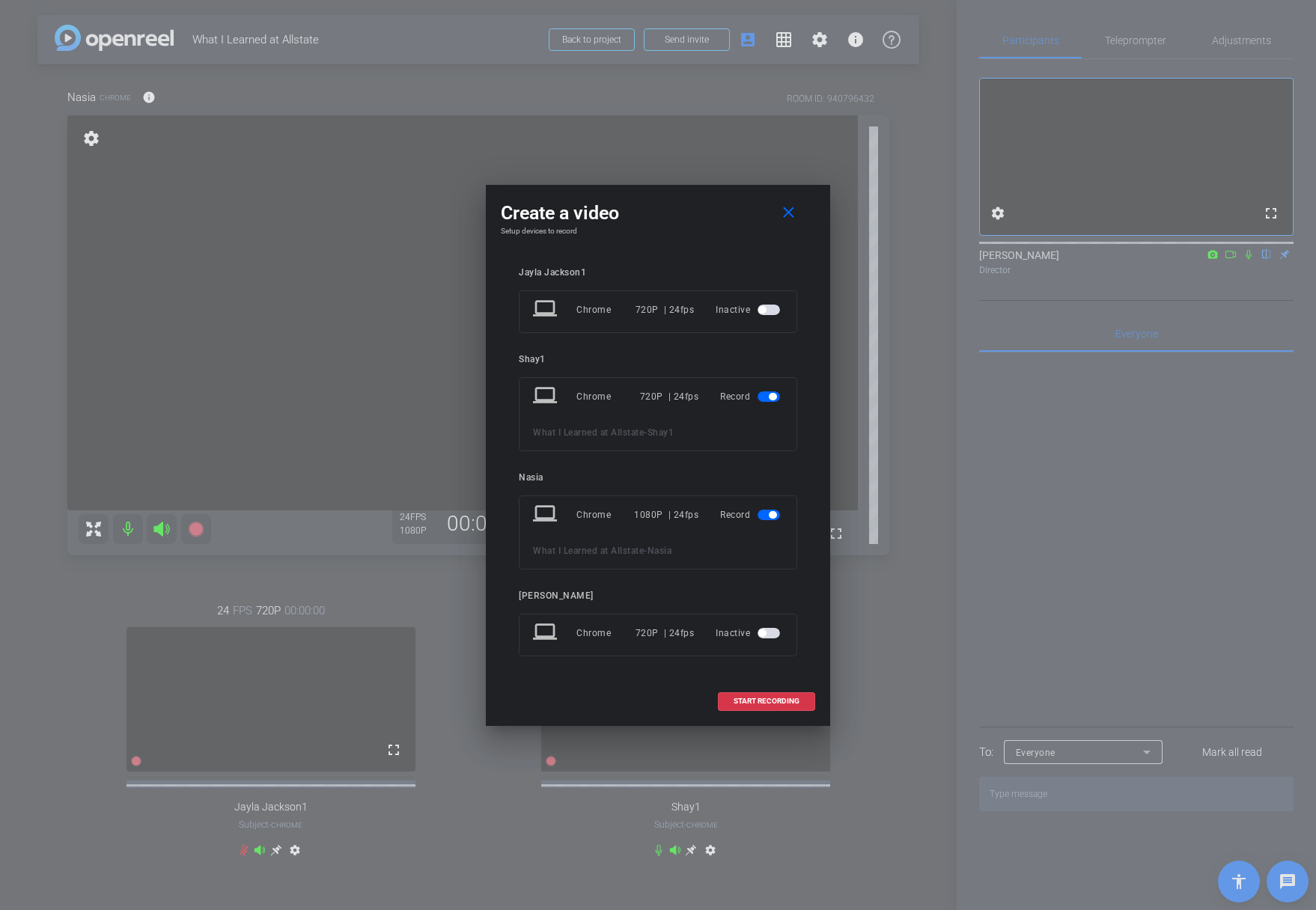
click at [767, 394] on span "button" at bounding box center [769, 397] width 23 height 11
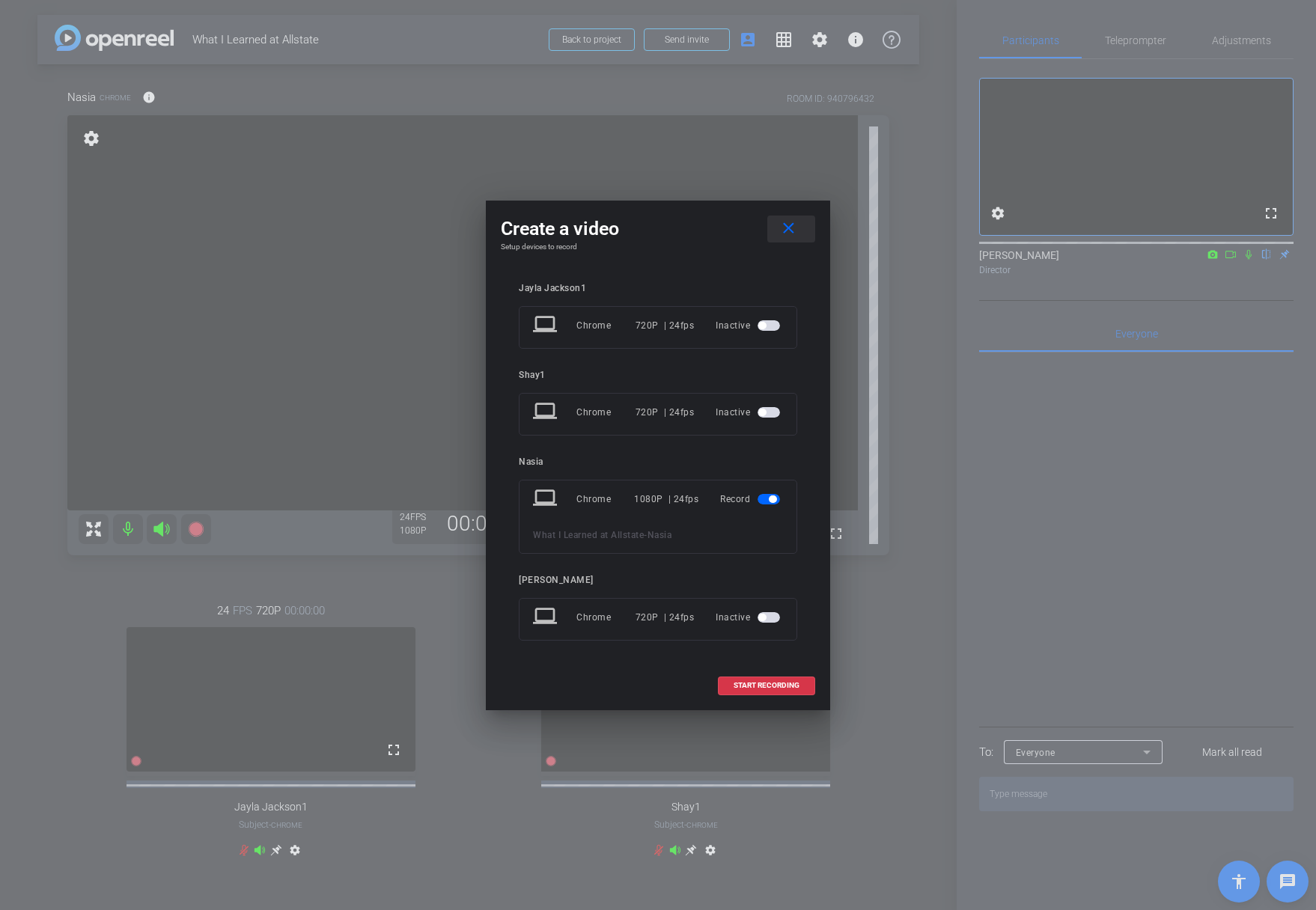
click at [793, 228] on mat-icon "close" at bounding box center [788, 228] width 18 height 18
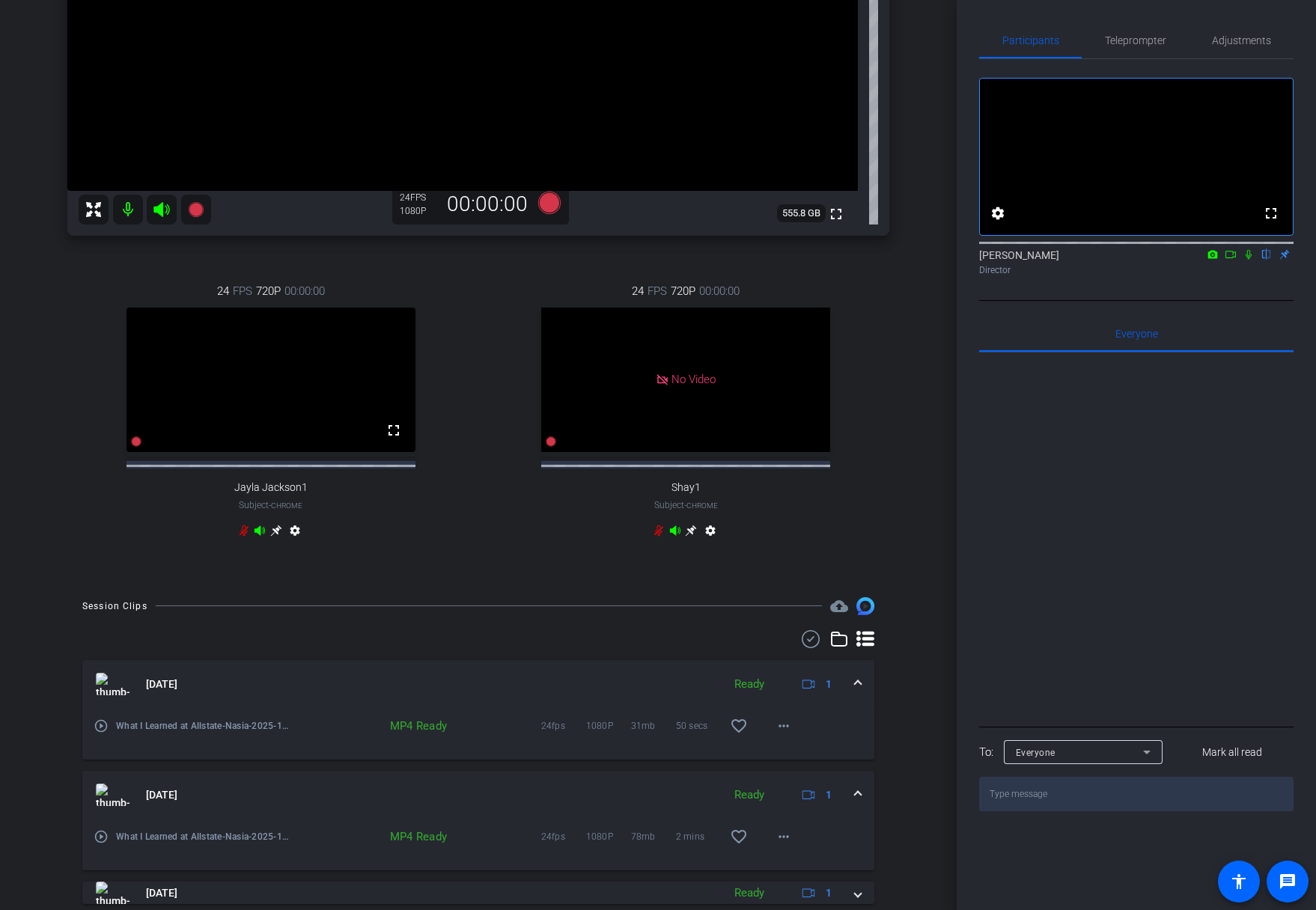
scroll to position [550, 0]
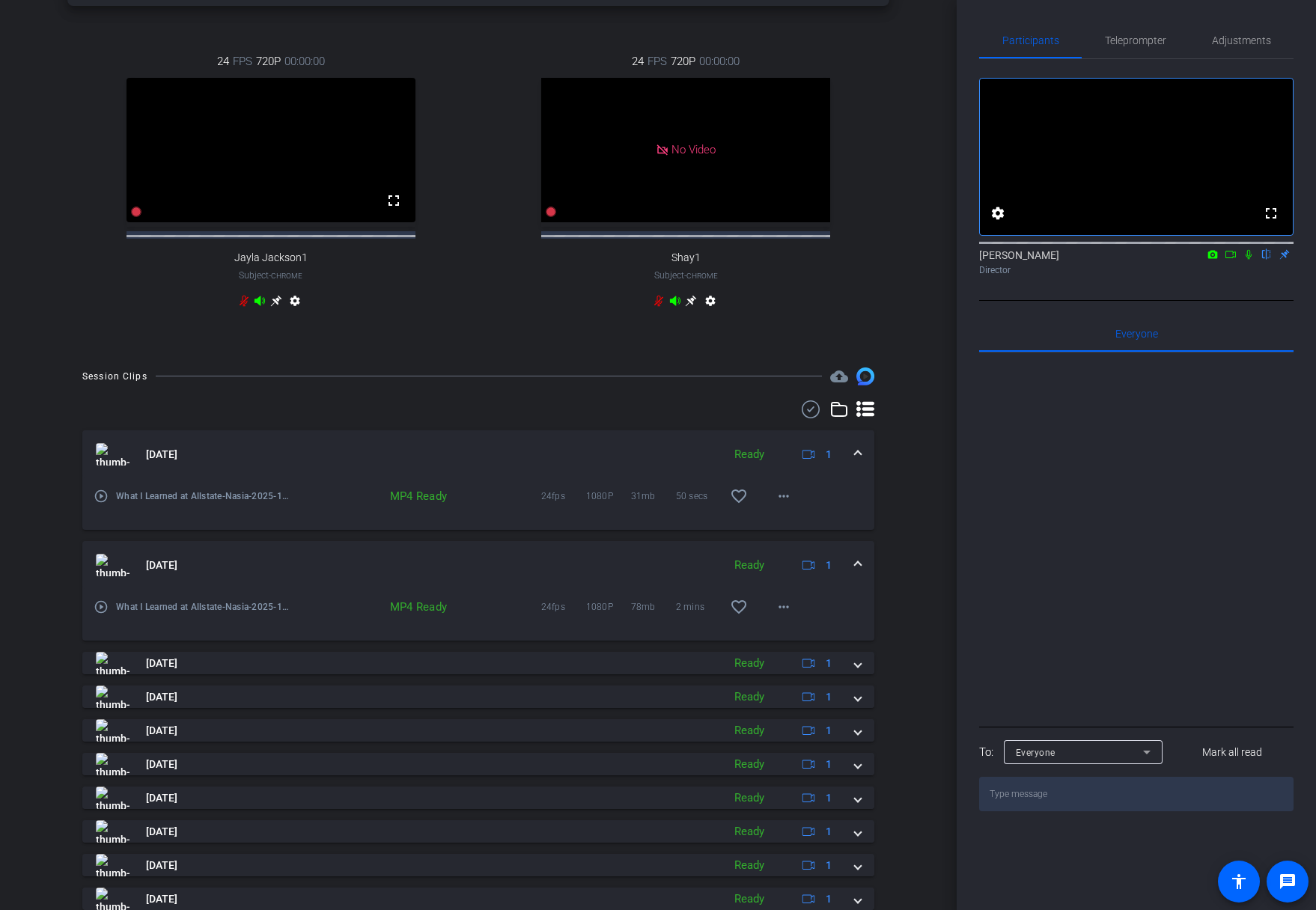
click at [855, 573] on span at bounding box center [858, 565] width 6 height 16
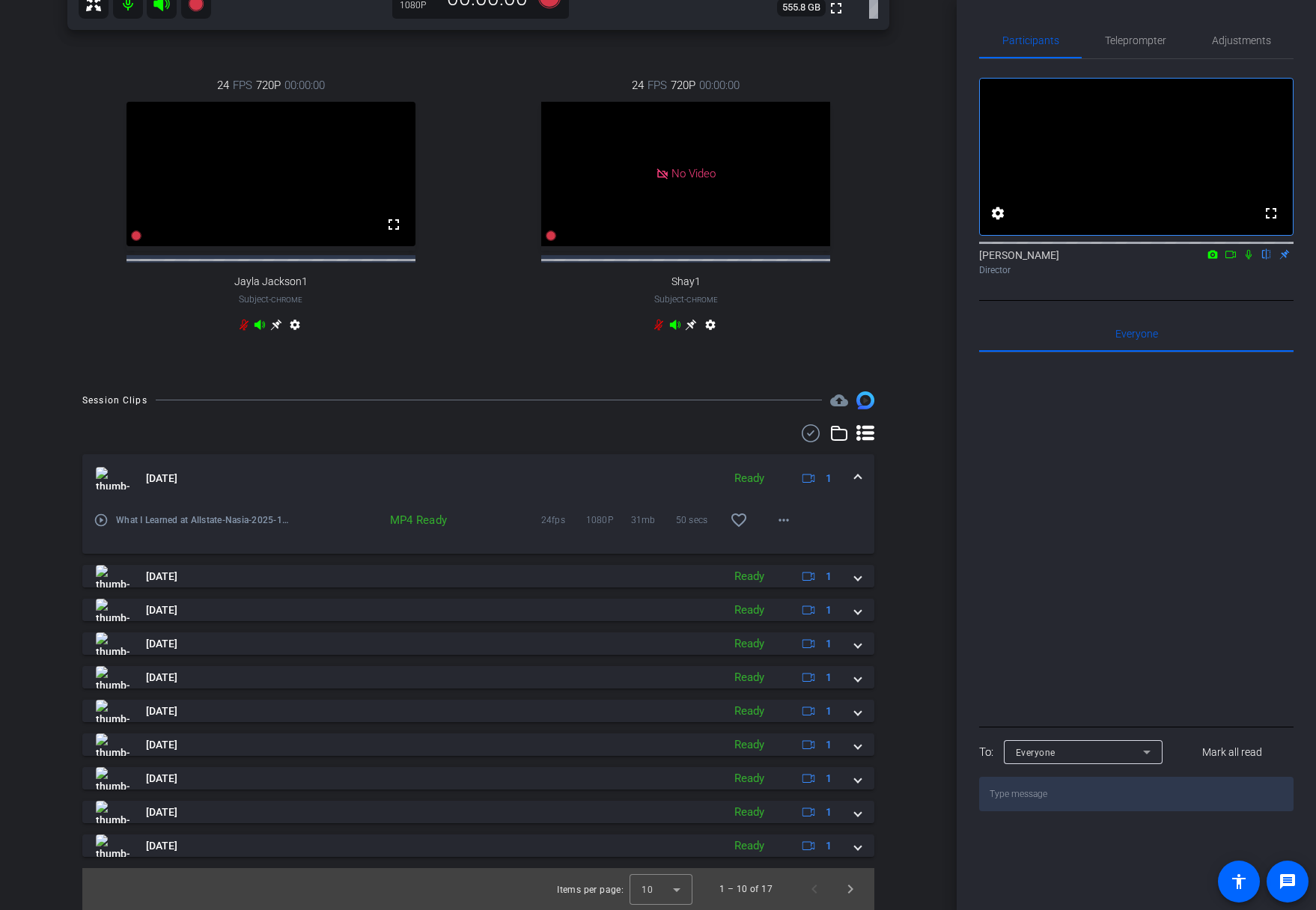
click at [855, 480] on span at bounding box center [858, 478] width 6 height 16
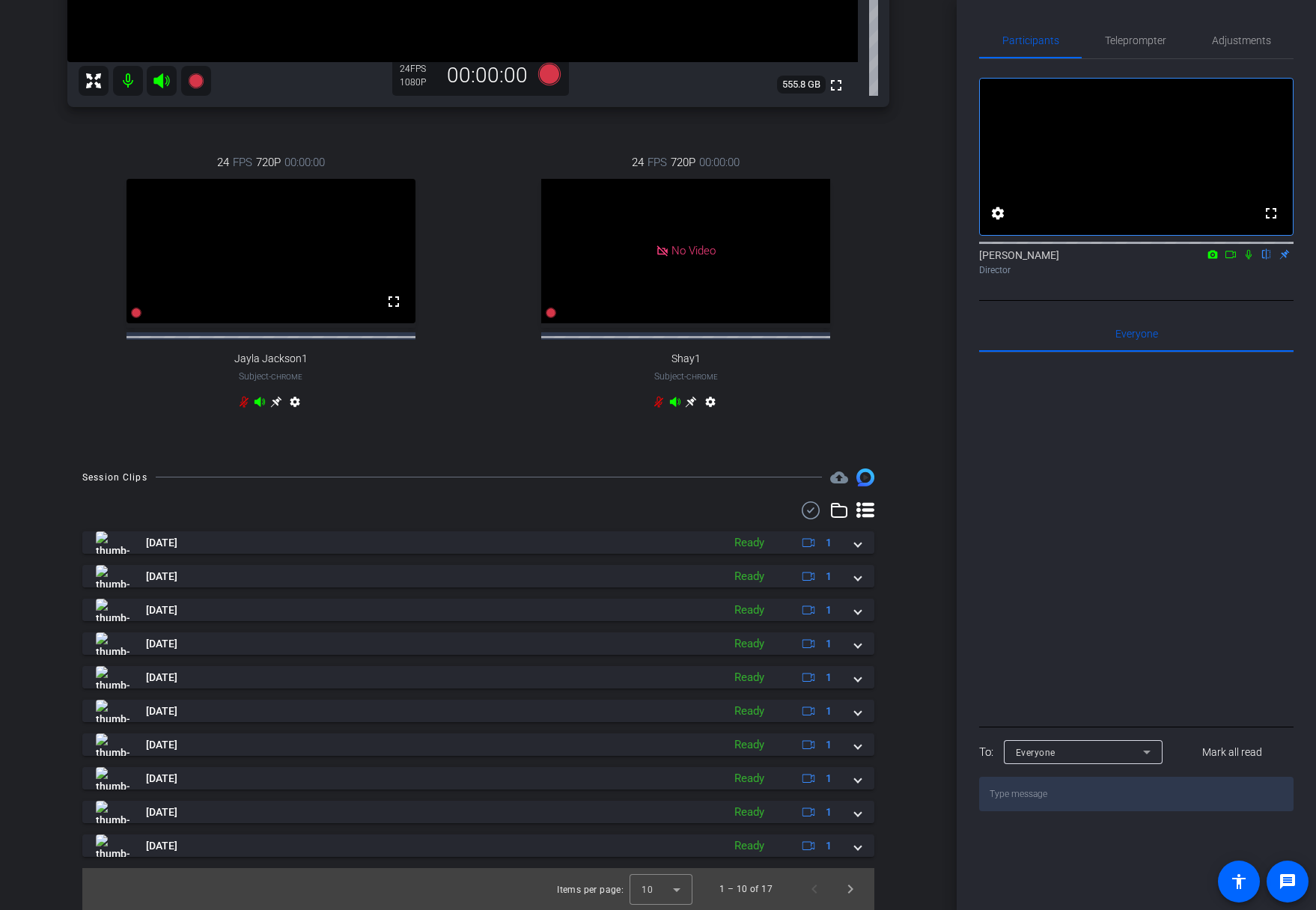
scroll to position [0, 0]
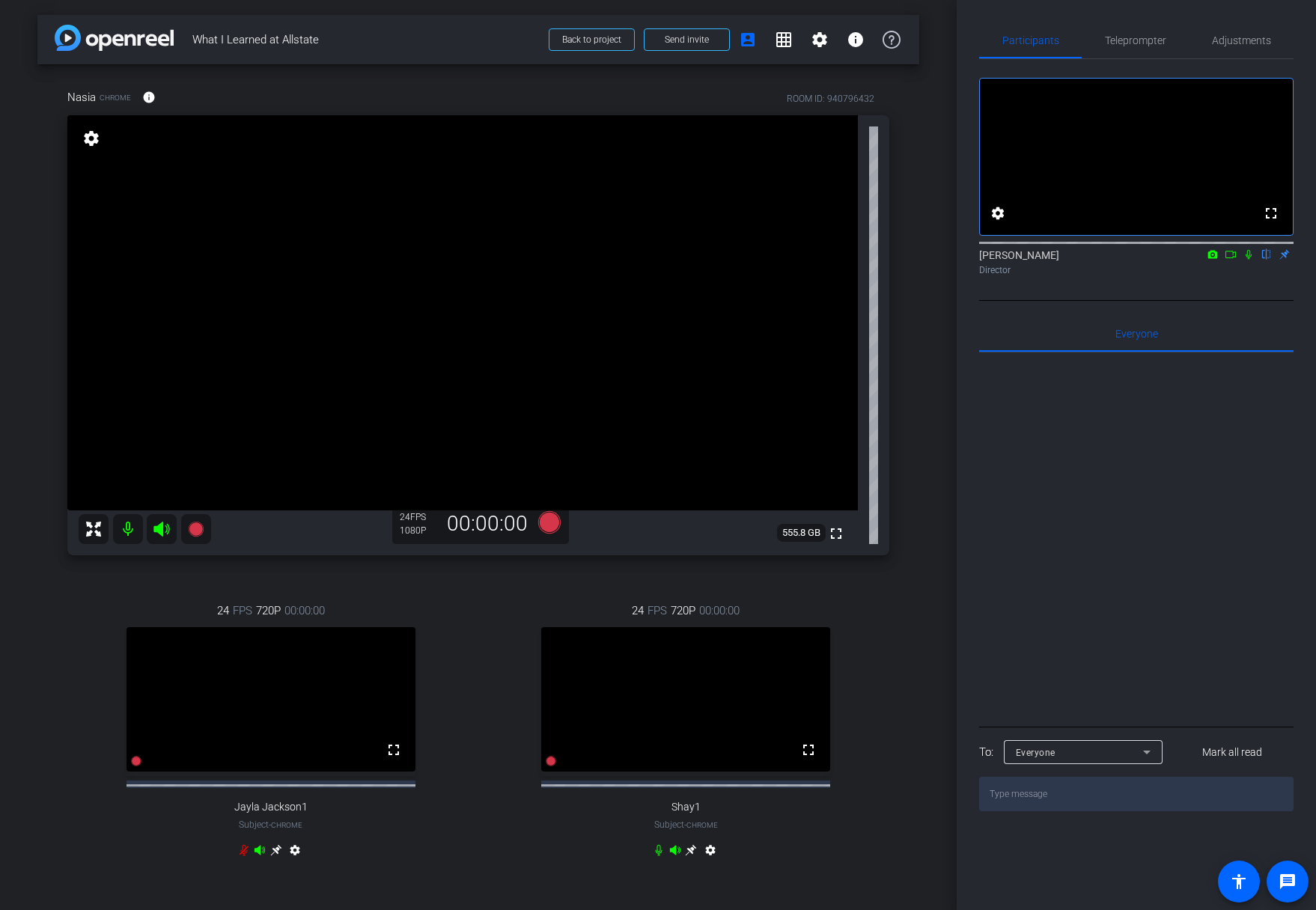
click at [890, 631] on div "Nasia Chrome info ROOM ID: 940796432 fullscreen settings 555.8 GB 24 FPS 1080P …" at bounding box center [479, 483] width 882 height 837
click at [457, 616] on div "24 FPS 720P 00:00:00 fullscreen Jayla Jackson1 Subject - Chrome settings" at bounding box center [271, 732] width 407 height 309
click at [457, 628] on div "24 FPS 720P 00:00:00 fullscreen Jayla Jackson1 Subject - Chrome settings" at bounding box center [271, 732] width 407 height 309
click at [483, 702] on div "24 FPS 720P 00:00:00 fullscreen Shay1 Subject - Chrome settings" at bounding box center [686, 732] width 407 height 309
